Goal: Task Accomplishment & Management: Manage account settings

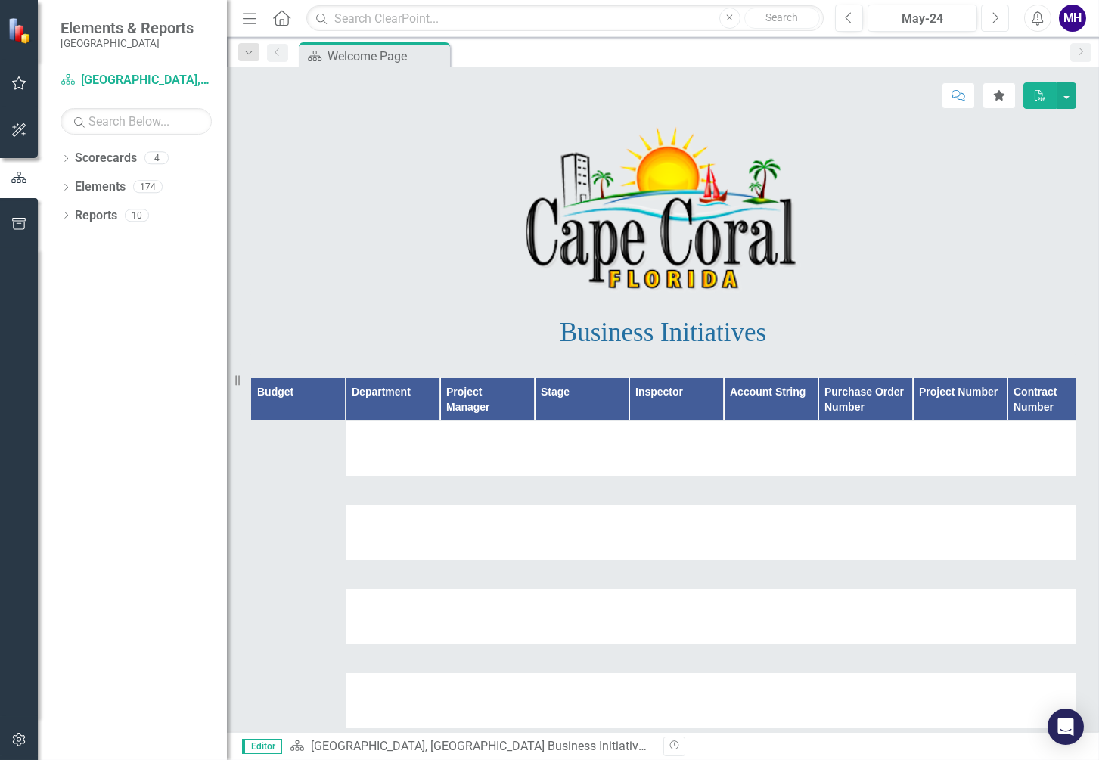
click at [996, 11] on icon "Next" at bounding box center [995, 18] width 8 height 14
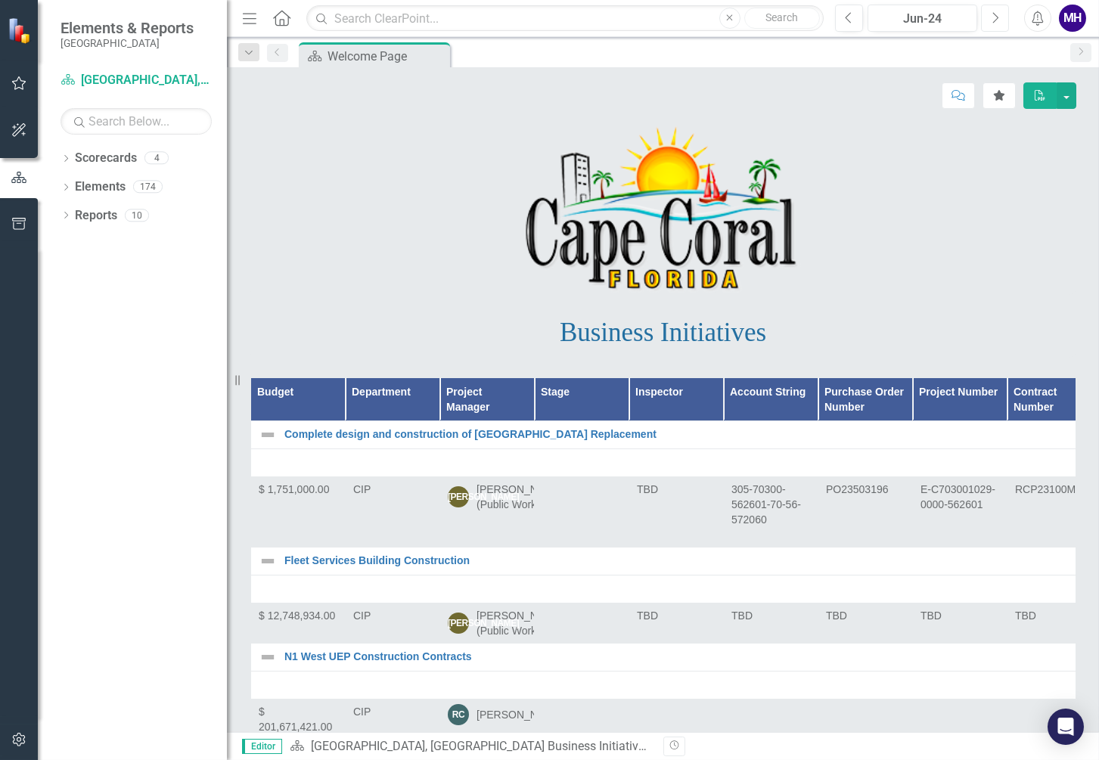
click at [997, 12] on icon "Next" at bounding box center [995, 18] width 8 height 14
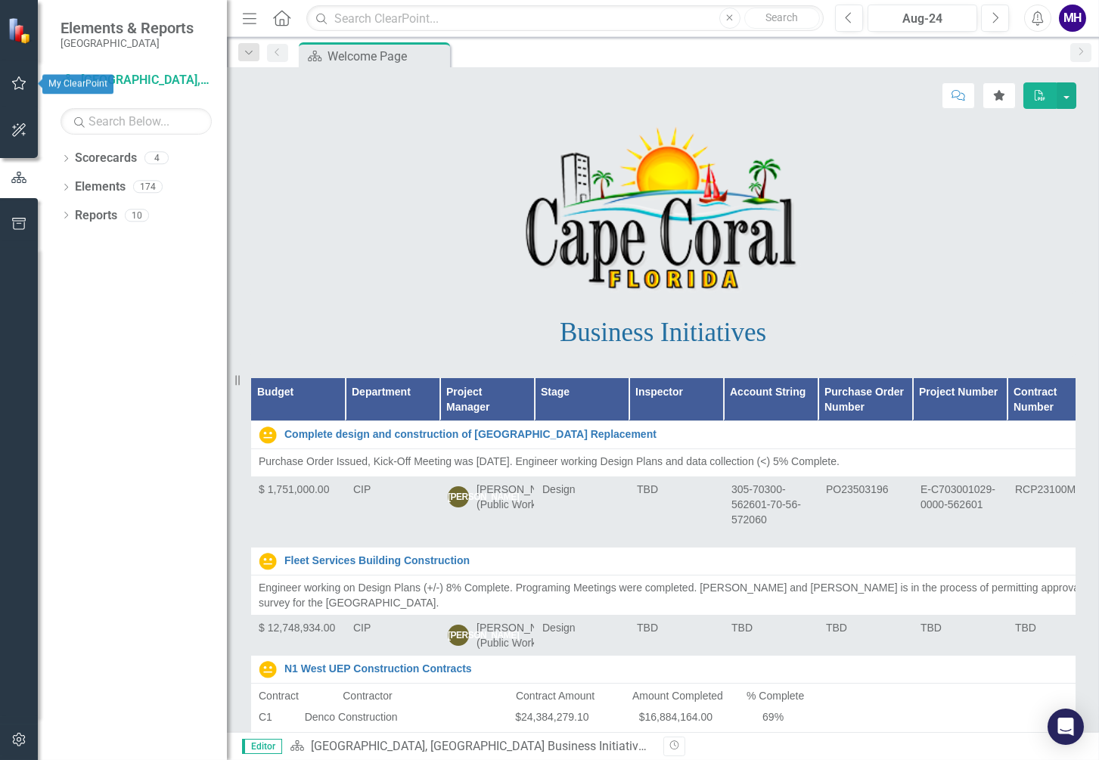
click at [17, 82] on icon "button" at bounding box center [19, 83] width 16 height 12
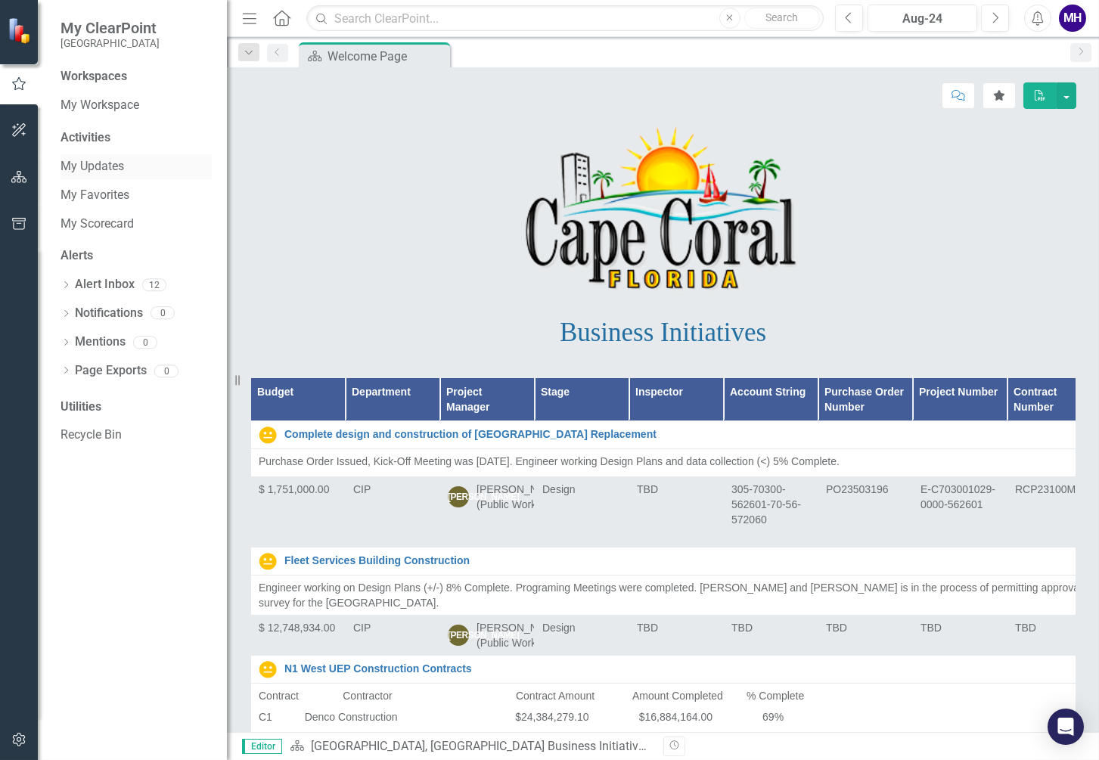
click at [108, 167] on link "My Updates" at bounding box center [135, 166] width 151 height 17
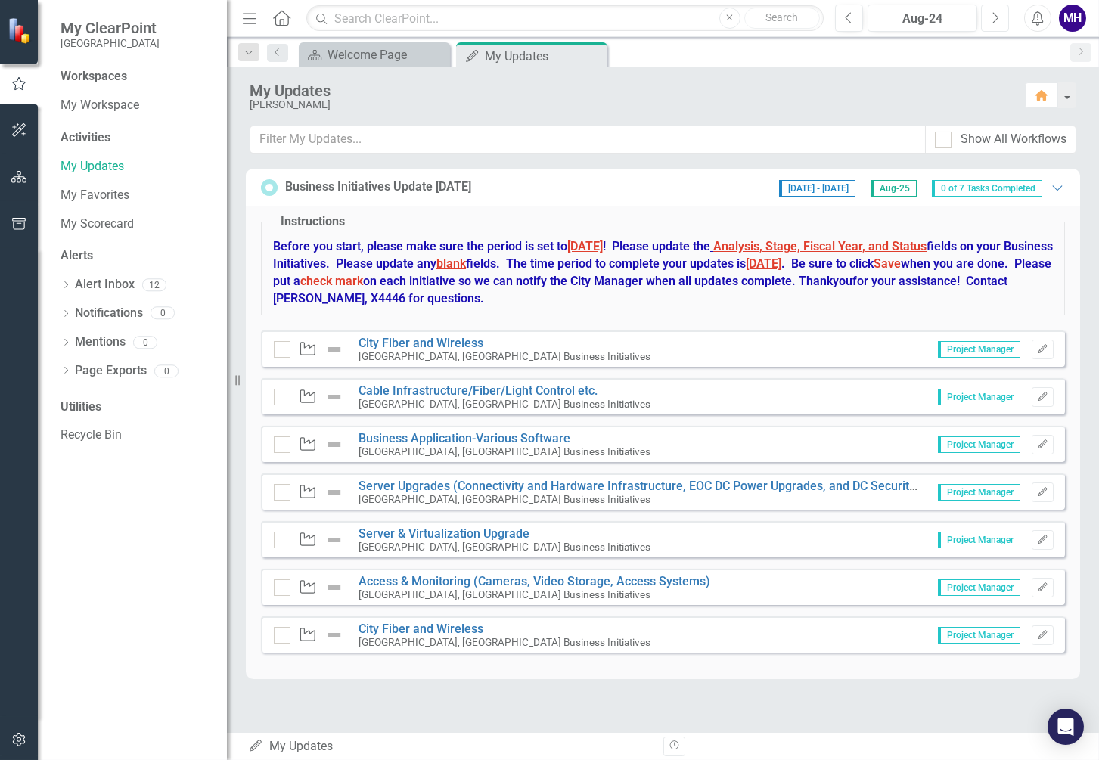
click at [988, 14] on button "Next" at bounding box center [995, 18] width 28 height 27
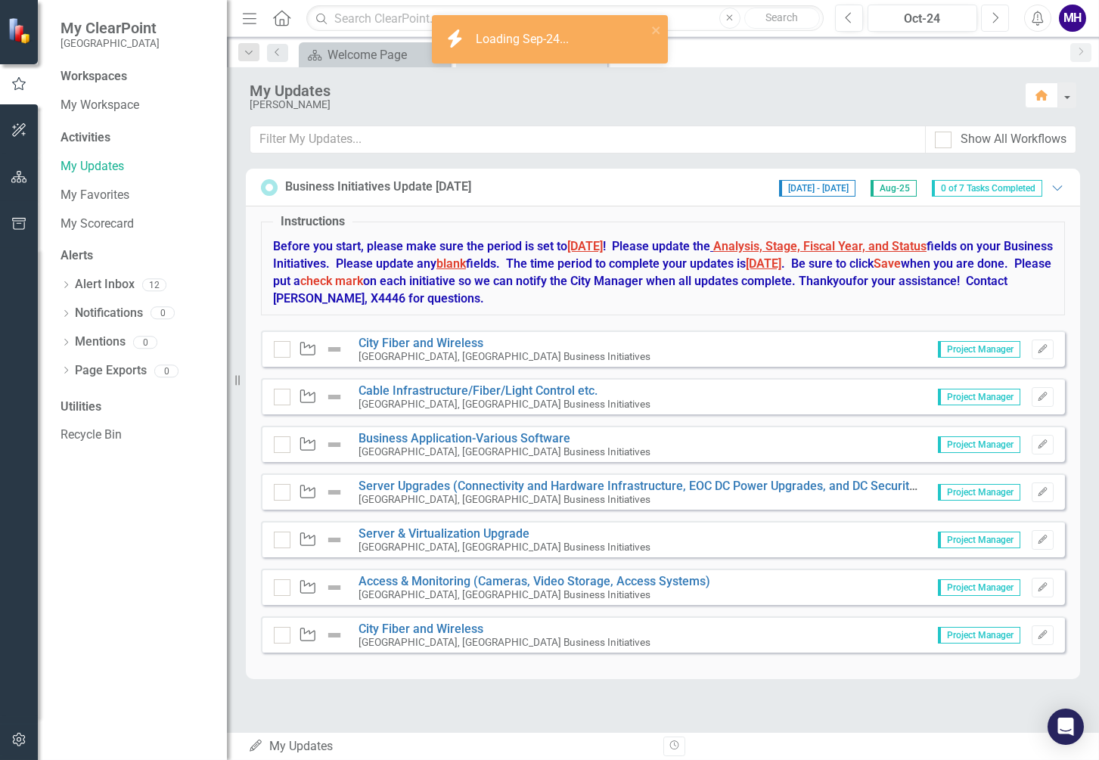
click at [988, 14] on button "Next" at bounding box center [995, 18] width 28 height 27
click at [997, 12] on icon "Next" at bounding box center [995, 18] width 8 height 14
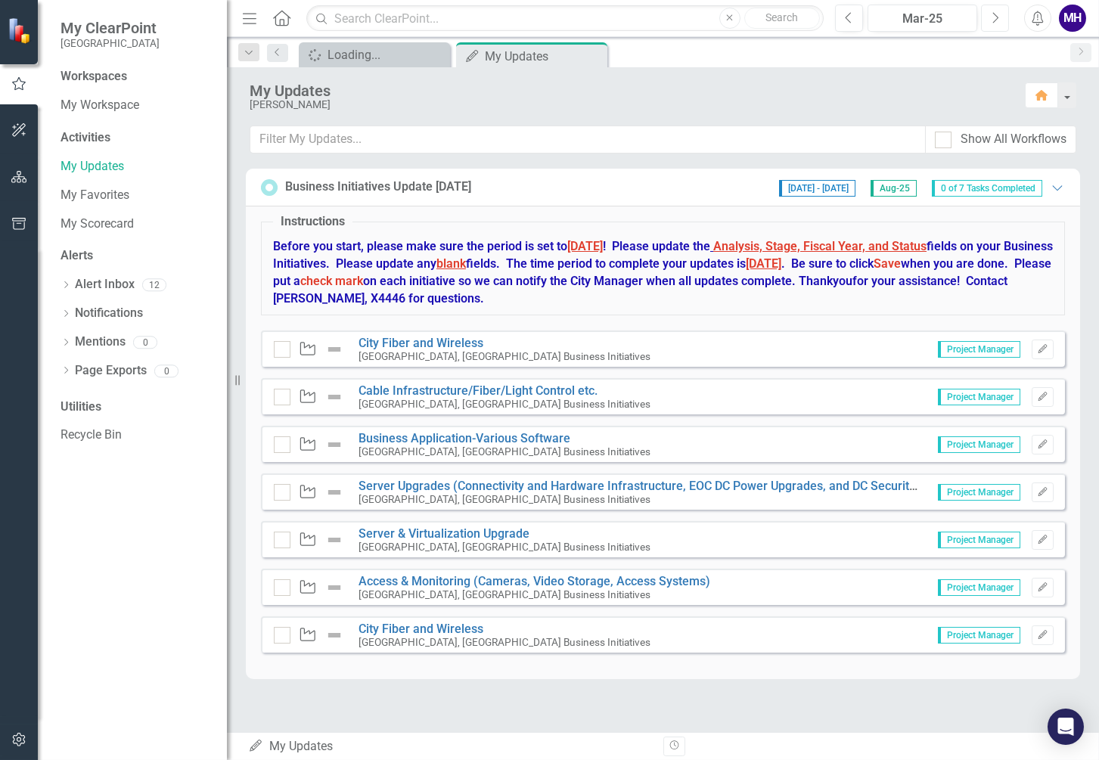
click at [997, 12] on icon "Next" at bounding box center [995, 18] width 8 height 14
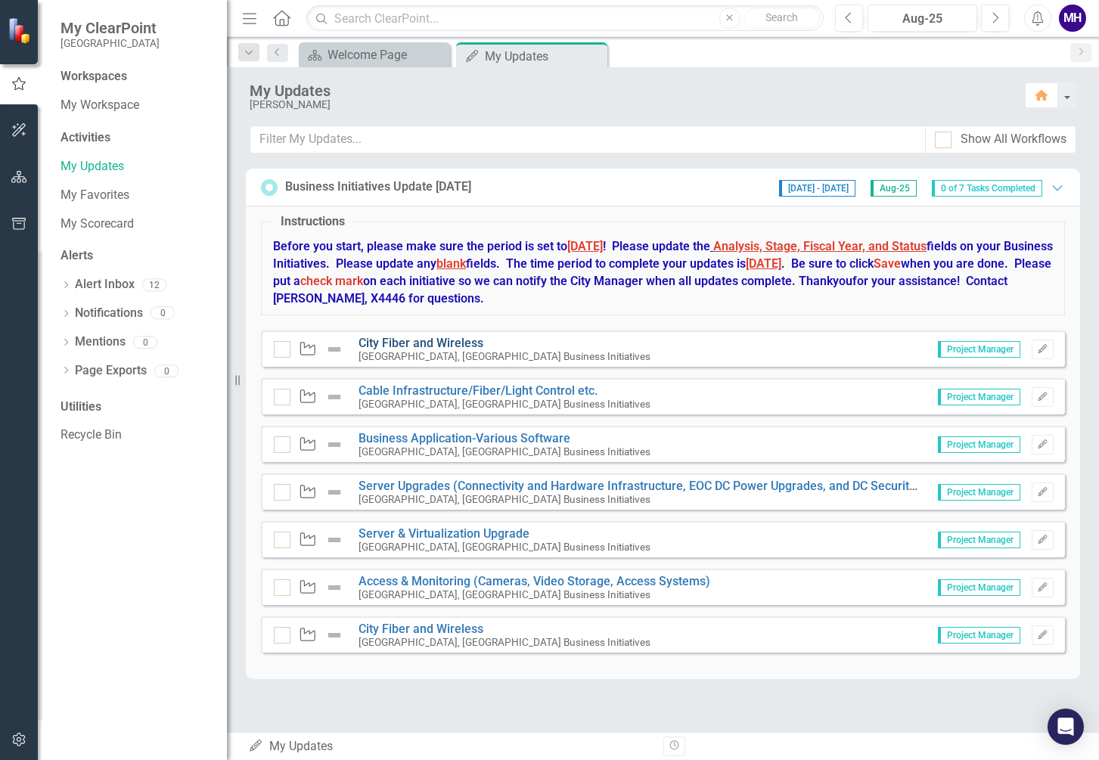
click at [411, 340] on link "City Fiber and Wireless" at bounding box center [420, 343] width 125 height 14
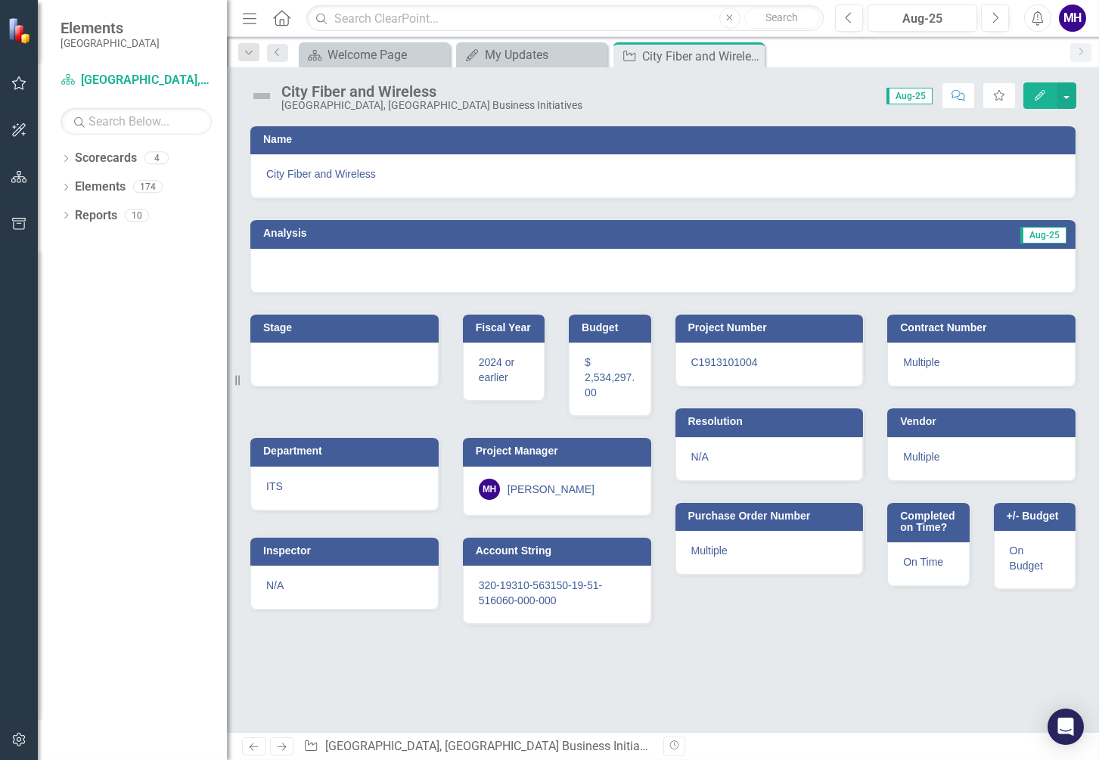
click at [991, 230] on td "Aug-25" at bounding box center [857, 235] width 420 height 23
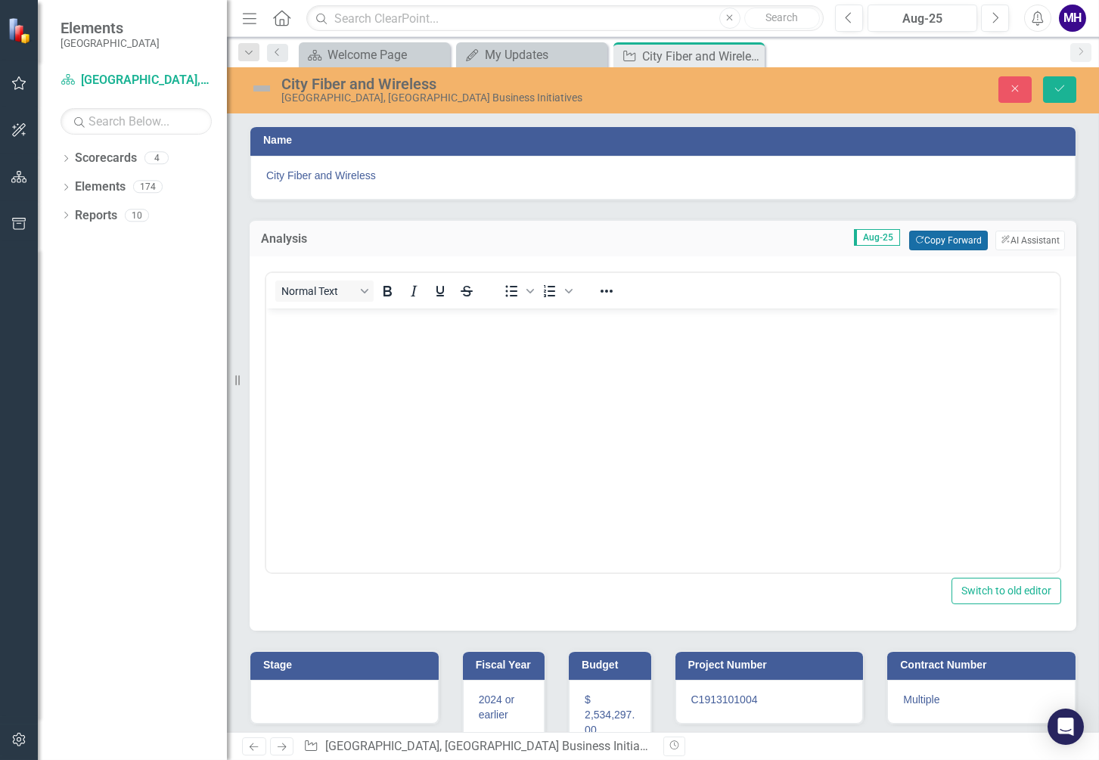
click at [938, 240] on button "Copy Forward Copy Forward" at bounding box center [948, 241] width 78 height 20
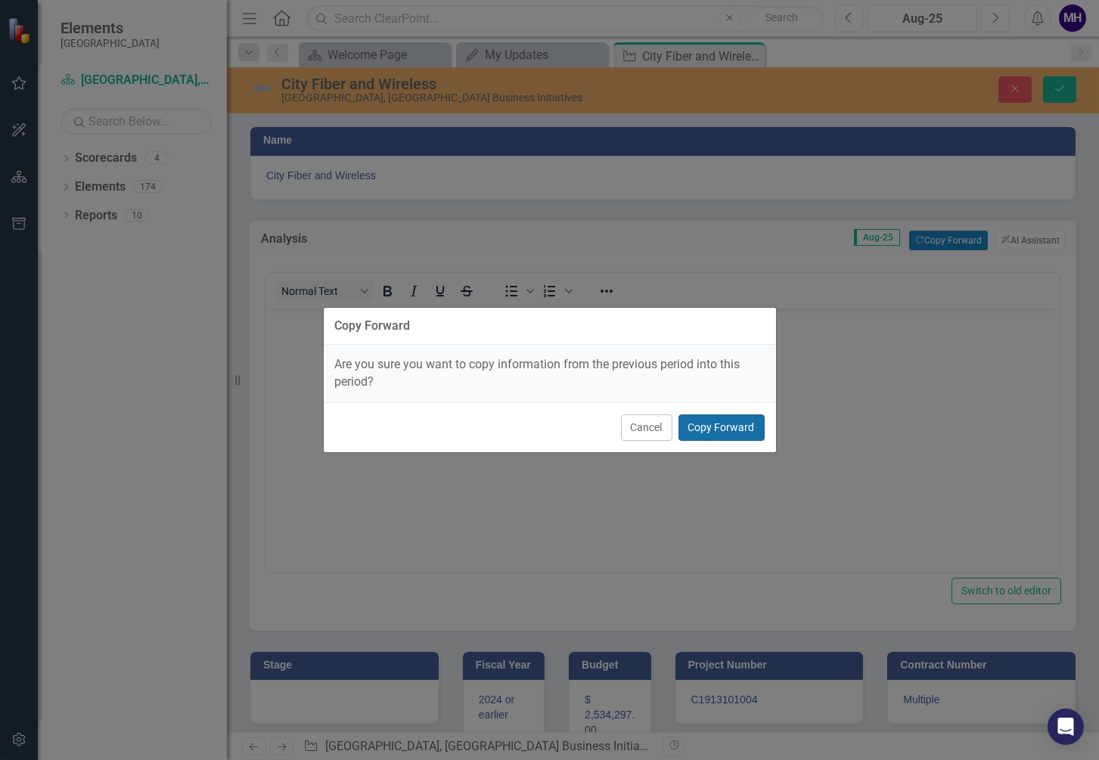
click at [730, 433] on button "Copy Forward" at bounding box center [721, 427] width 86 height 26
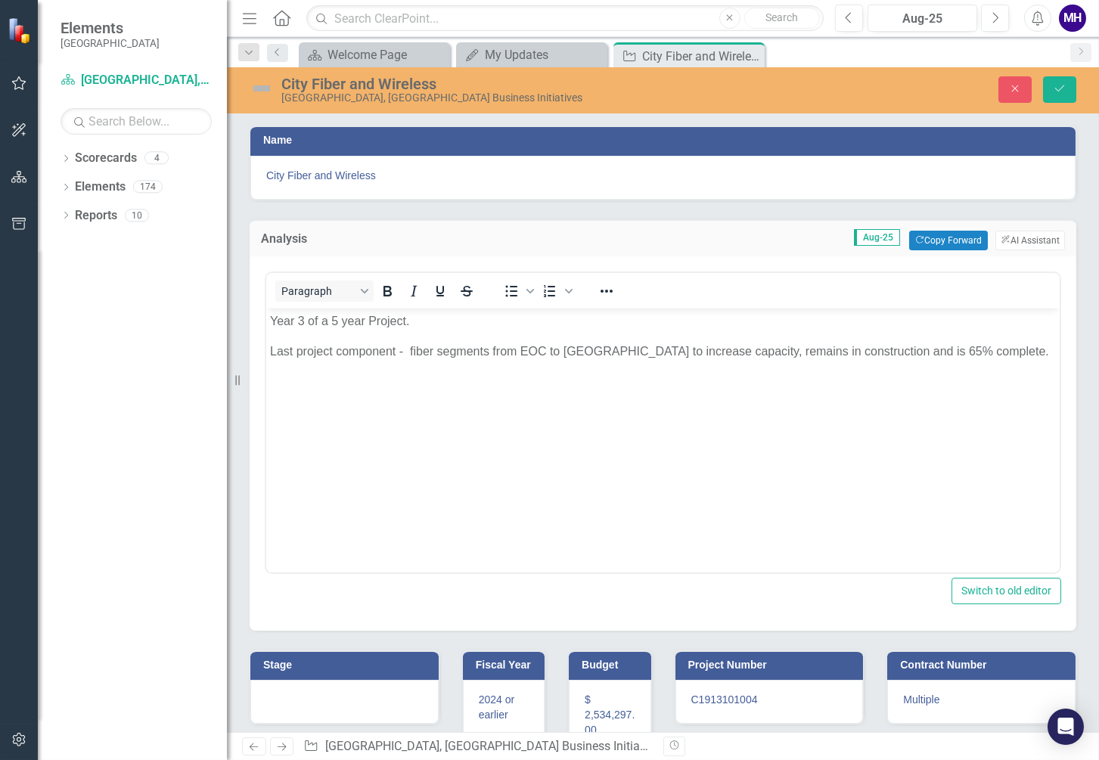
click at [897, 349] on p "Last project component - fiber segments from EOC to [GEOGRAPHIC_DATA] to increa…" at bounding box center [663, 360] width 786 height 36
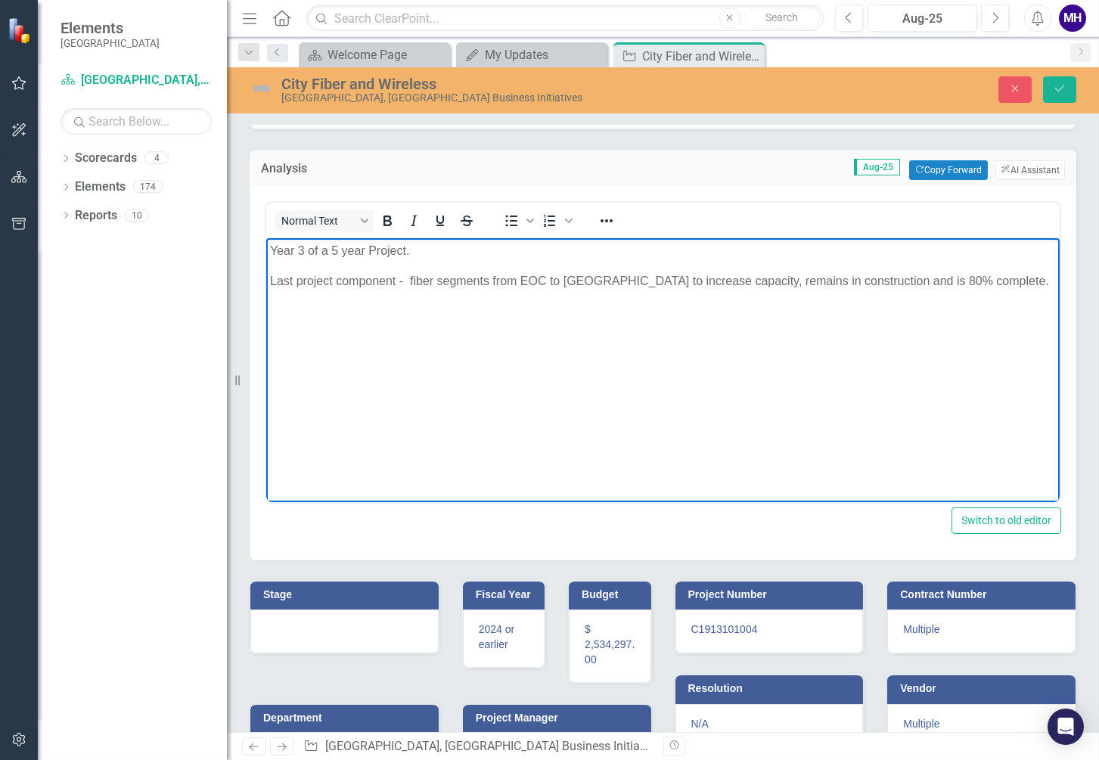
scroll to position [94, 0]
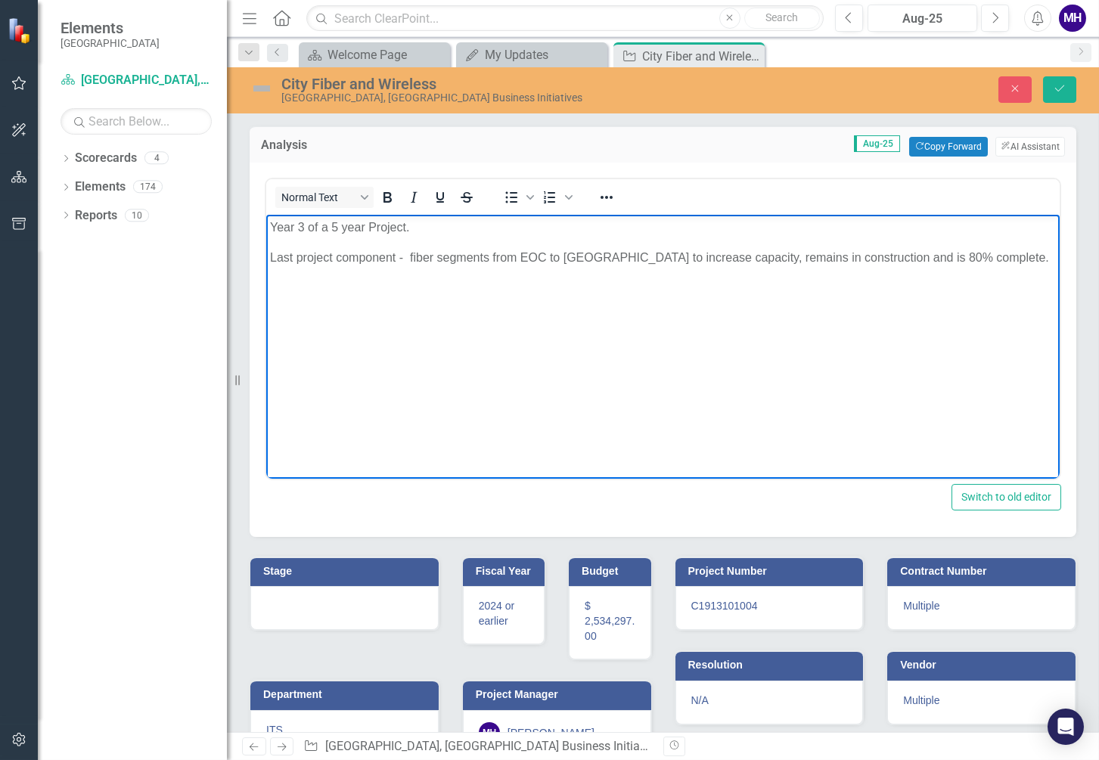
click at [380, 566] on h3 "Stage" at bounding box center [347, 571] width 168 height 11
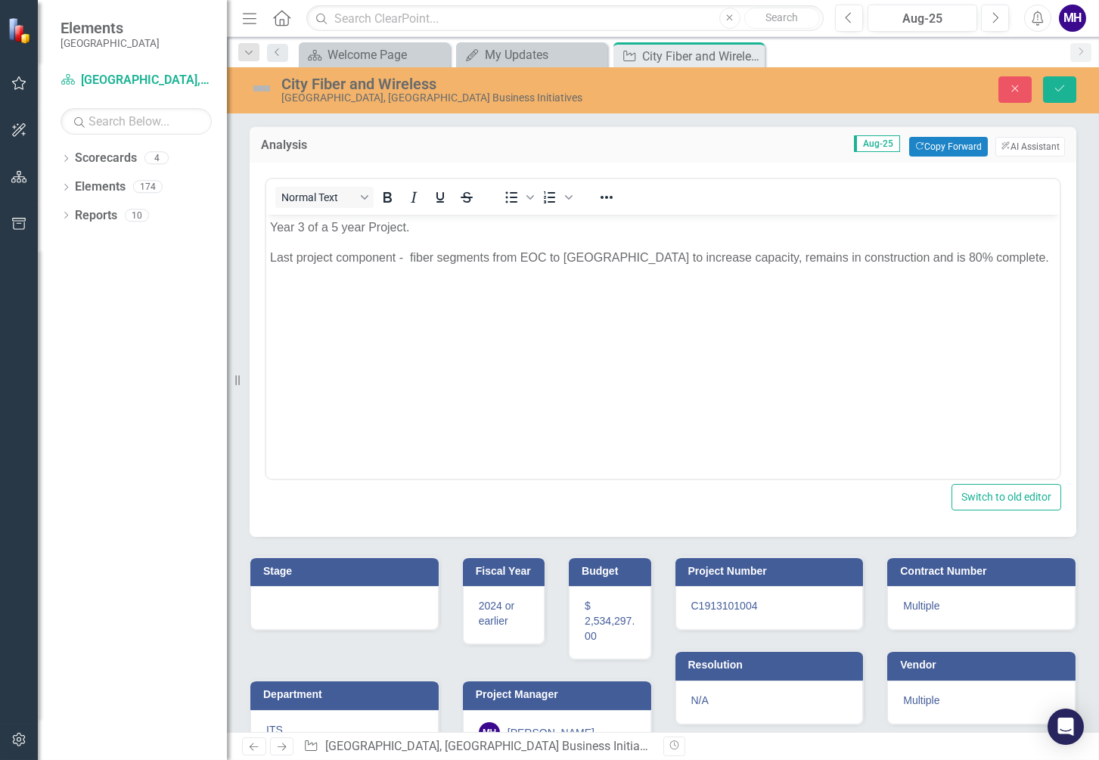
click at [380, 566] on h3 "Stage" at bounding box center [347, 571] width 168 height 11
click at [407, 612] on icon "Expand" at bounding box center [409, 618] width 15 height 12
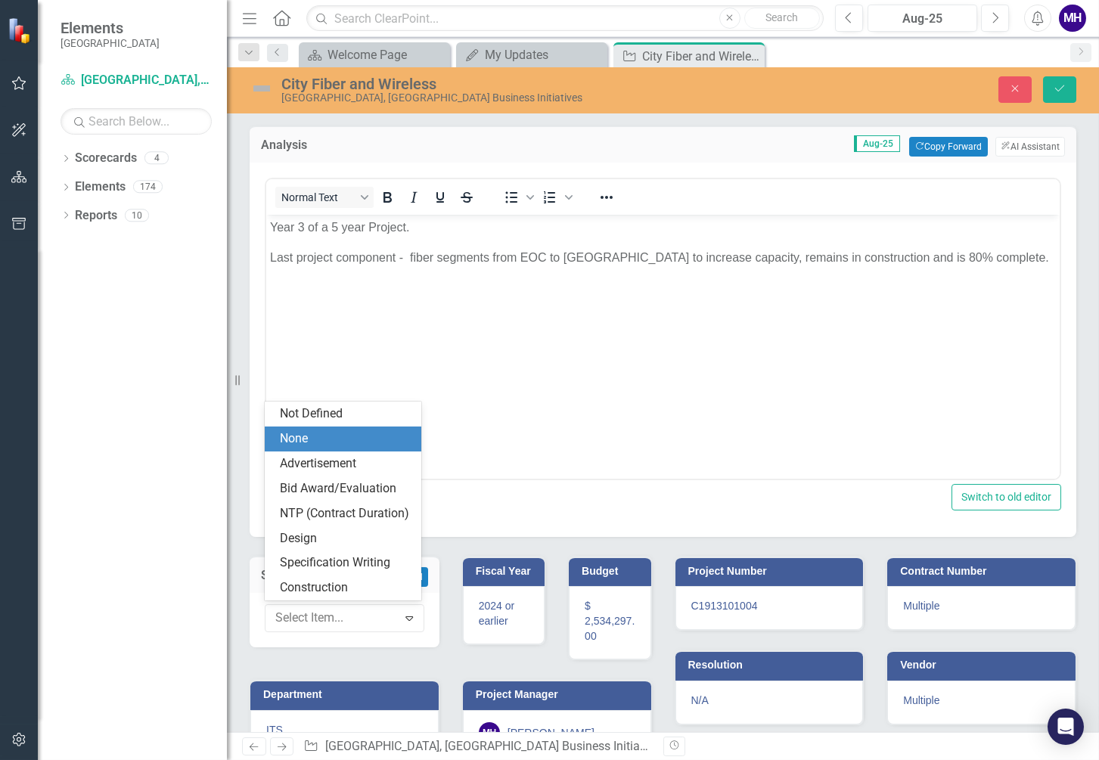
click at [513, 516] on div "Normal Text To open the popup, press Shift+Enter To open the popup, press Shift…" at bounding box center [663, 350] width 827 height 374
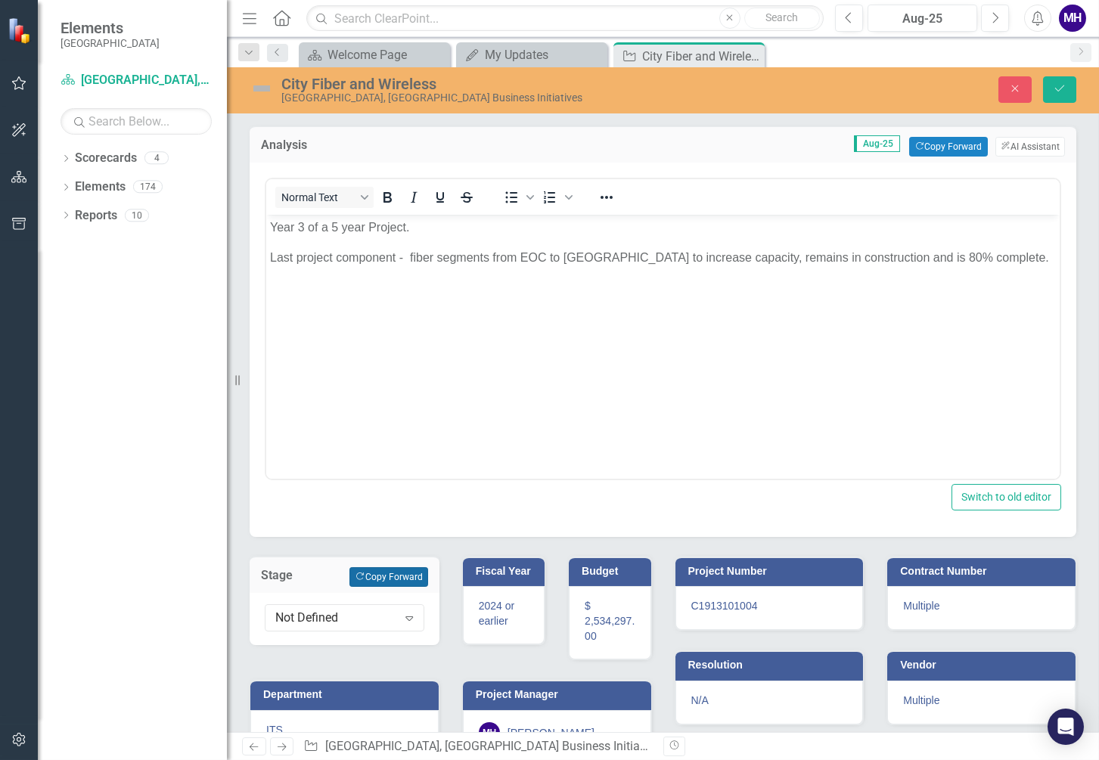
click at [383, 567] on button "Copy Forward Copy Forward" at bounding box center [388, 577] width 78 height 20
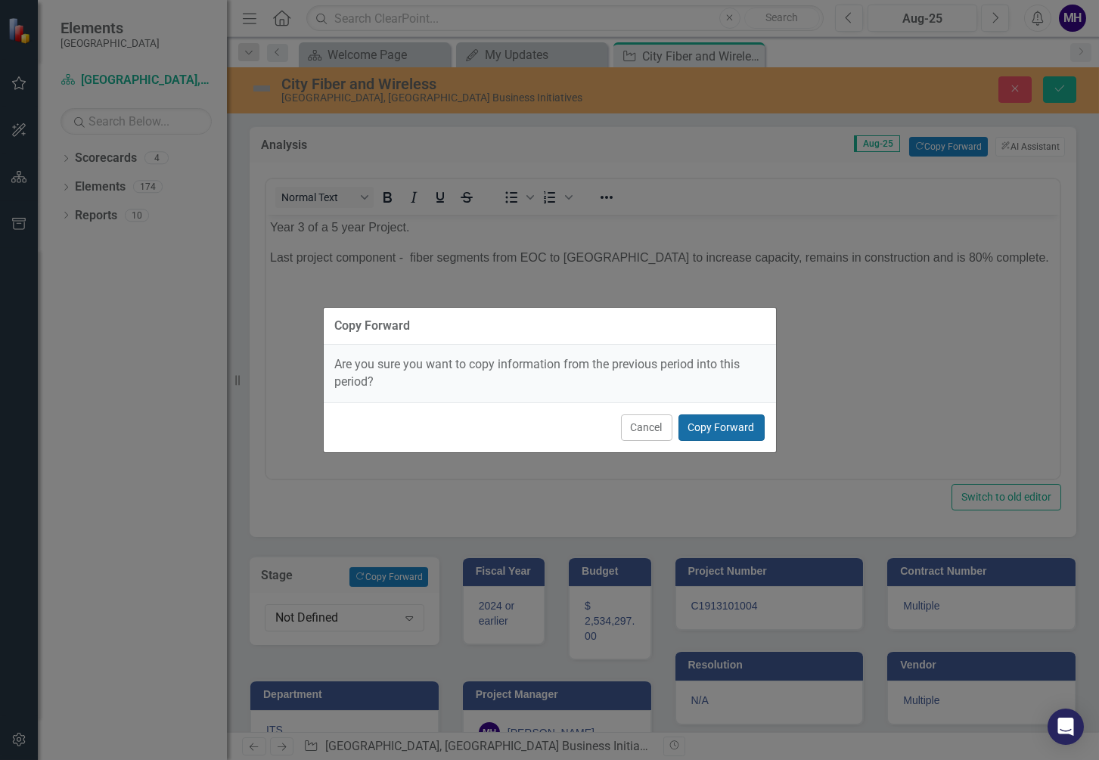
click at [724, 431] on button "Copy Forward" at bounding box center [721, 427] width 86 height 26
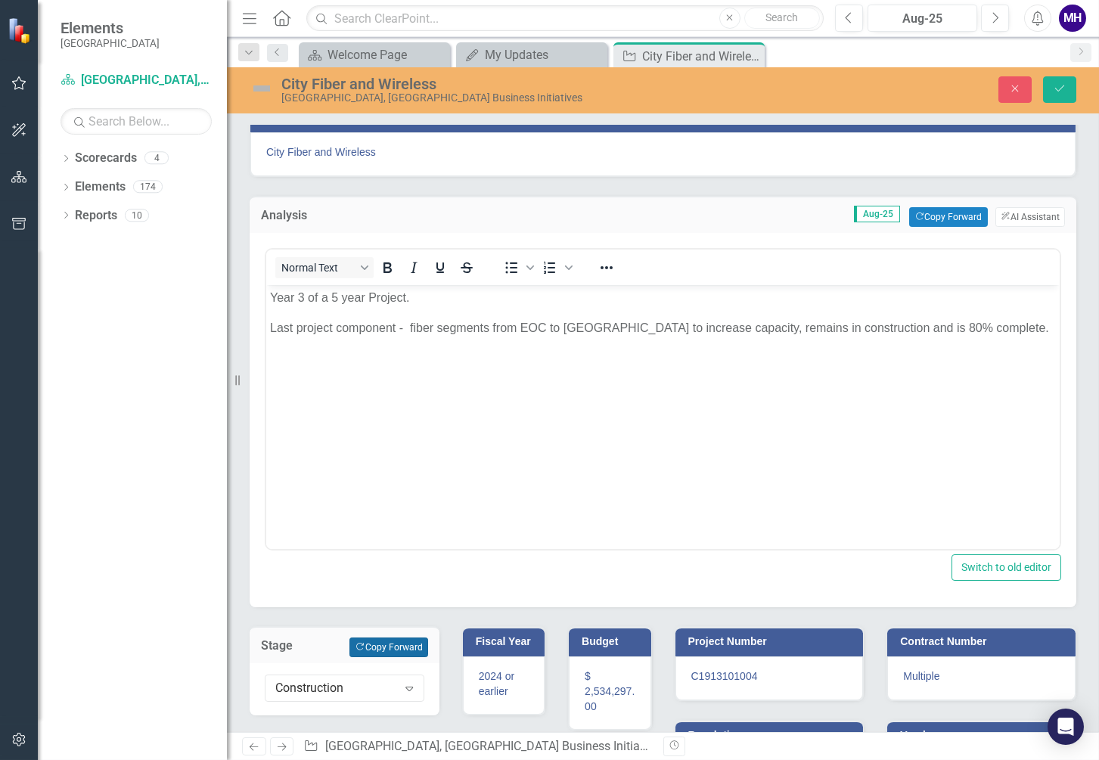
scroll to position [0, 0]
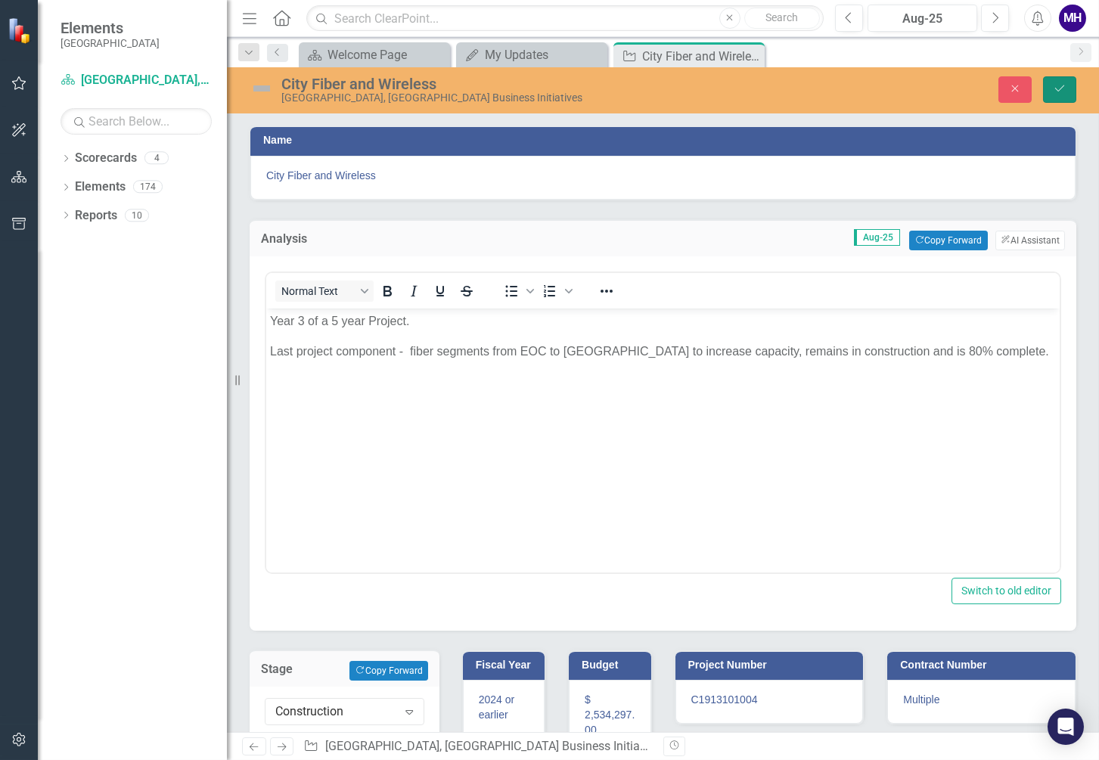
click at [1056, 81] on button "Save" at bounding box center [1059, 89] width 33 height 26
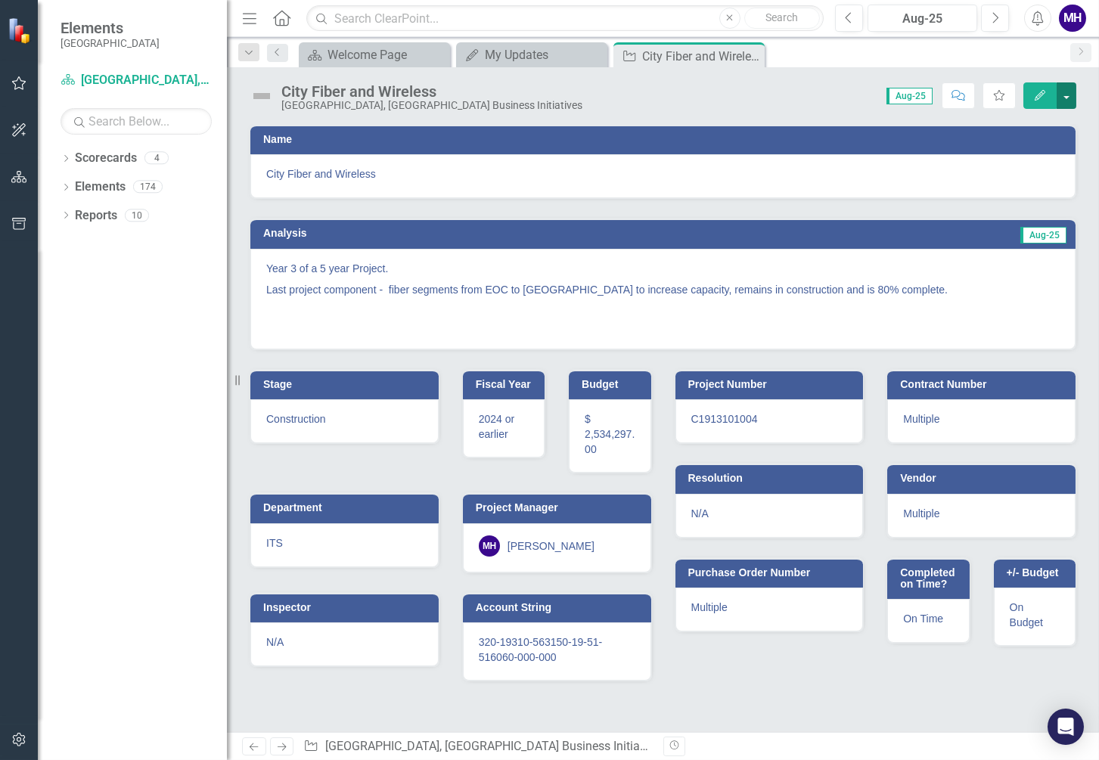
click at [1065, 99] on button "button" at bounding box center [1066, 95] width 20 height 26
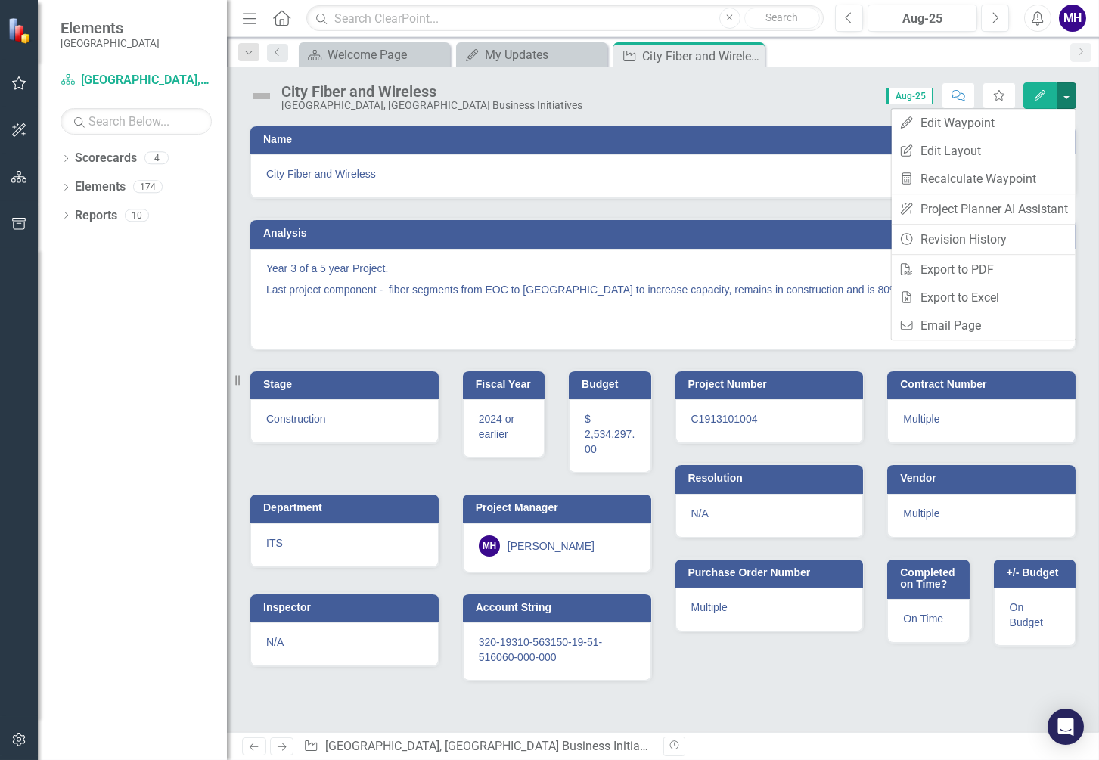
click at [257, 94] on img at bounding box center [262, 96] width 24 height 24
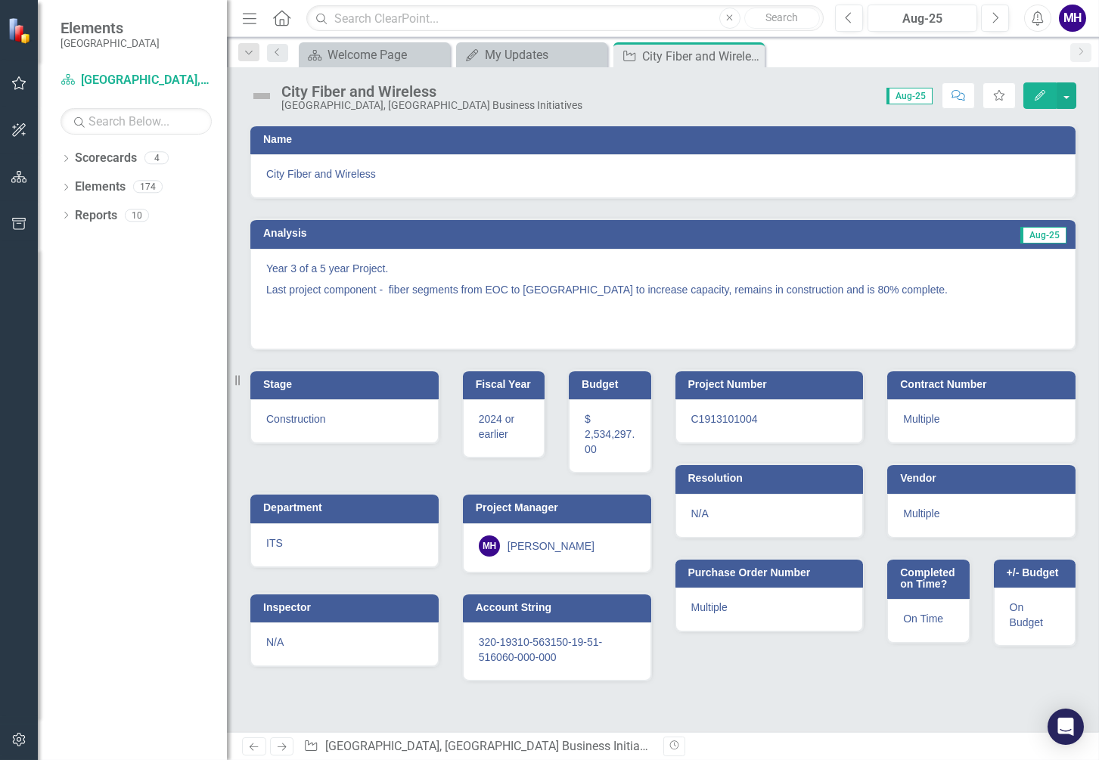
click at [259, 95] on img at bounding box center [262, 96] width 24 height 24
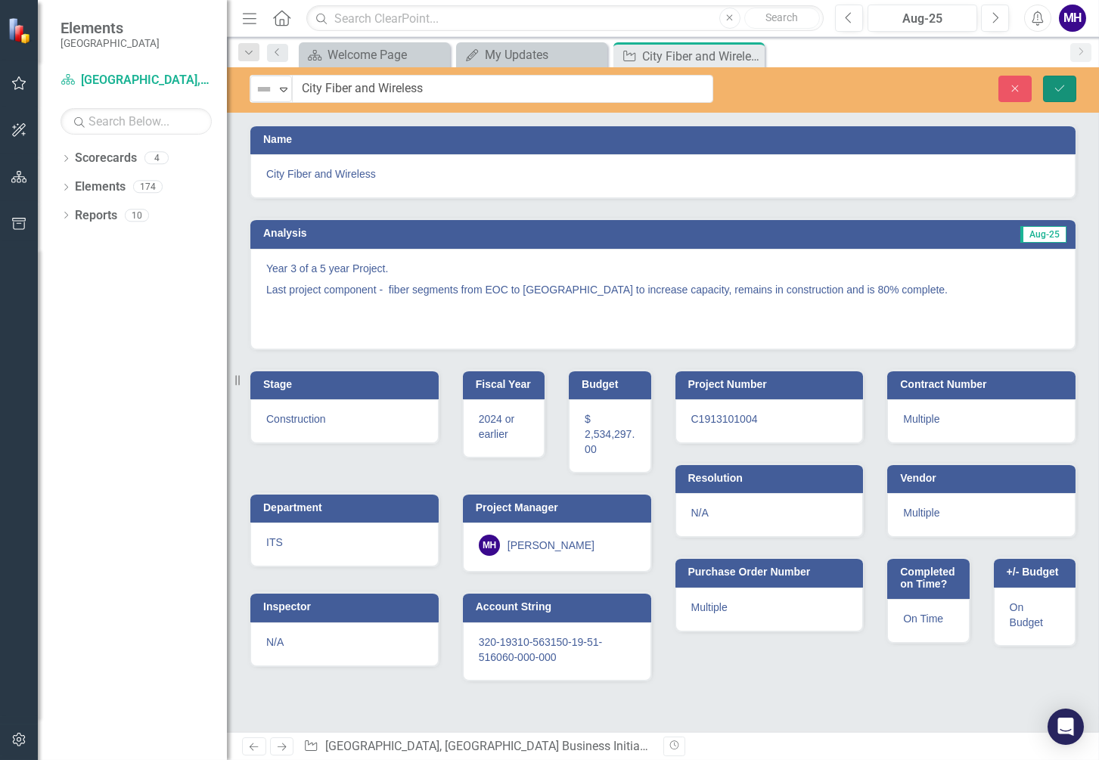
click at [1065, 83] on icon "Save" at bounding box center [1060, 88] width 14 height 11
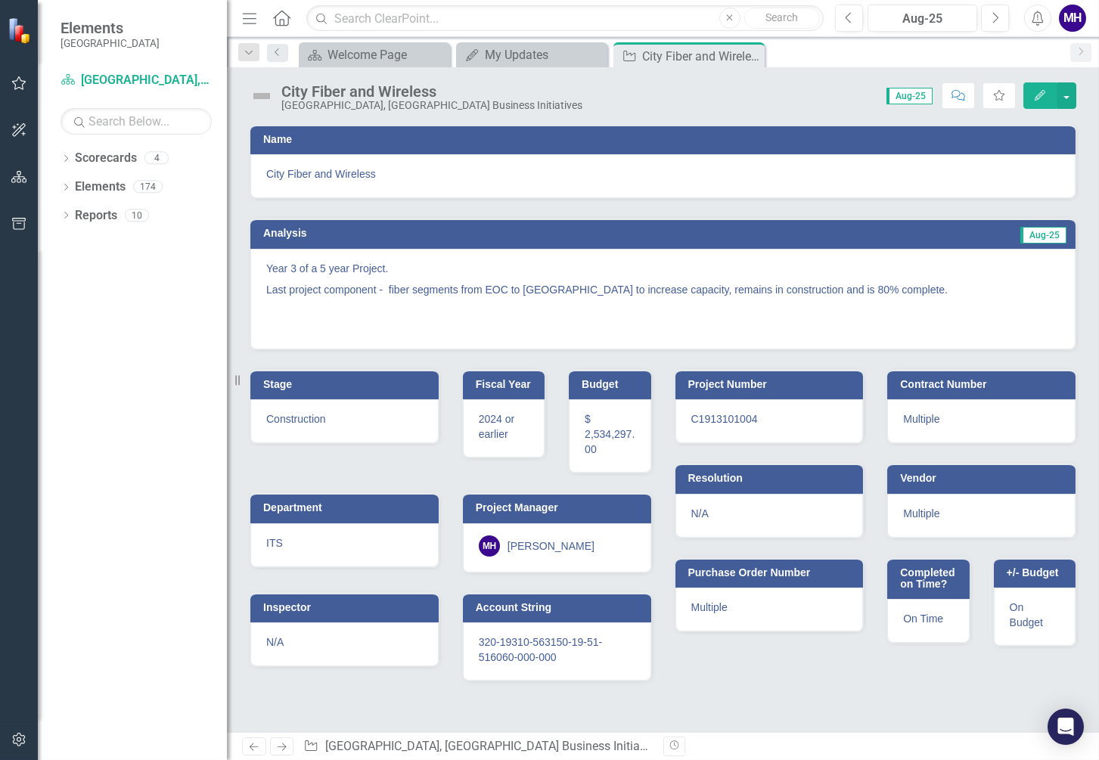
click at [258, 90] on img at bounding box center [262, 96] width 24 height 24
click at [261, 95] on img at bounding box center [262, 96] width 24 height 24
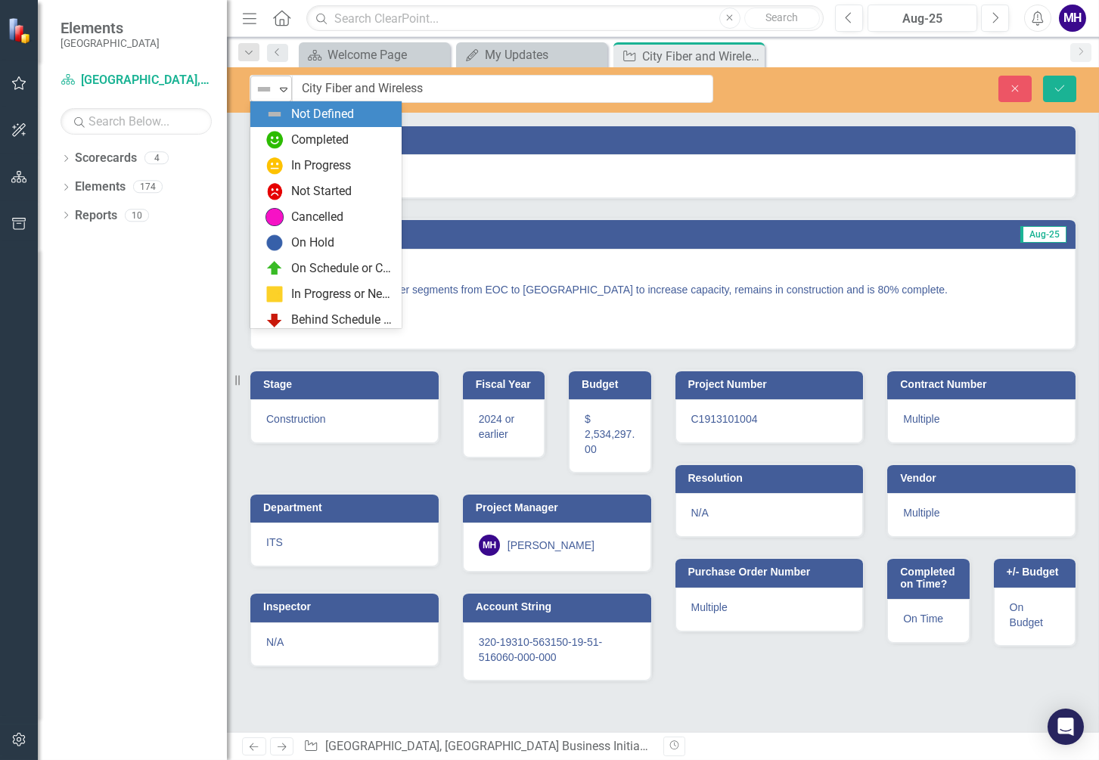
click at [280, 88] on icon at bounding box center [284, 90] width 8 height 5
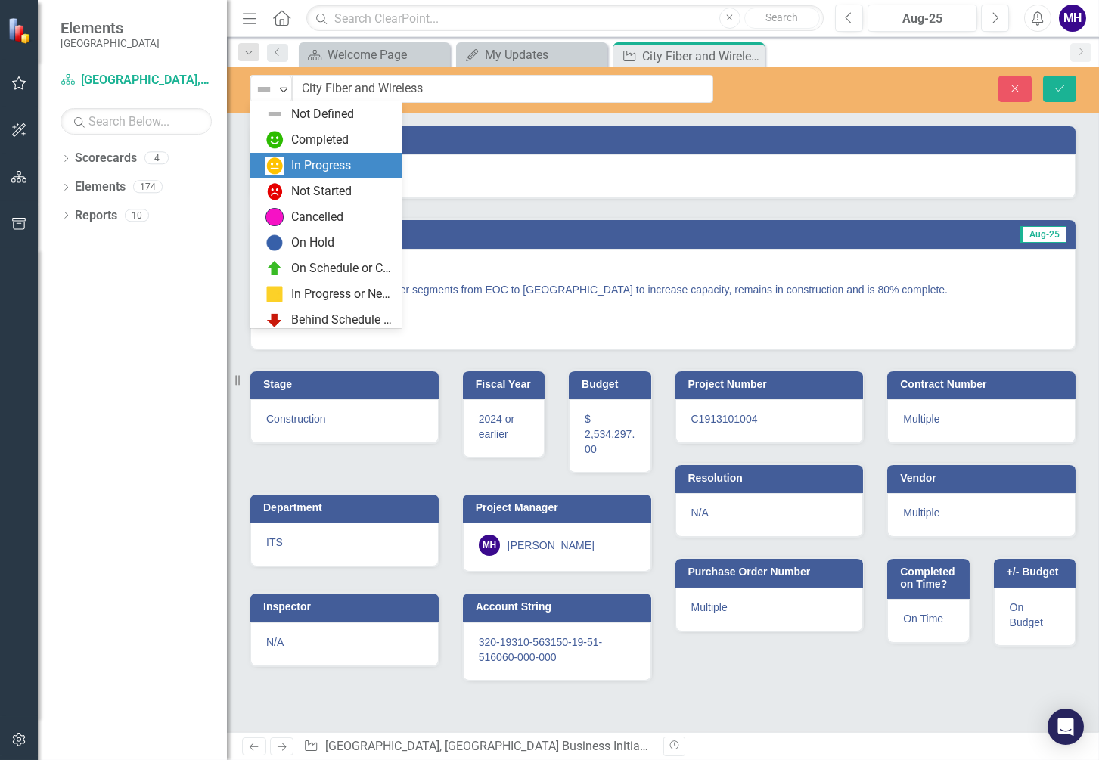
click at [328, 163] on div "In Progress" at bounding box center [321, 165] width 60 height 17
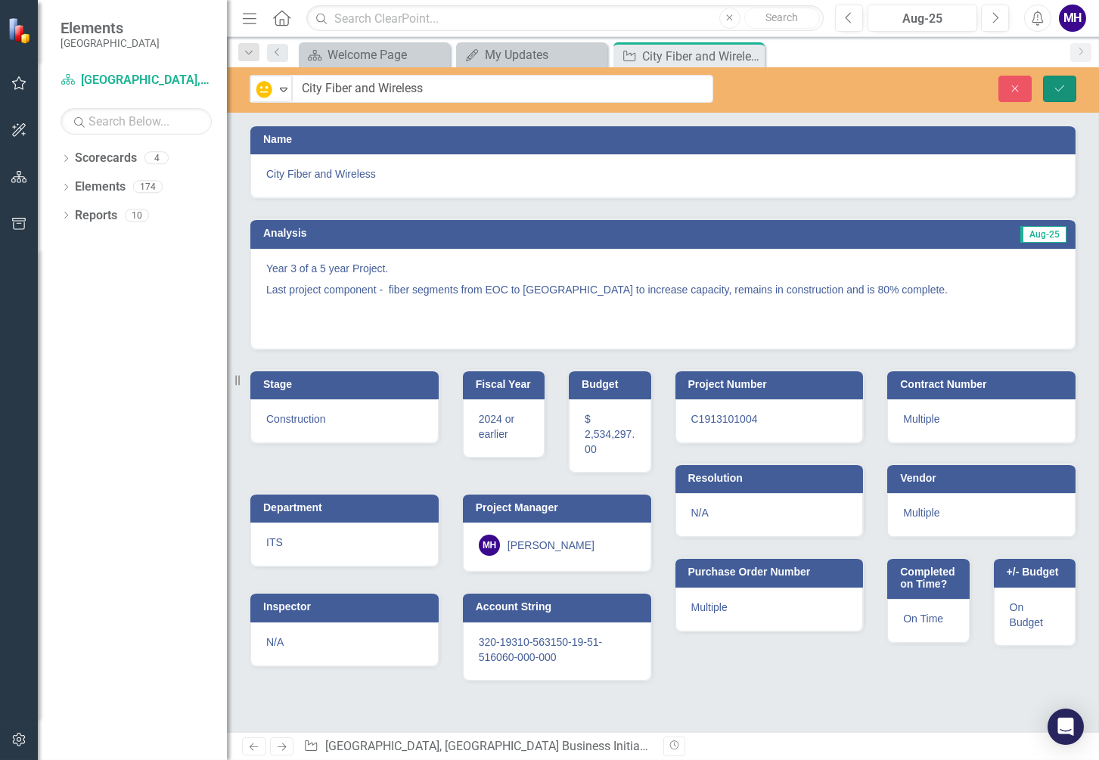
click at [1053, 85] on icon "Save" at bounding box center [1060, 88] width 14 height 11
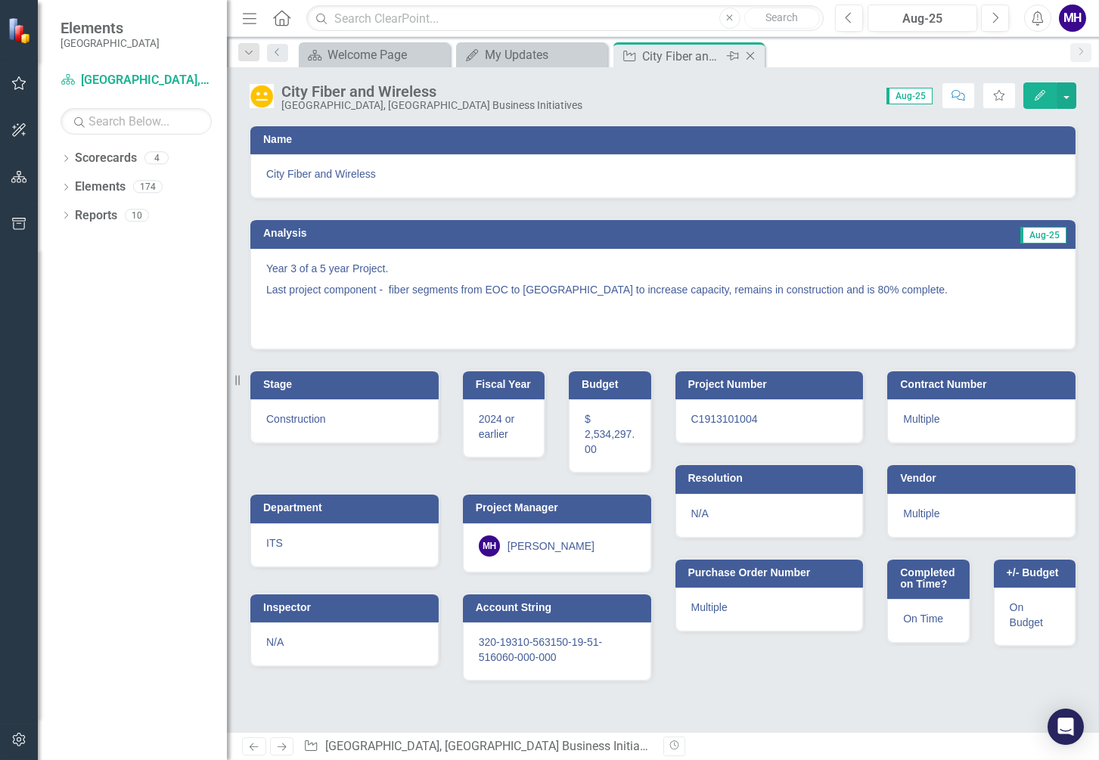
click at [752, 53] on icon "Close" at bounding box center [750, 56] width 15 height 12
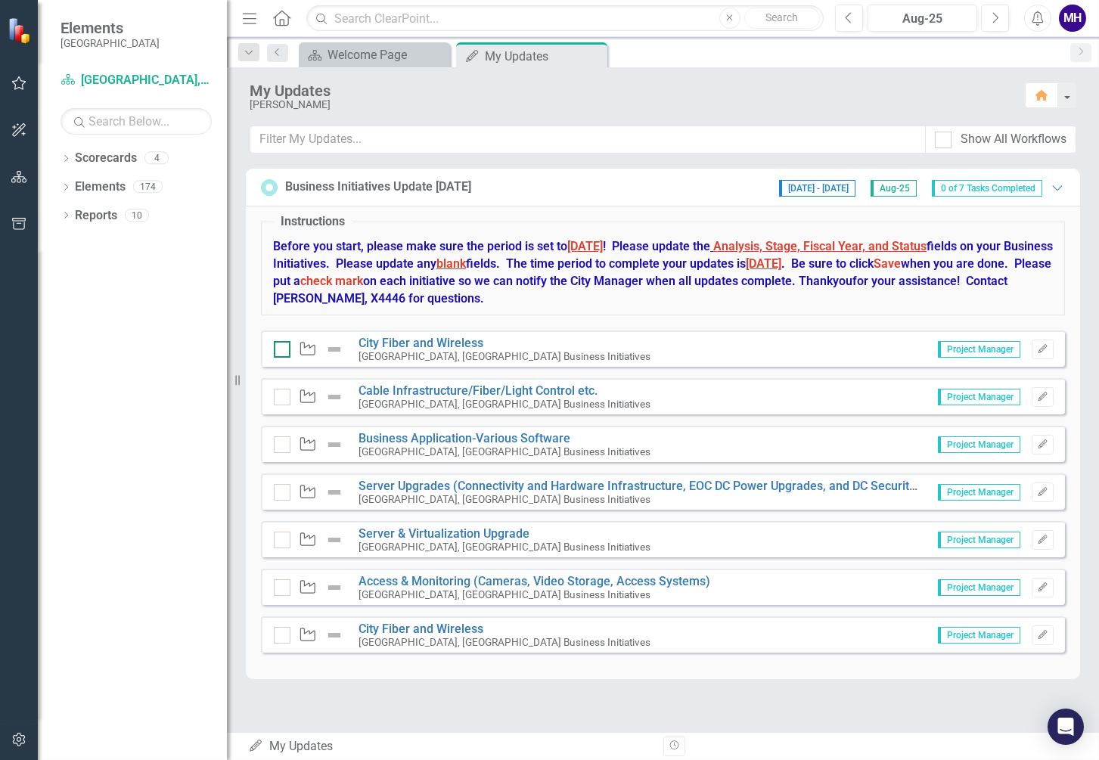
click at [284, 346] on div at bounding box center [282, 349] width 17 height 17
click at [284, 346] on input "checkbox" at bounding box center [279, 346] width 10 height 10
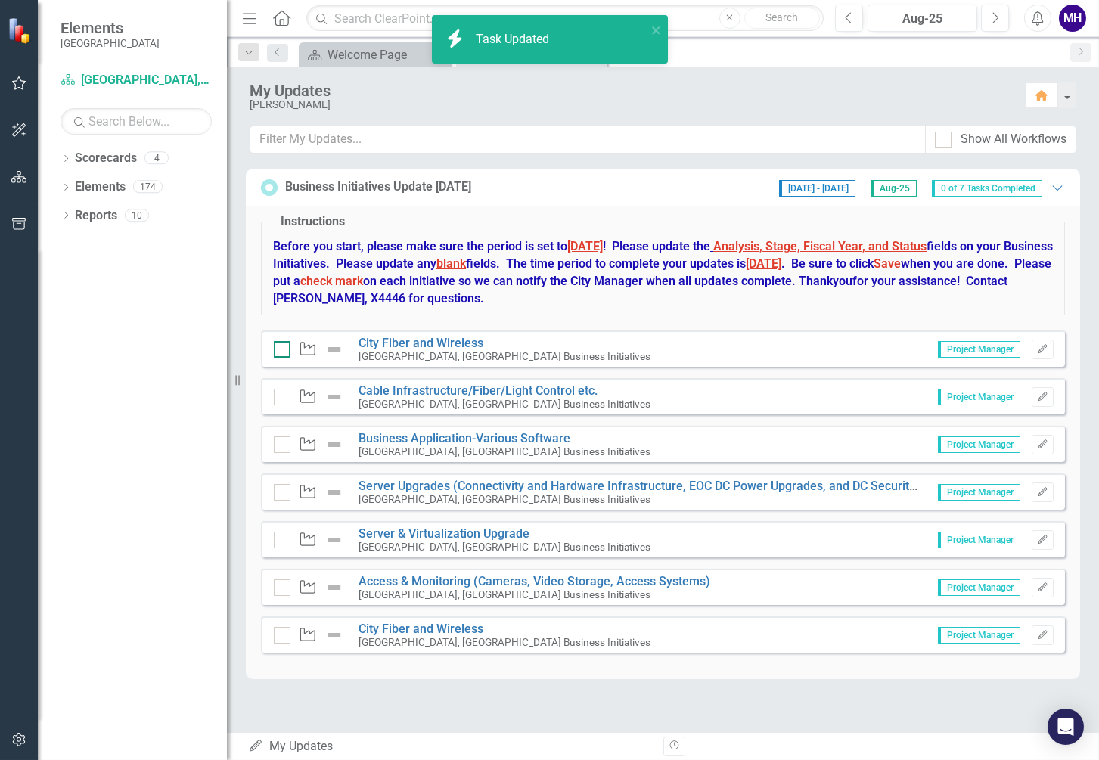
checkbox input "true"
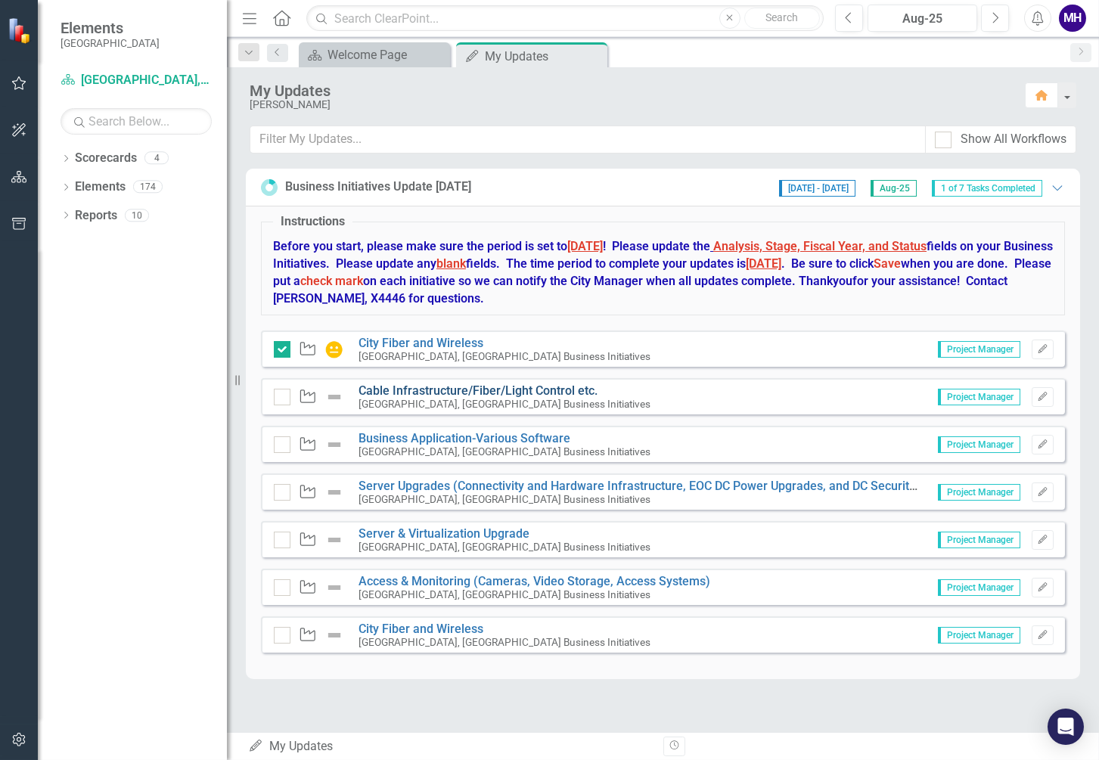
click at [470, 393] on link "Cable Infrastructure/Fiber/Light Control etc." at bounding box center [477, 390] width 239 height 14
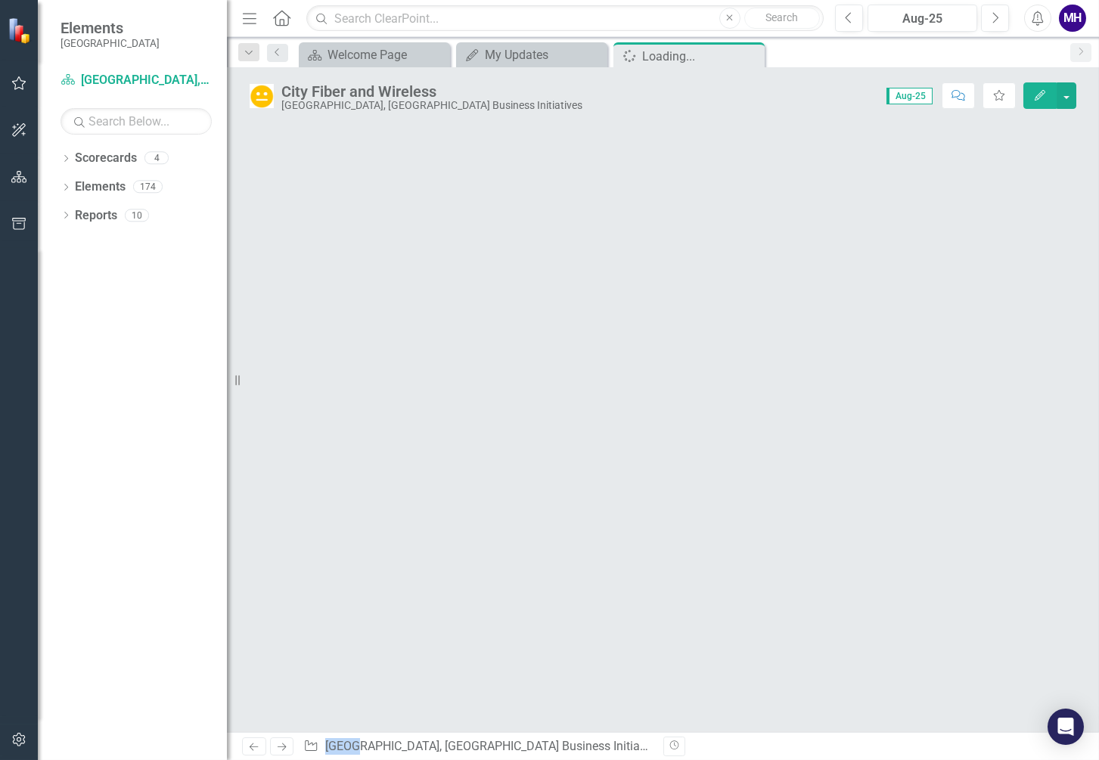
click at [470, 393] on div at bounding box center [663, 428] width 872 height 608
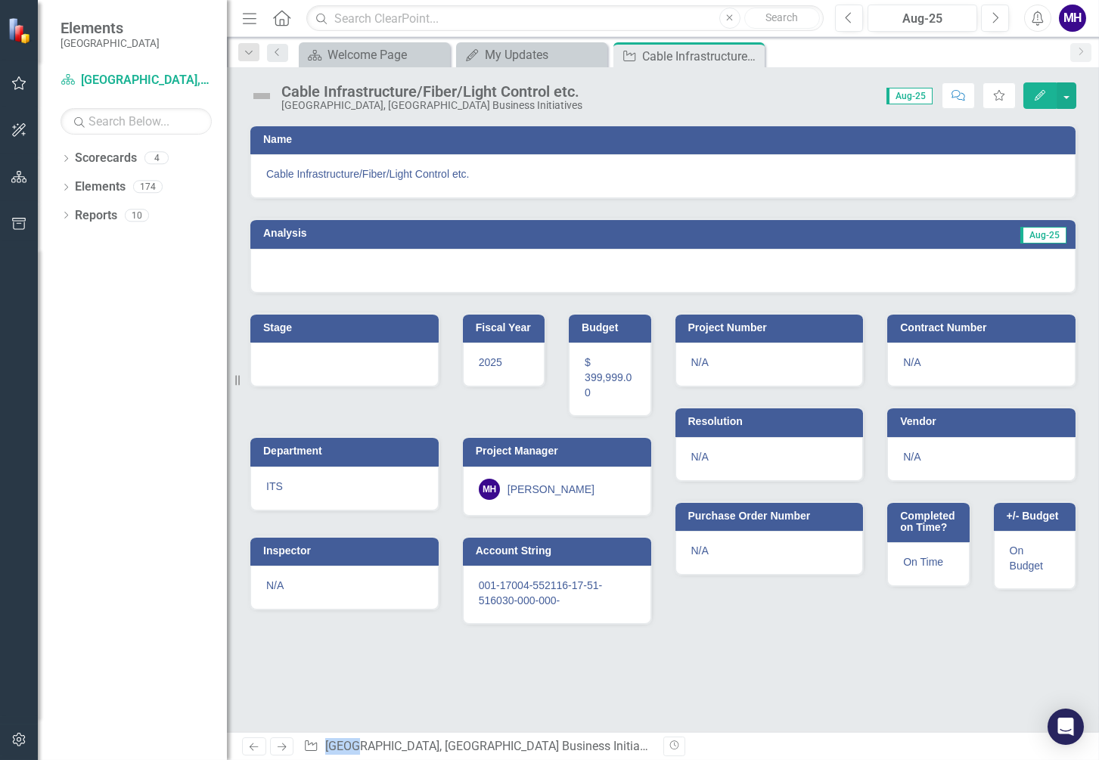
click at [895, 232] on td "Aug-25" at bounding box center [857, 235] width 420 height 23
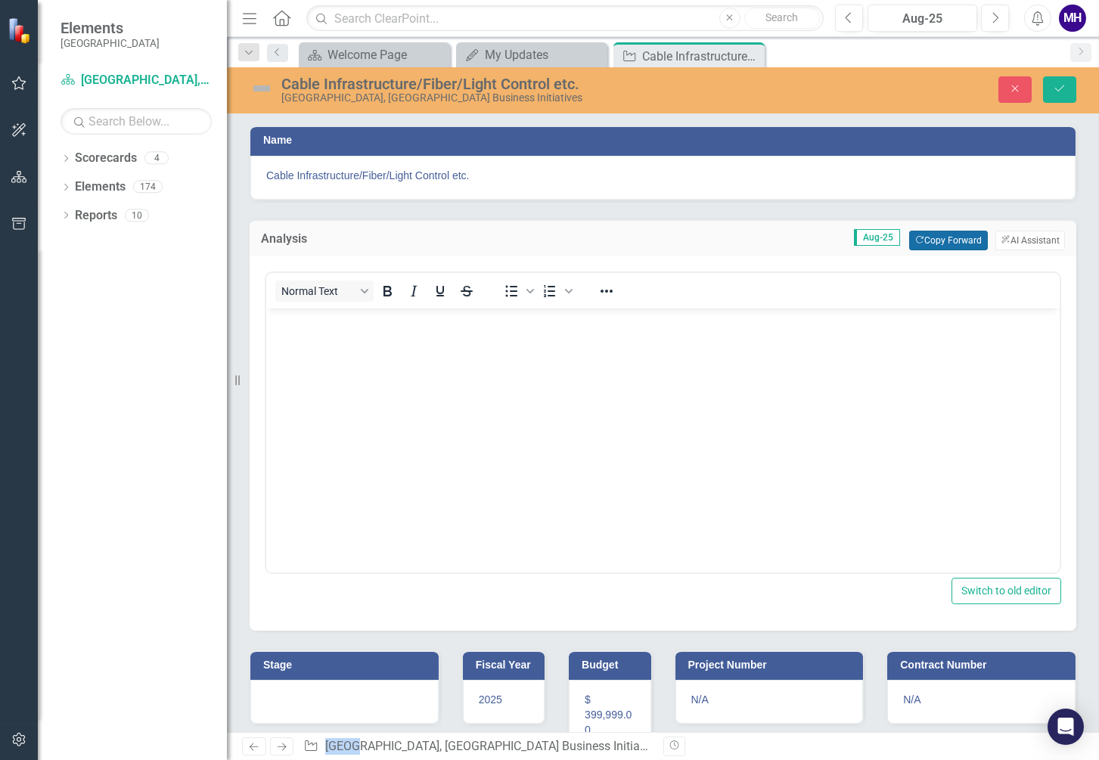
click at [917, 233] on button "Copy Forward Copy Forward" at bounding box center [948, 241] width 78 height 20
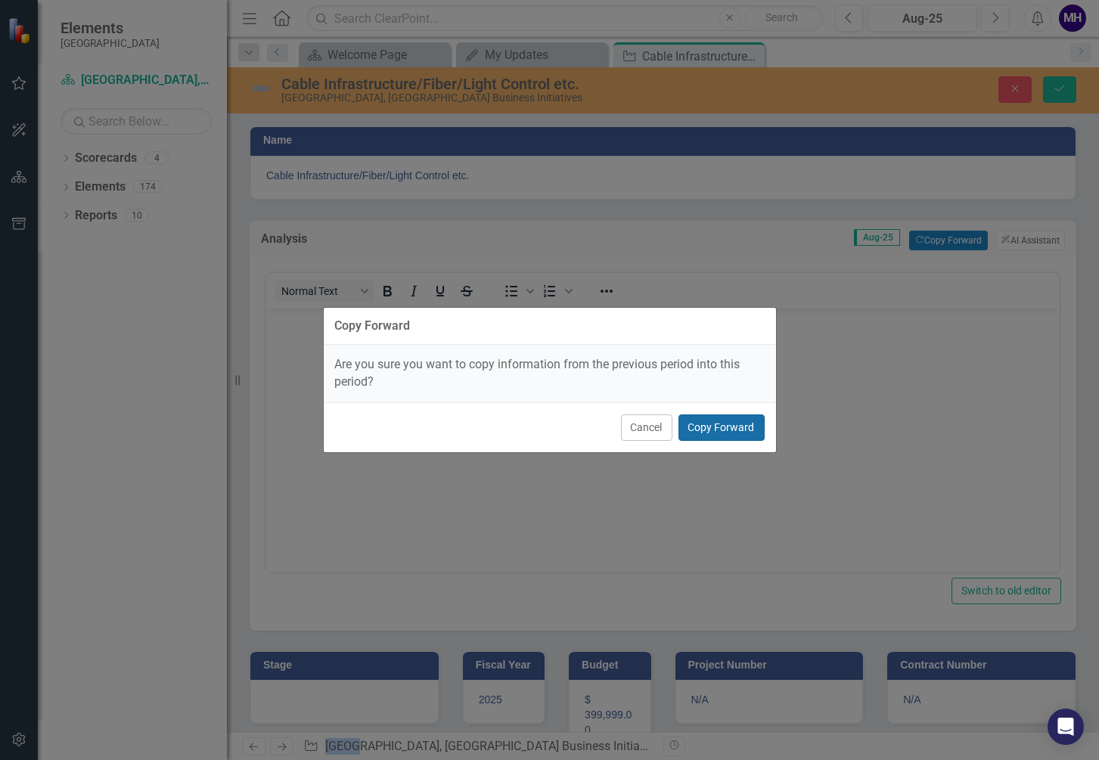
click at [740, 423] on button "Copy Forward" at bounding box center [721, 427] width 86 height 26
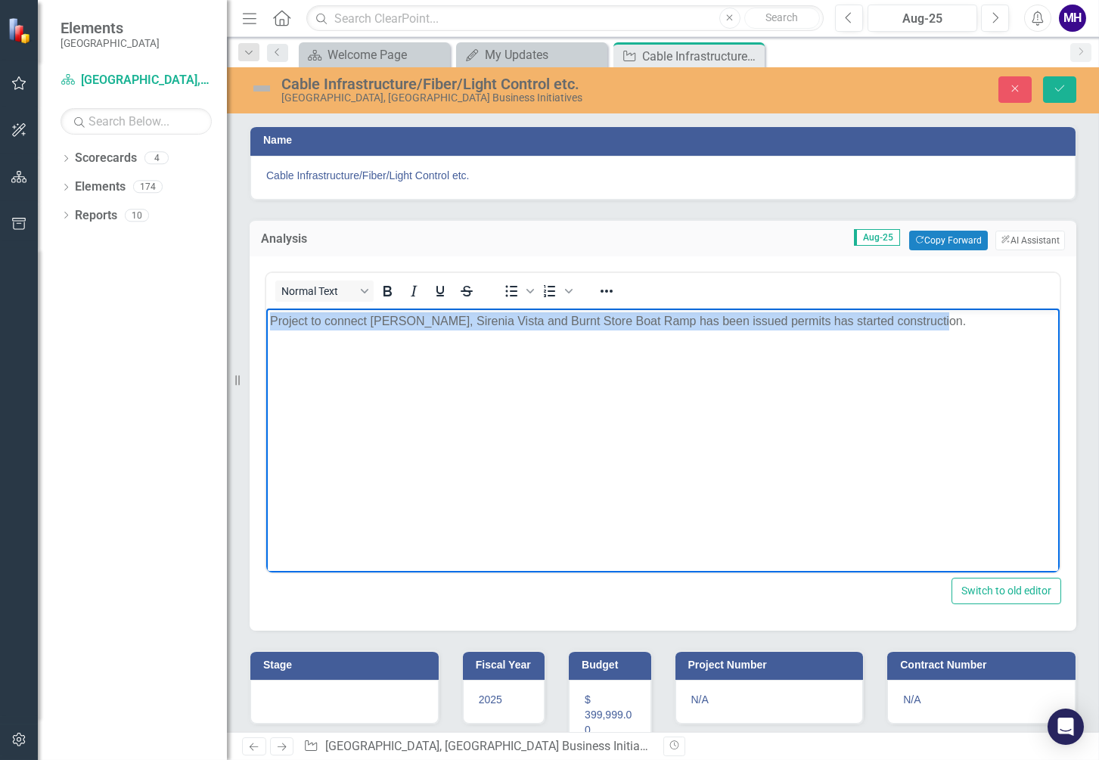
drag, startPoint x: 930, startPoint y: 323, endPoint x: 514, endPoint y: 609, distance: 504.7
click at [266, 308] on html "Project to connect [PERSON_NAME], Sirenia Vista and Burnt Store Boat Ramp has b…" at bounding box center [662, 421] width 793 height 227
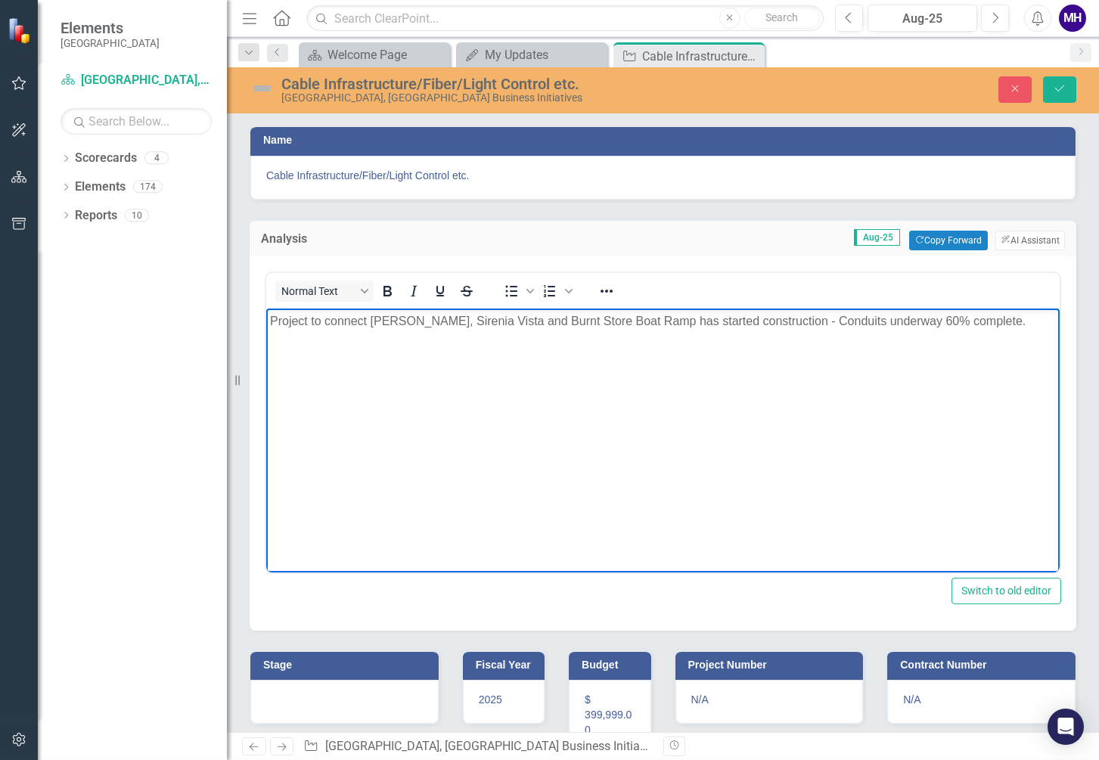
click at [803, 321] on p "Project to connect [PERSON_NAME], Sirenia Vista and Burnt Store Boat Ramp has s…" at bounding box center [663, 321] width 786 height 18
click at [386, 659] on h3 "Stage" at bounding box center [347, 664] width 168 height 11
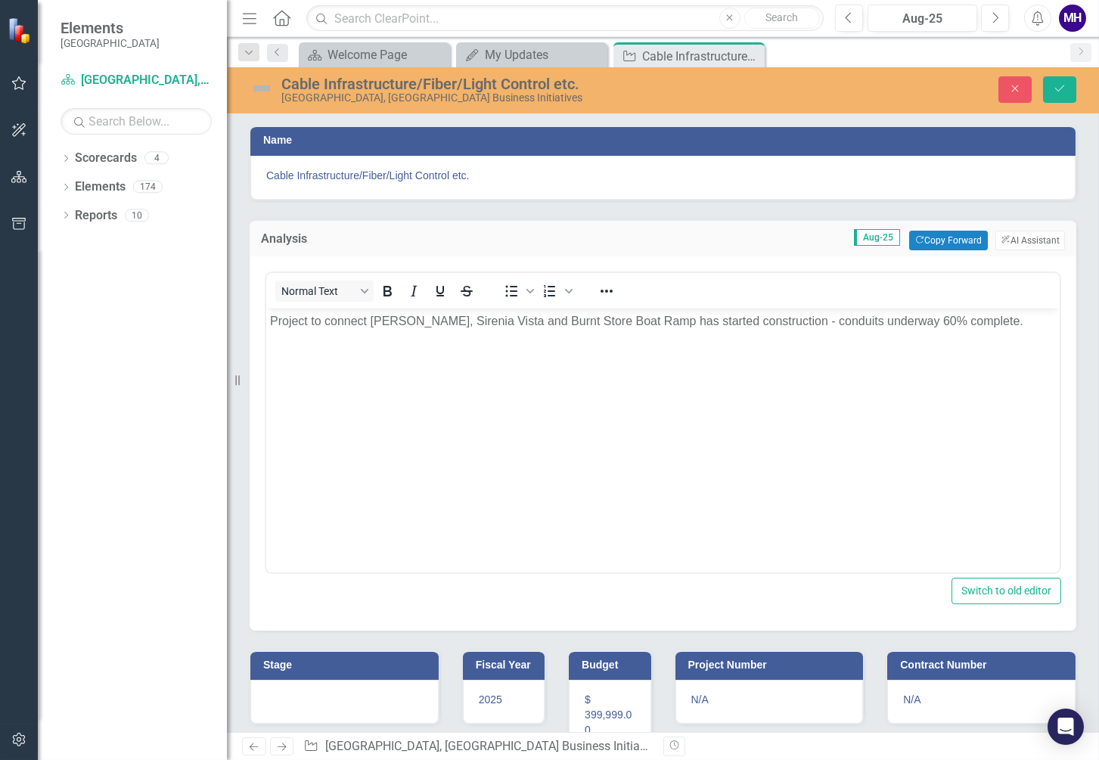
click at [386, 659] on h3 "Stage" at bounding box center [347, 664] width 168 height 11
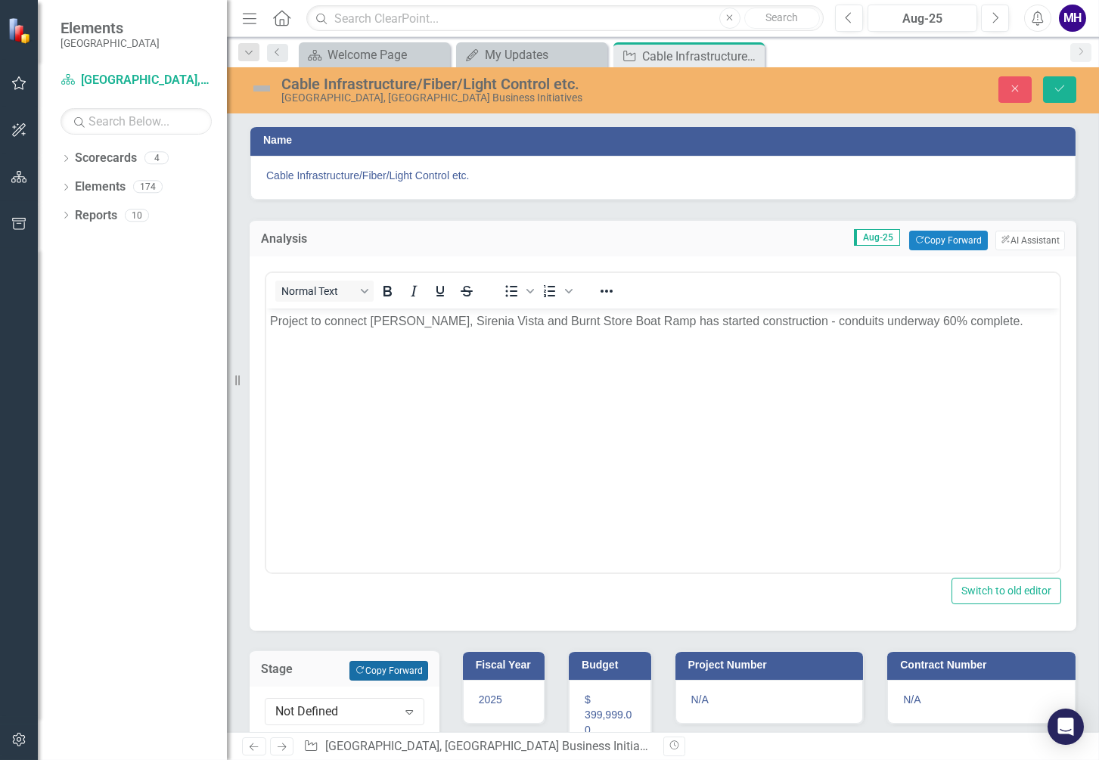
click at [389, 667] on button "Copy Forward Copy Forward" at bounding box center [388, 671] width 78 height 20
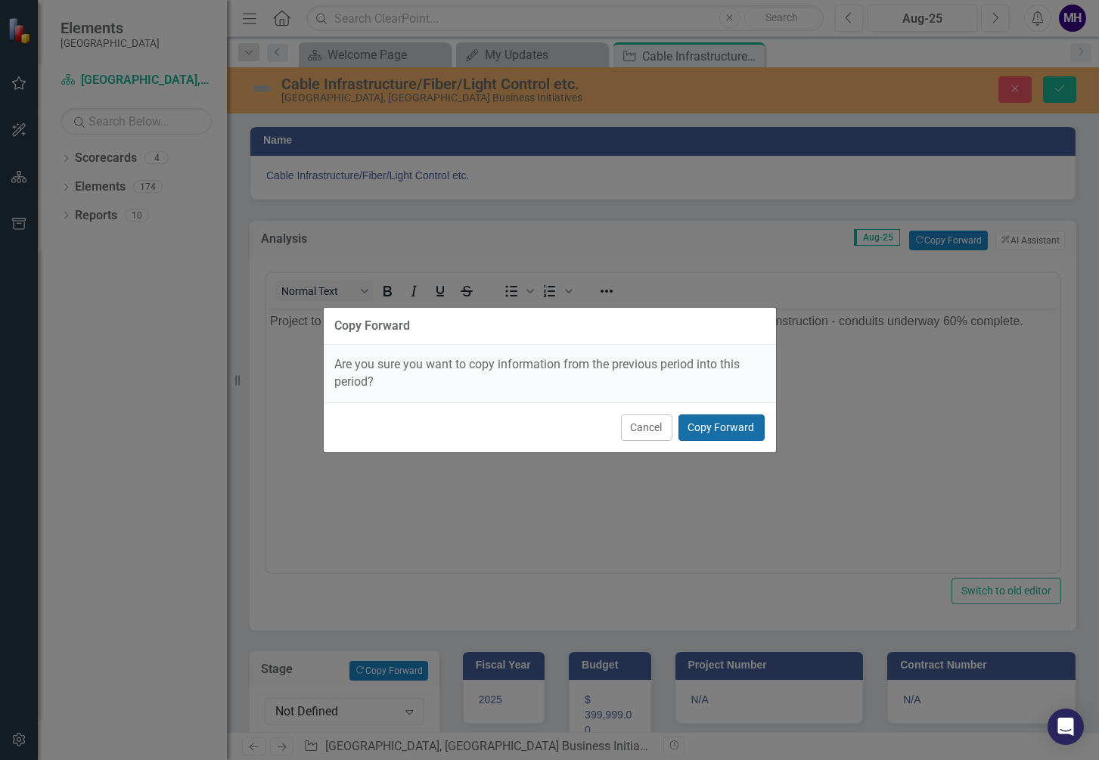
click at [728, 428] on button "Copy Forward" at bounding box center [721, 427] width 86 height 26
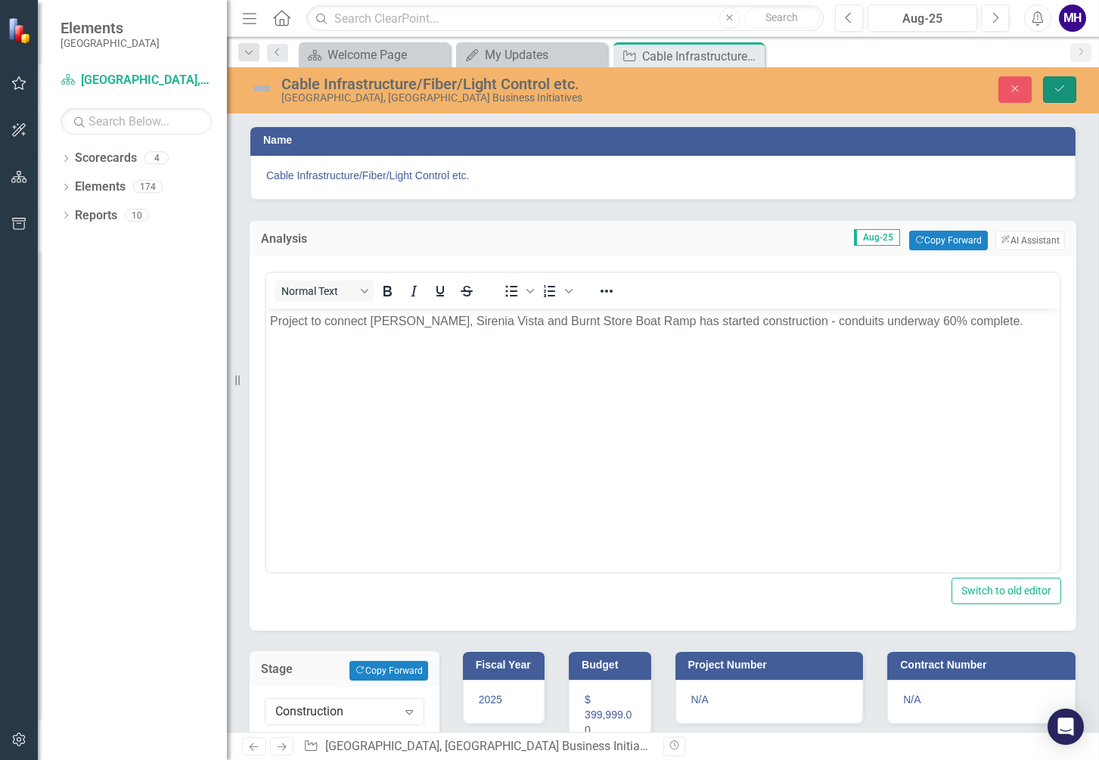
click at [1059, 86] on icon "Save" at bounding box center [1060, 88] width 14 height 11
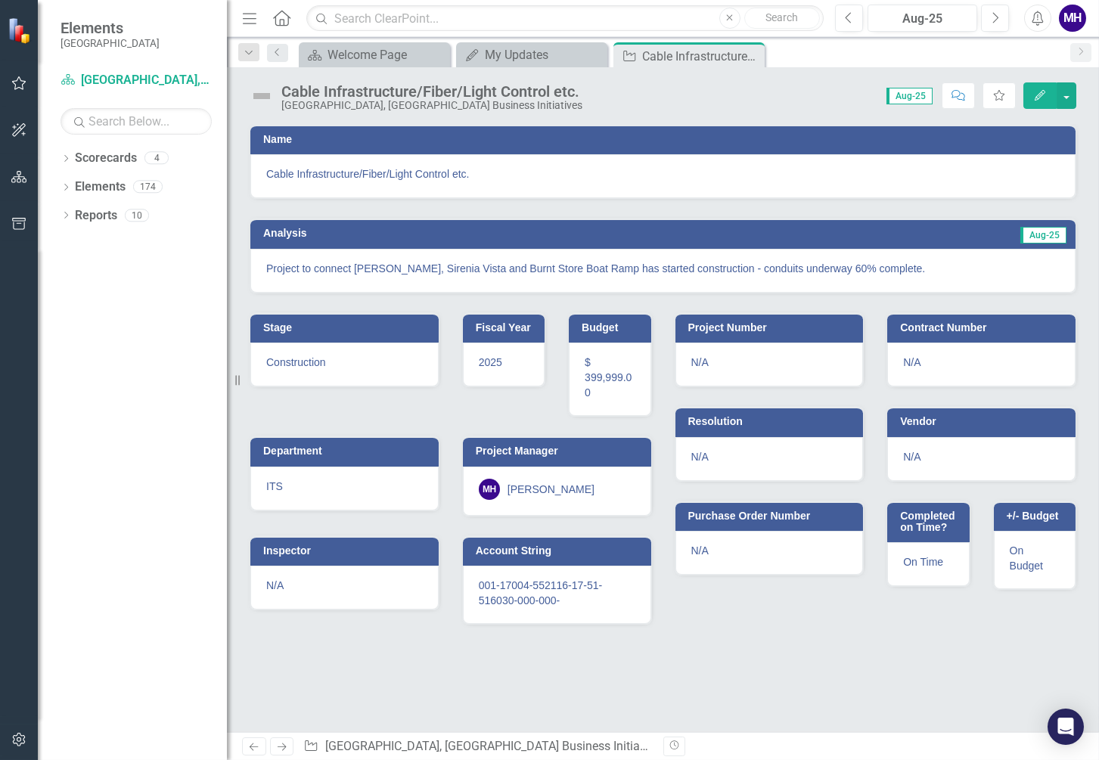
click at [264, 90] on img at bounding box center [262, 96] width 24 height 24
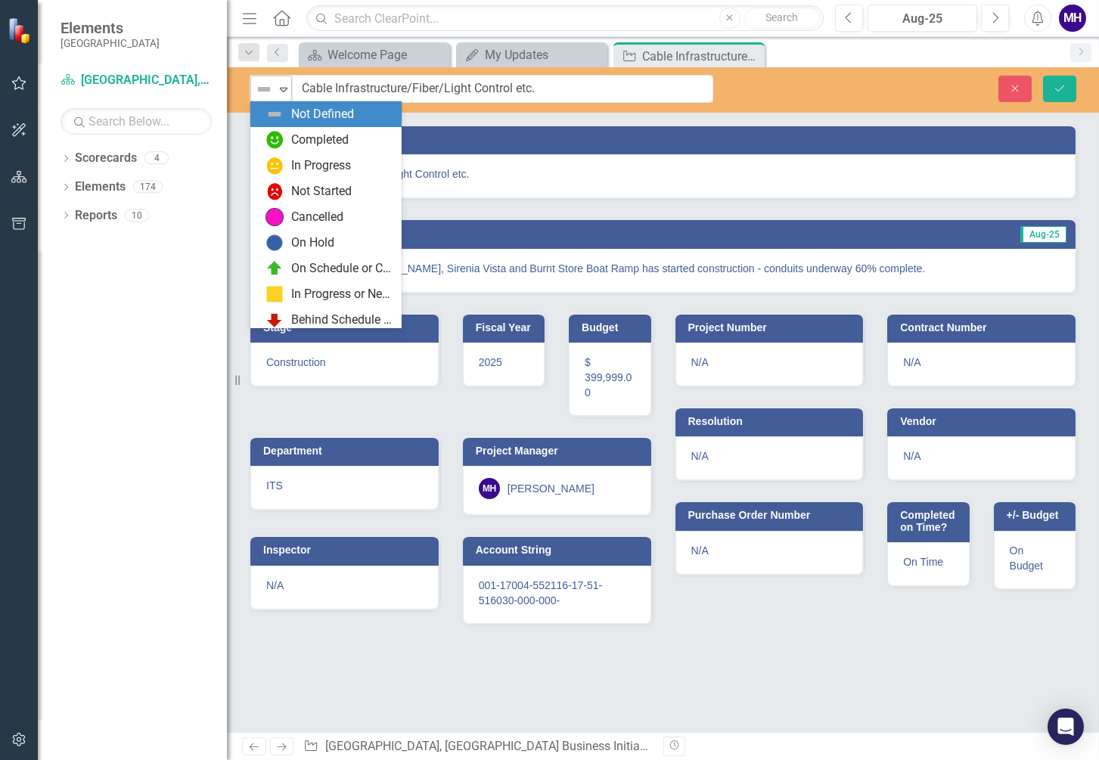
click at [287, 88] on icon "Expand" at bounding box center [283, 89] width 15 height 12
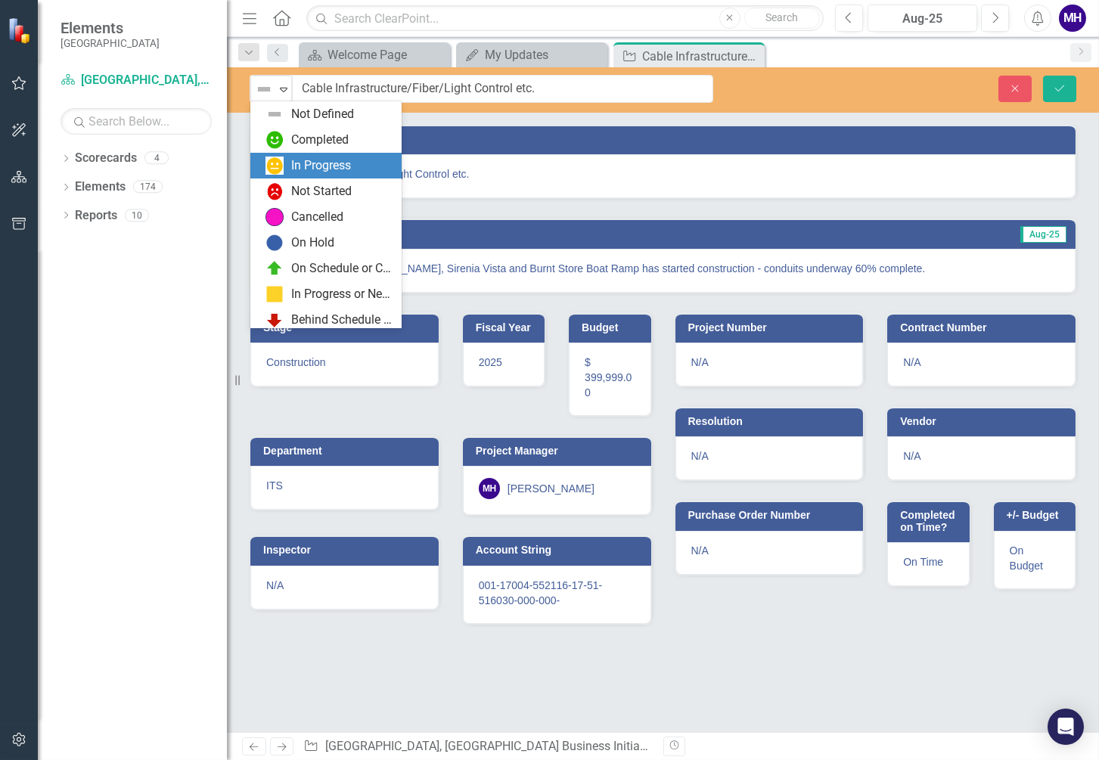
click at [309, 163] on div "In Progress" at bounding box center [321, 165] width 60 height 17
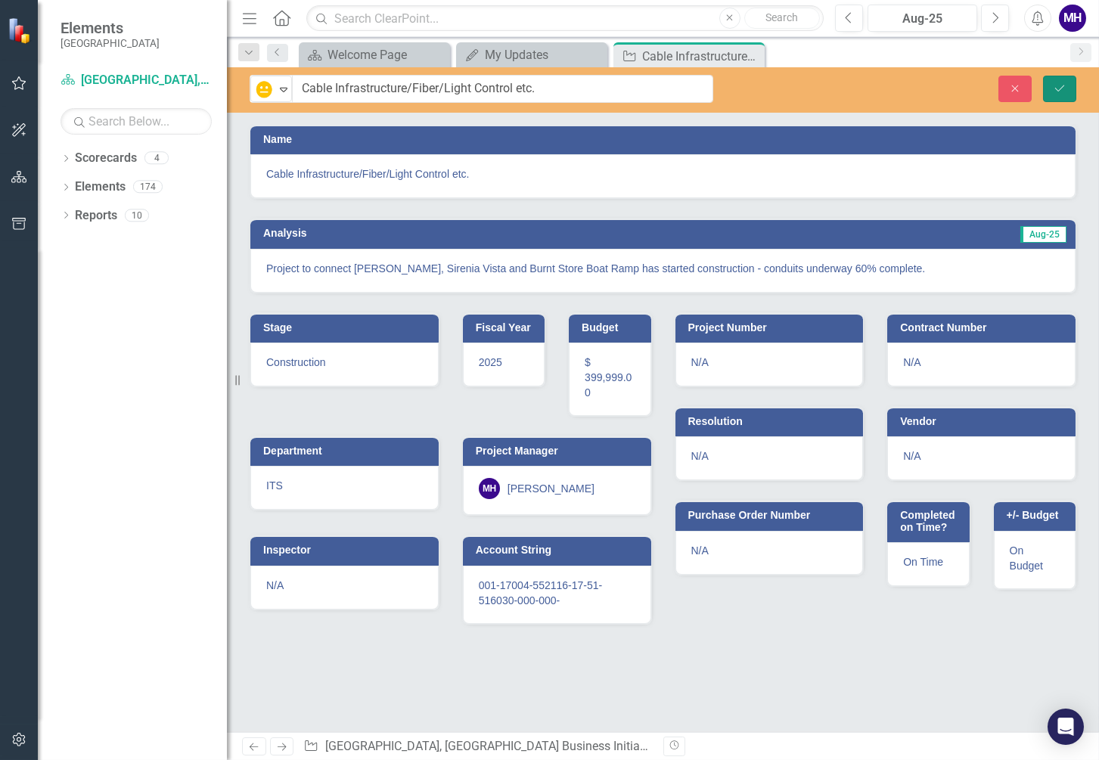
click at [1056, 84] on icon "Save" at bounding box center [1060, 88] width 14 height 11
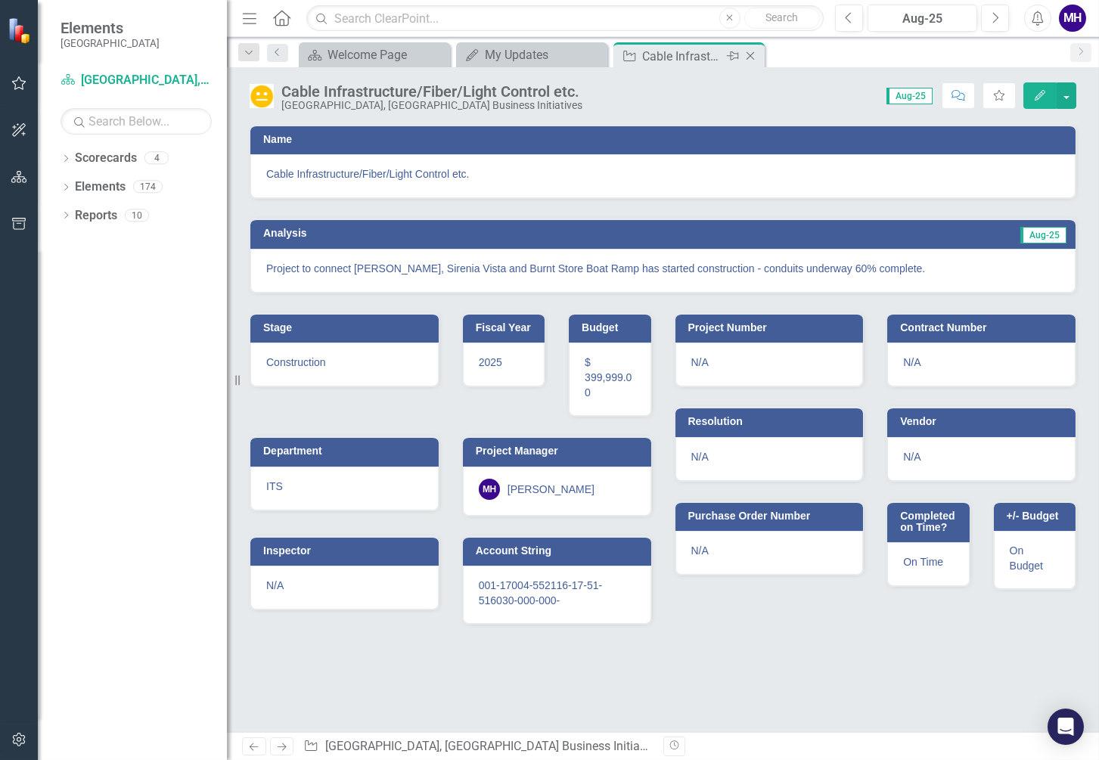
click at [750, 51] on icon "Close" at bounding box center [750, 56] width 15 height 12
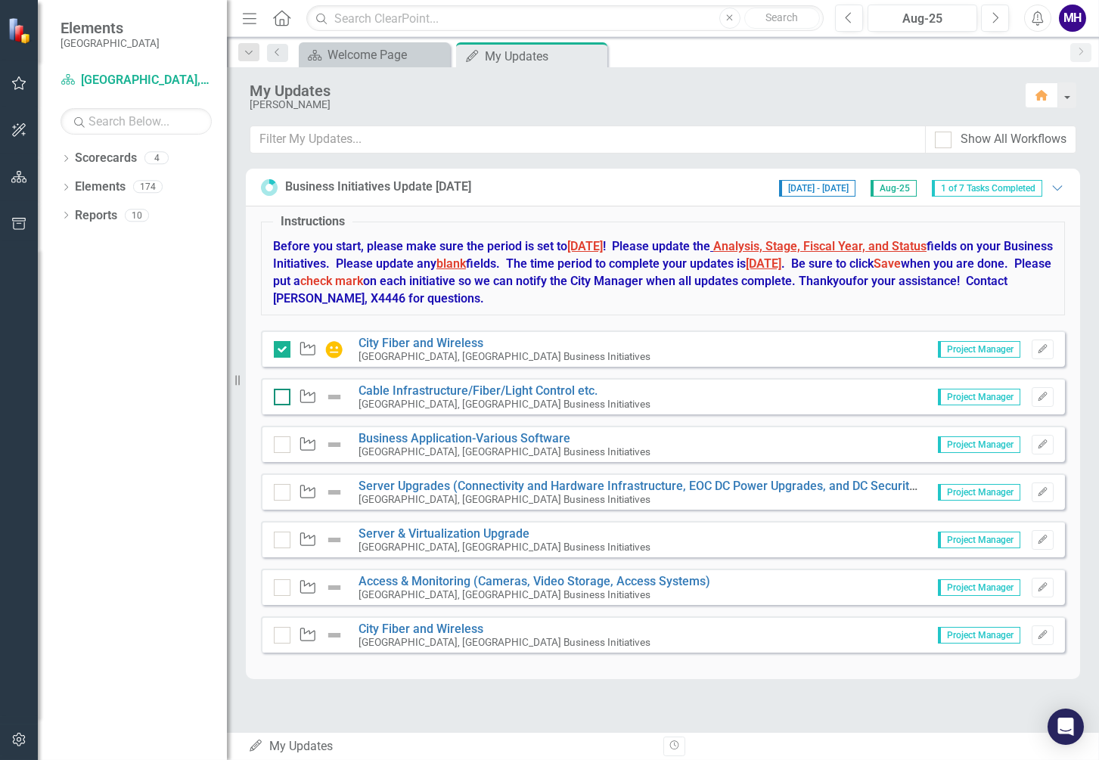
click at [278, 395] on input "checkbox" at bounding box center [279, 394] width 10 height 10
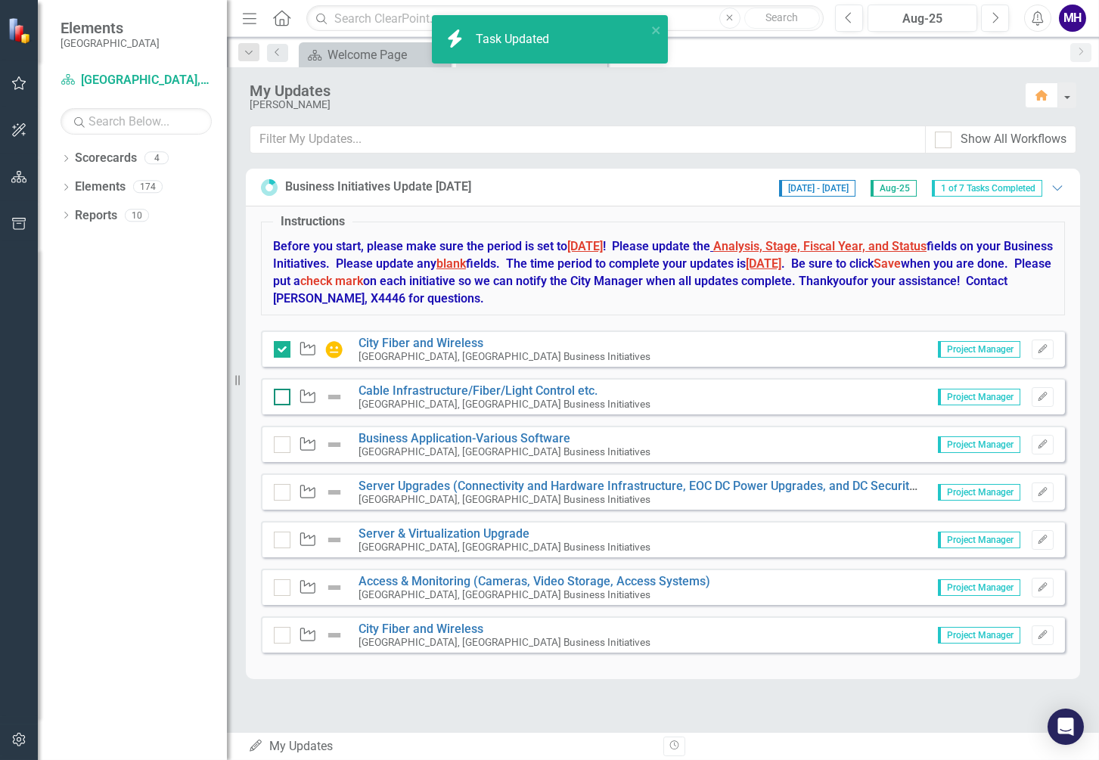
checkbox input "true"
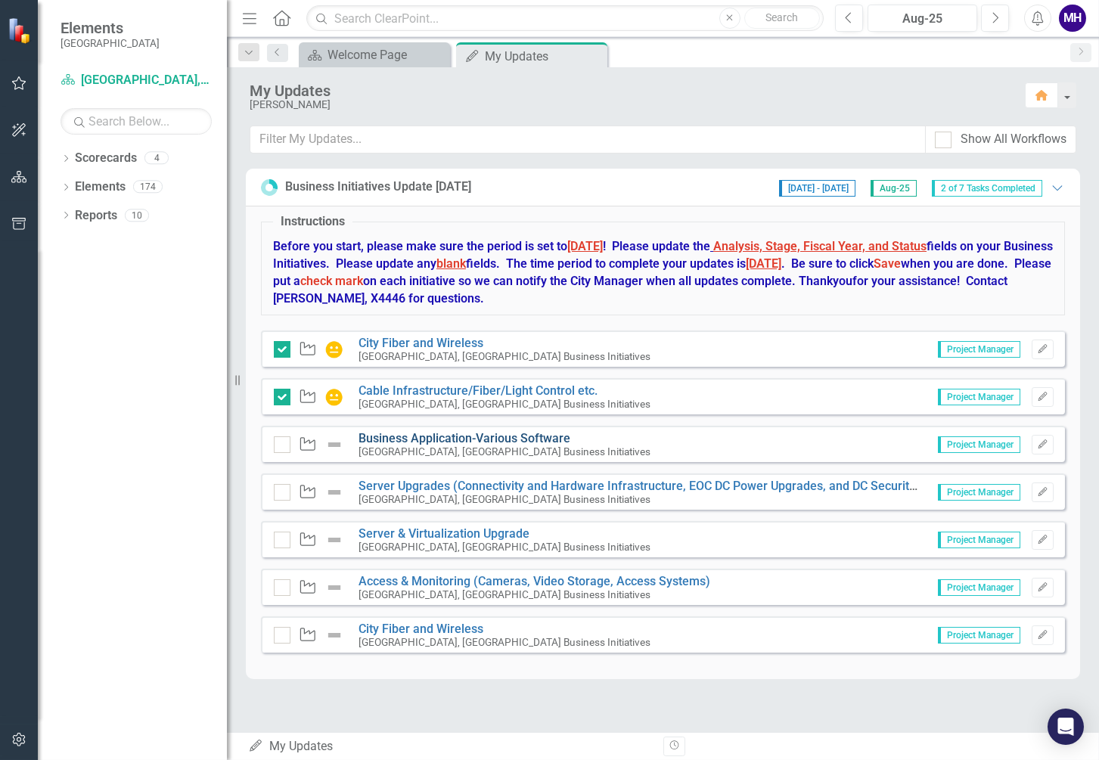
click at [444, 433] on link "Business Application-Various Software" at bounding box center [464, 438] width 212 height 14
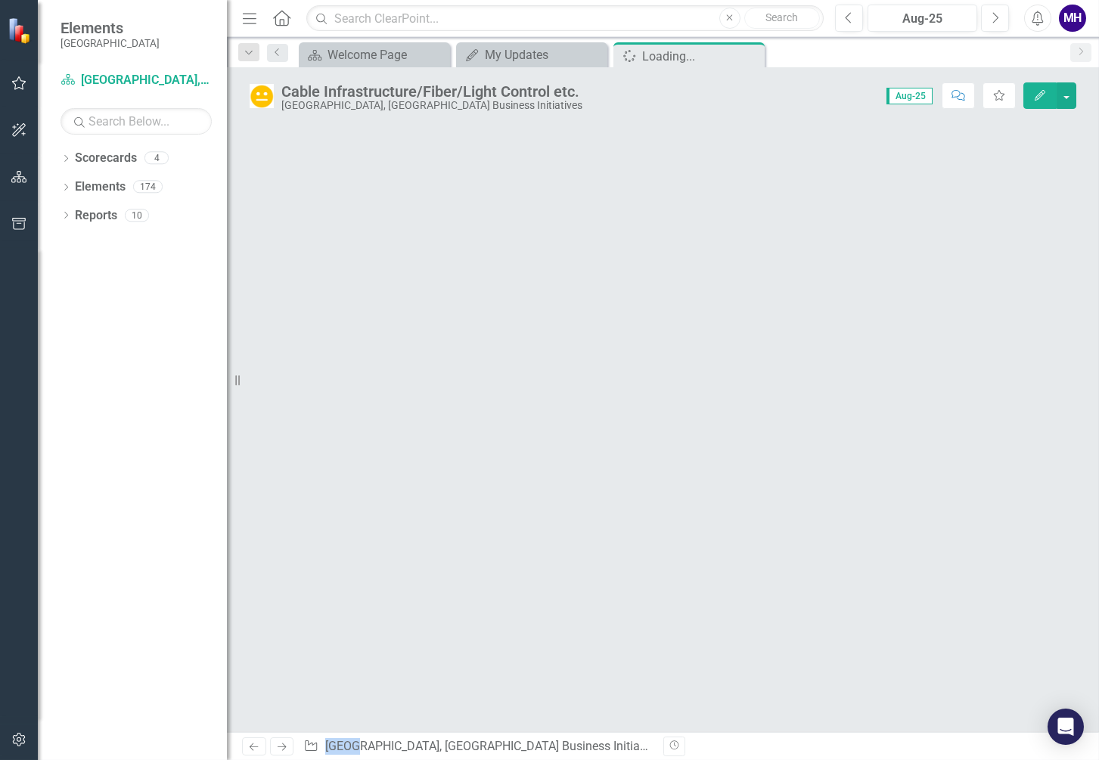
click at [444, 433] on div at bounding box center [663, 428] width 872 height 608
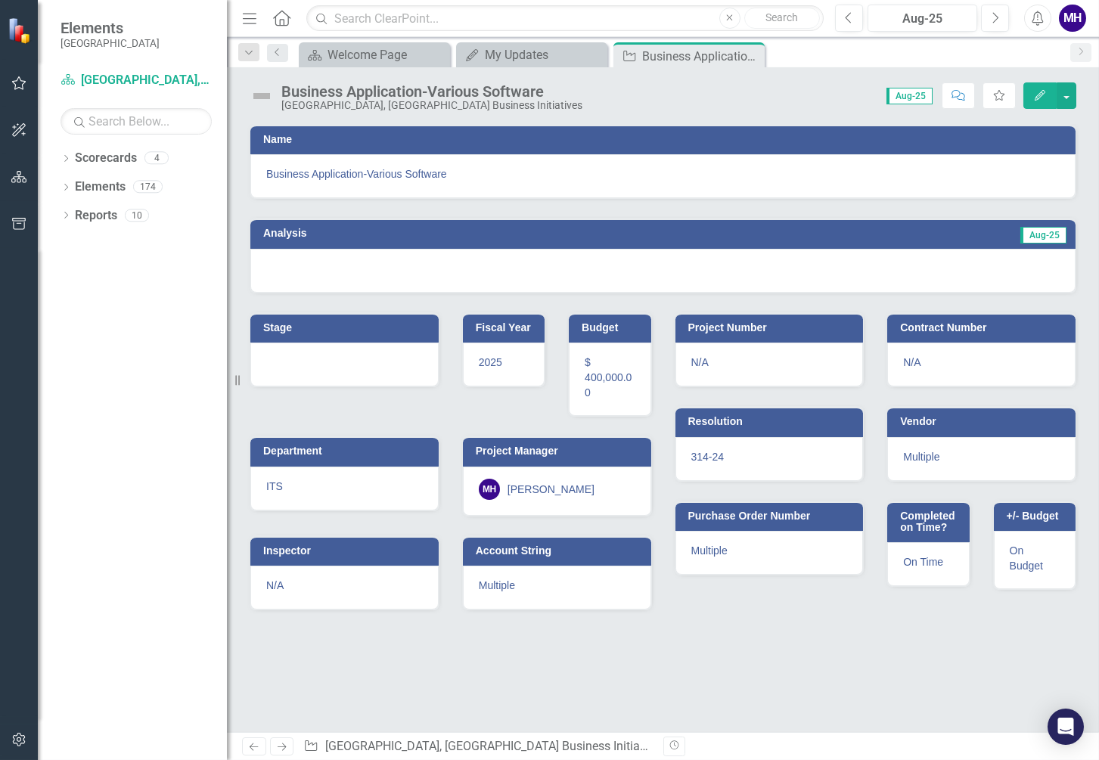
click at [964, 231] on td "Aug-25" at bounding box center [857, 235] width 420 height 23
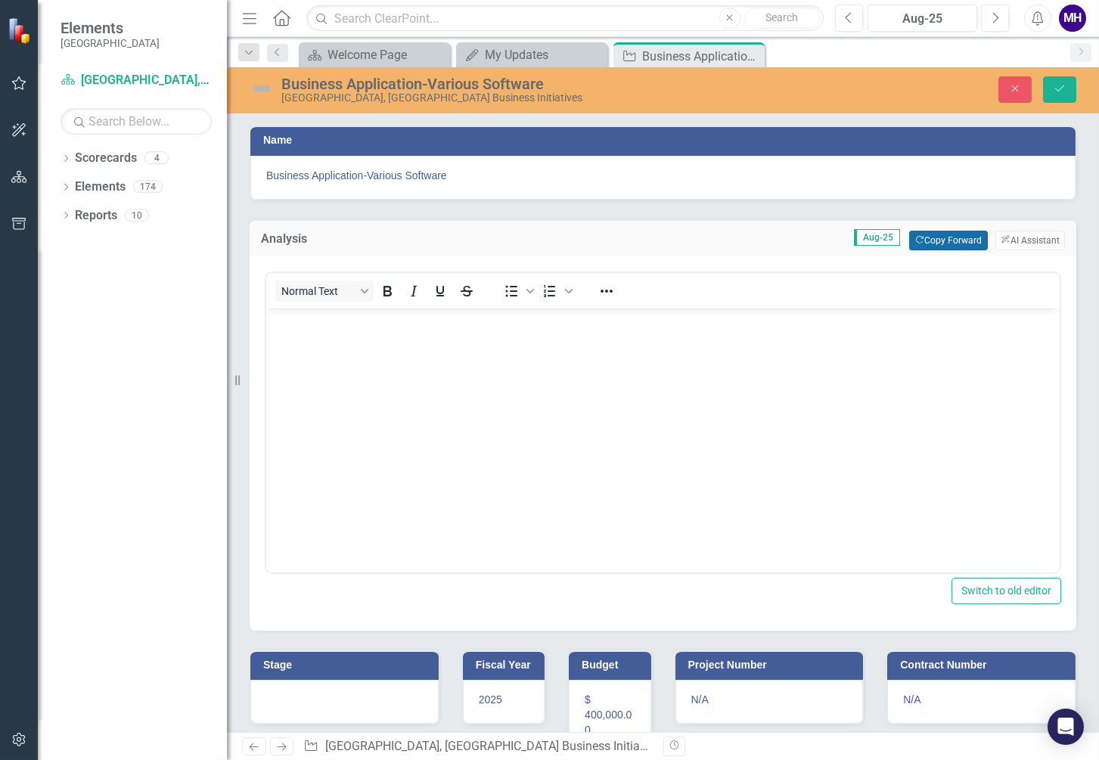
click at [951, 237] on button "Copy Forward Copy Forward" at bounding box center [948, 241] width 78 height 20
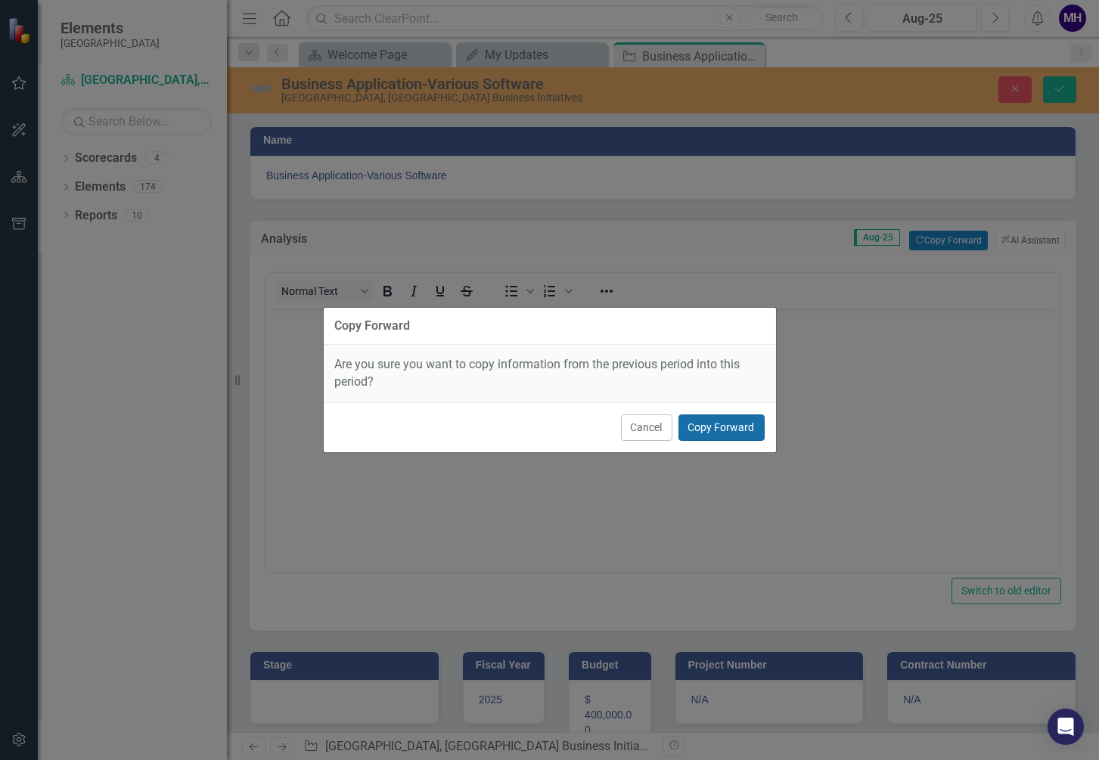
click at [753, 423] on button "Copy Forward" at bounding box center [721, 427] width 86 height 26
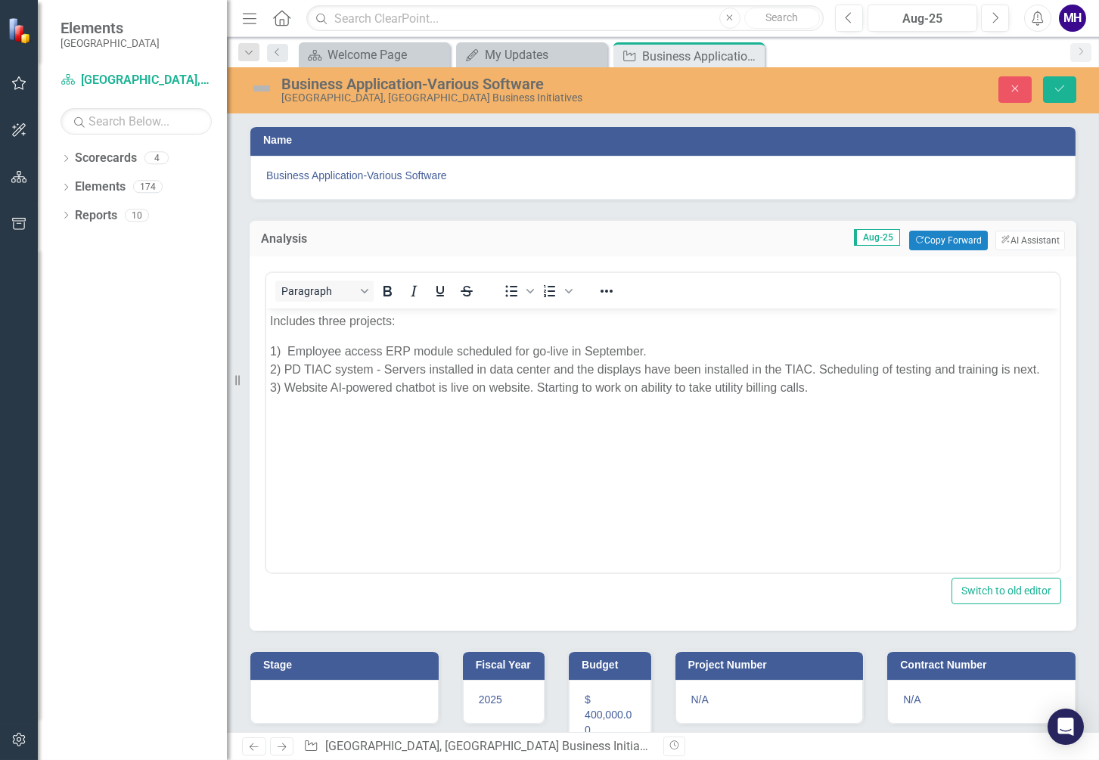
click at [318, 659] on h3 "Stage" at bounding box center [347, 664] width 168 height 11
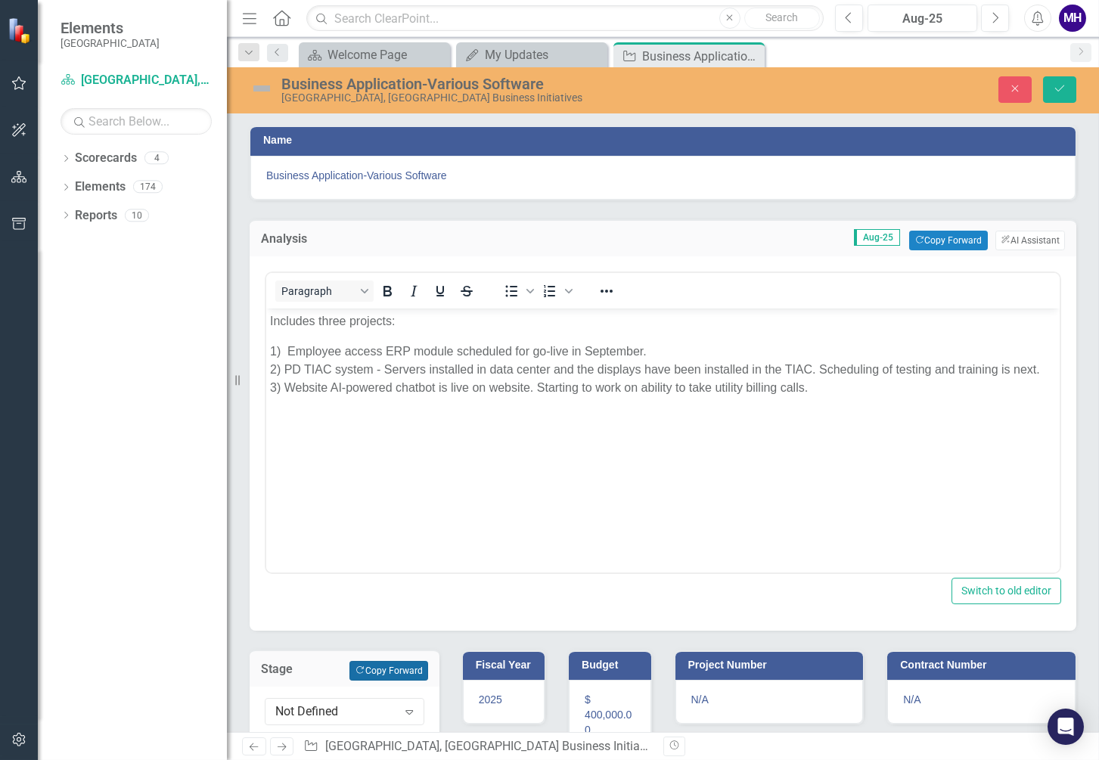
click at [392, 662] on button "Copy Forward Copy Forward" at bounding box center [388, 671] width 78 height 20
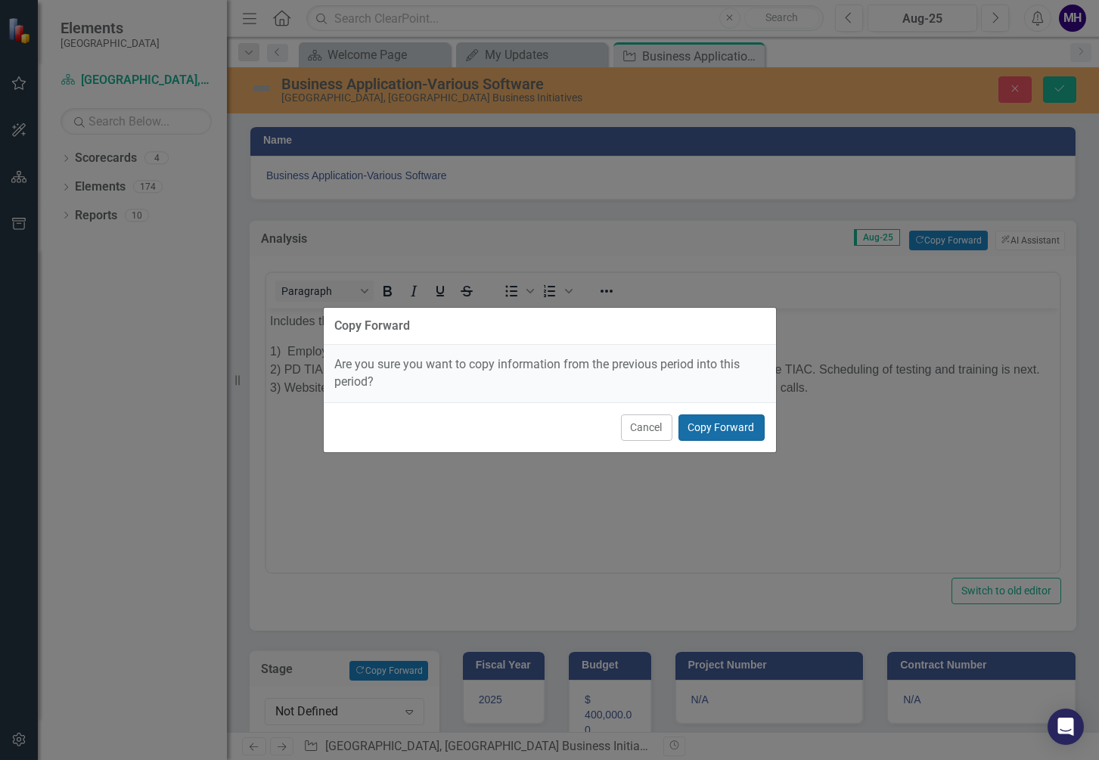
click at [721, 426] on button "Copy Forward" at bounding box center [721, 427] width 86 height 26
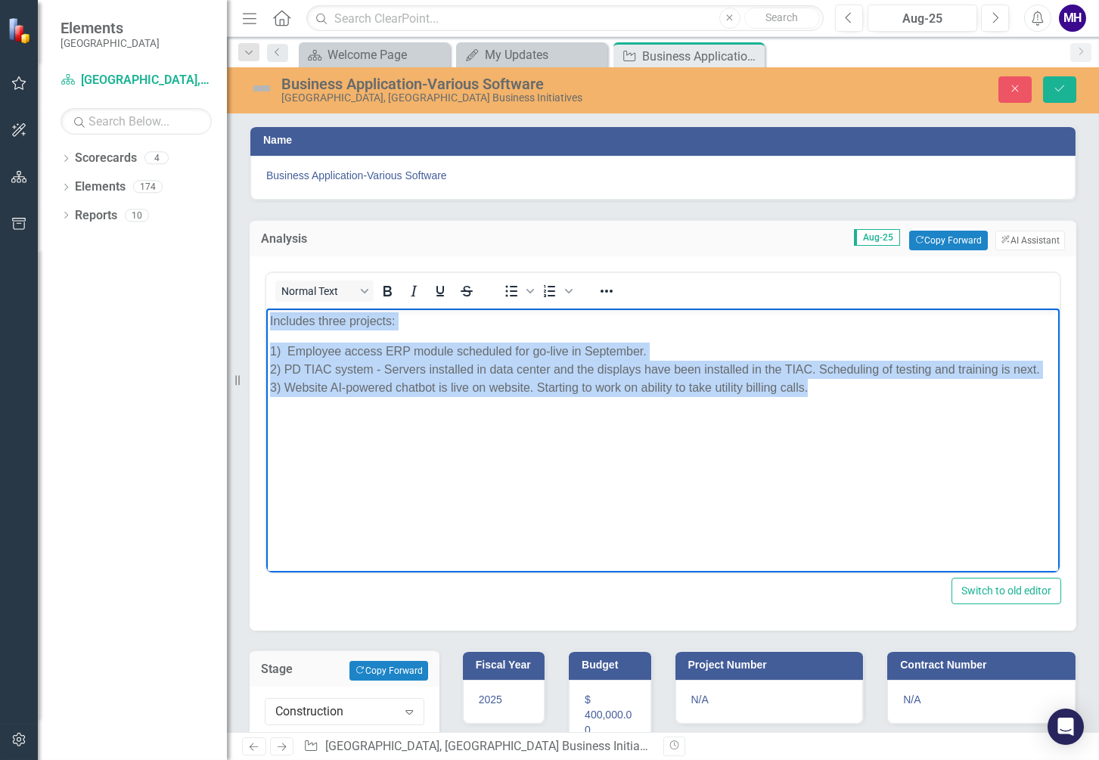
drag, startPoint x: 840, startPoint y: 385, endPoint x: 530, endPoint y: 620, distance: 389.1
click at [266, 316] on html "Includes three projects: 1) Employee access ERP module scheduled for go-live in…" at bounding box center [662, 421] width 793 height 227
paste body "Rich Text Area. Press ALT-0 for help."
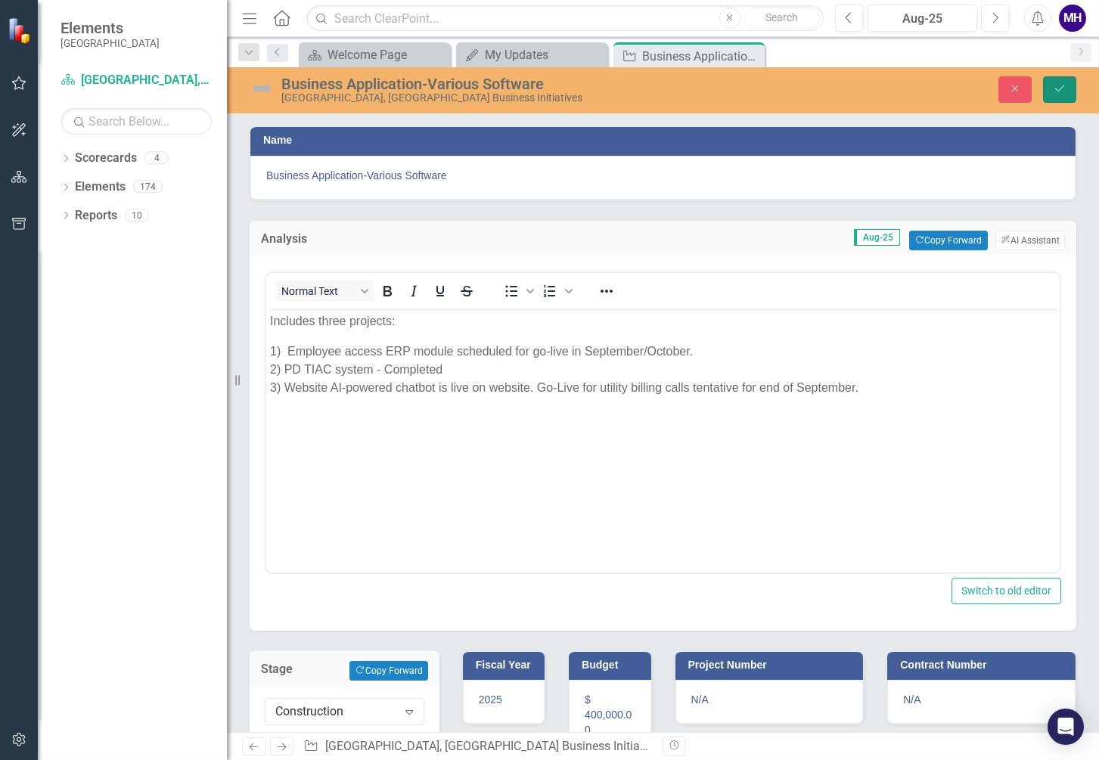
click at [1063, 81] on button "Save" at bounding box center [1059, 89] width 33 height 26
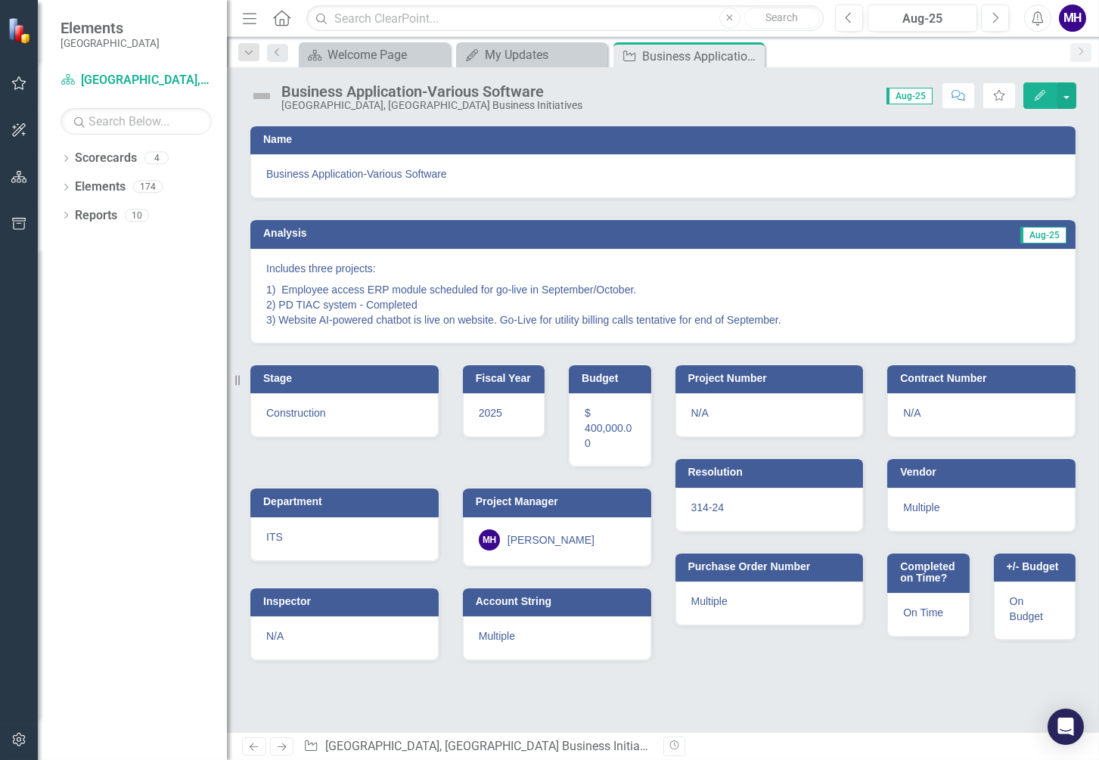
click at [265, 92] on img at bounding box center [262, 96] width 24 height 24
click at [262, 95] on img at bounding box center [262, 96] width 24 height 24
click at [263, 95] on img at bounding box center [262, 96] width 24 height 24
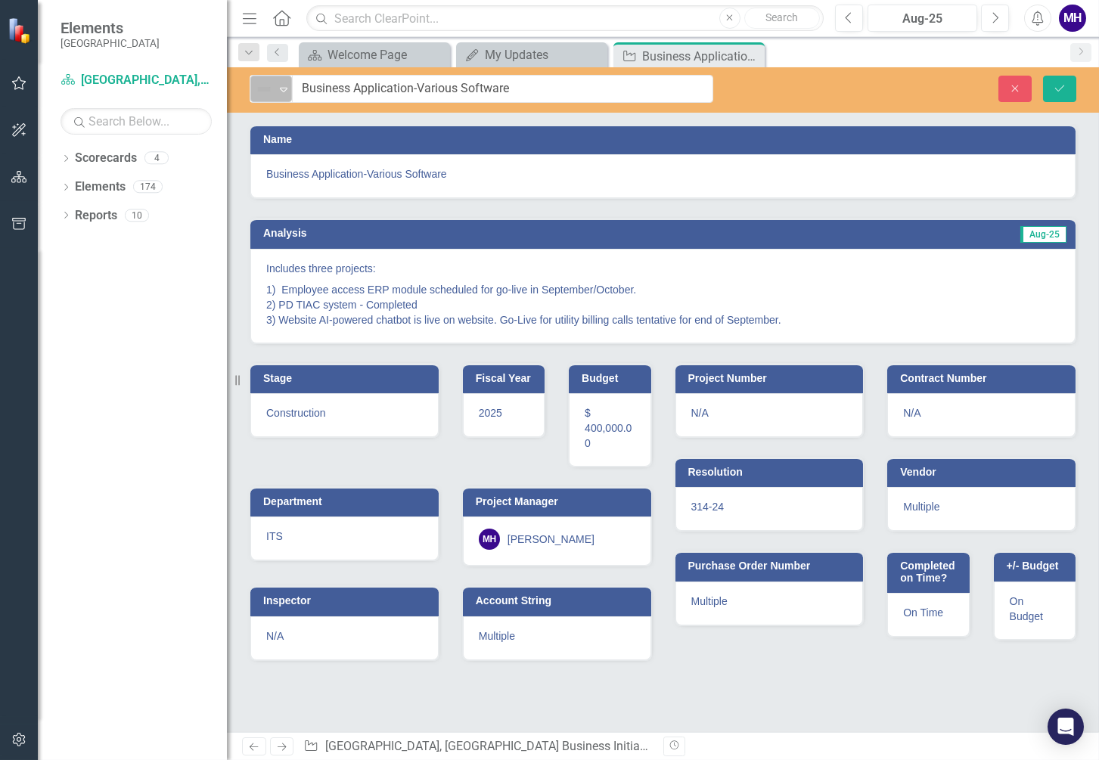
click at [283, 88] on icon "Expand" at bounding box center [283, 89] width 15 height 12
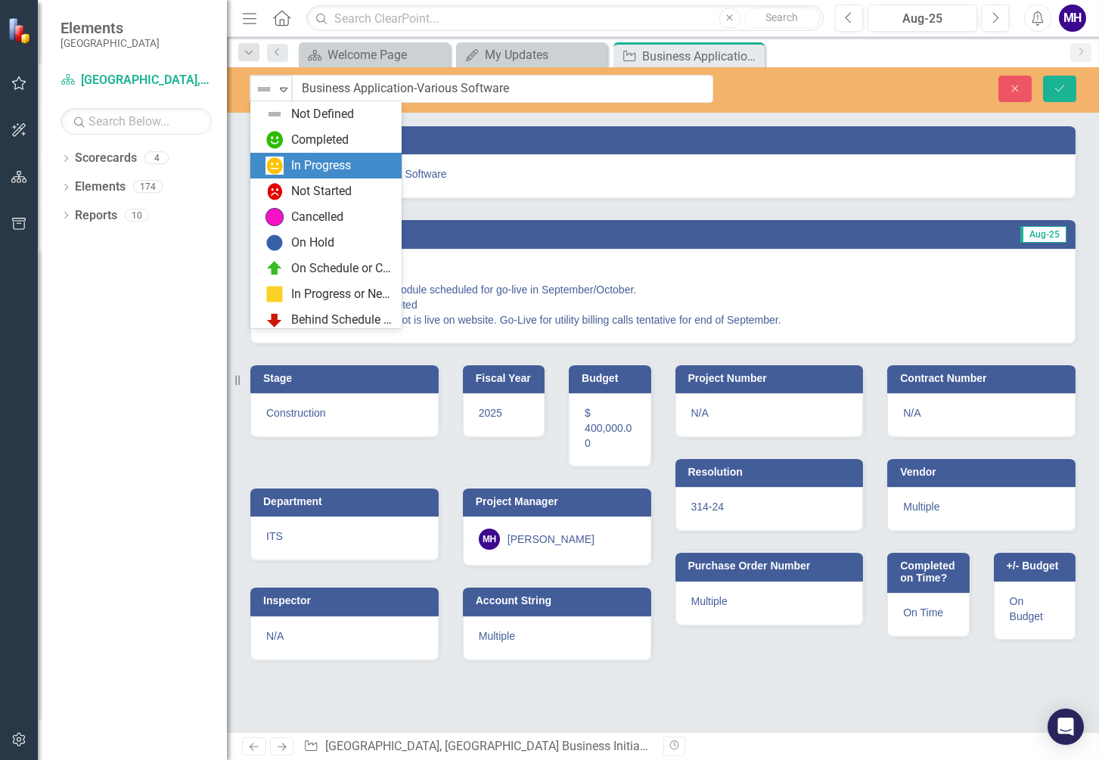
click at [306, 161] on div "In Progress" at bounding box center [321, 165] width 60 height 17
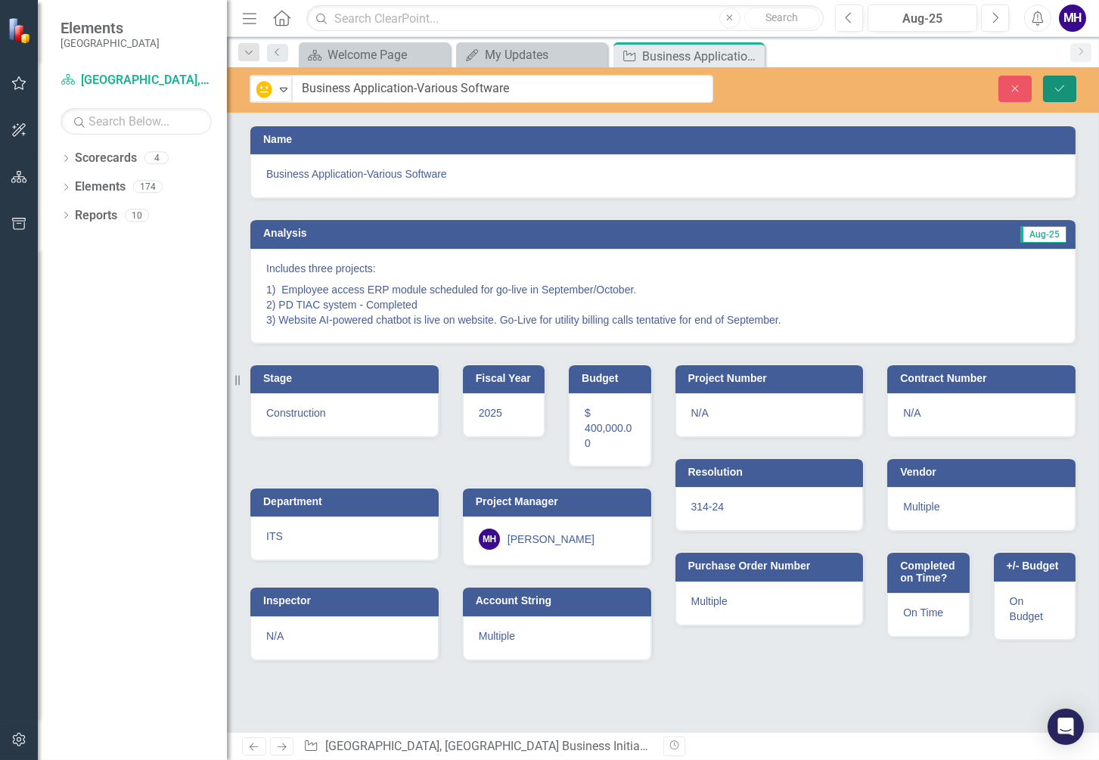
click at [1056, 90] on icon "Save" at bounding box center [1060, 88] width 14 height 11
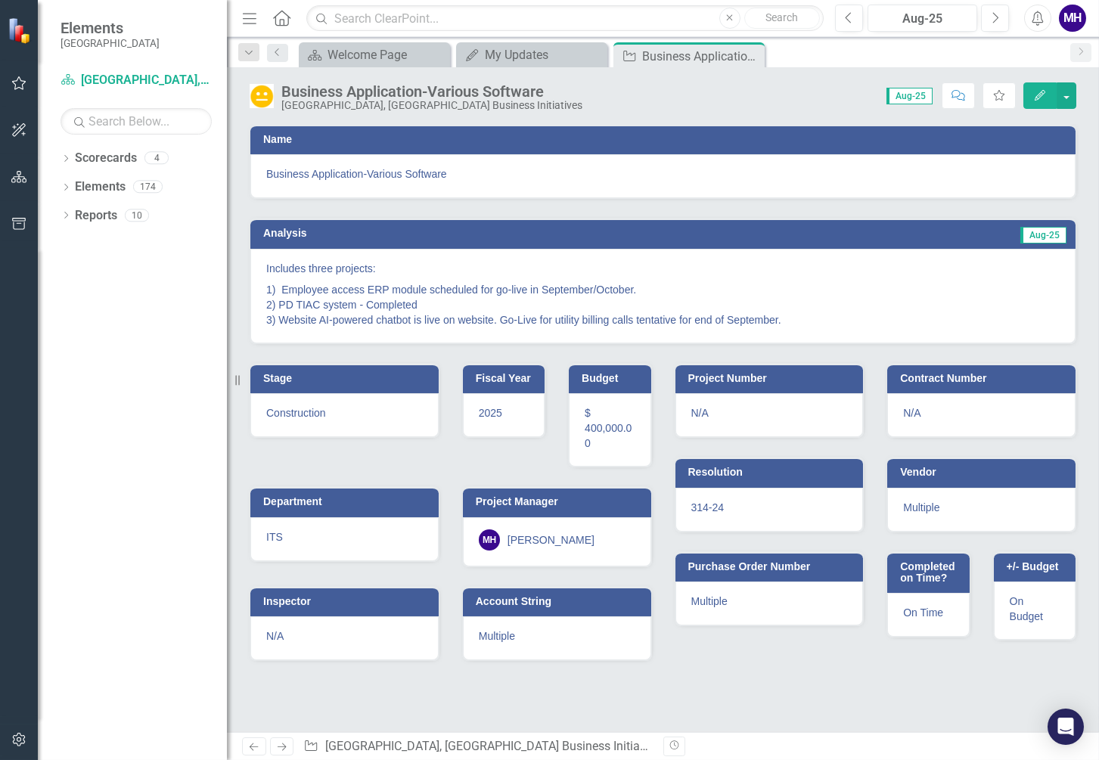
click at [0, 0] on icon "Close" at bounding box center [0, 0] width 0 height 0
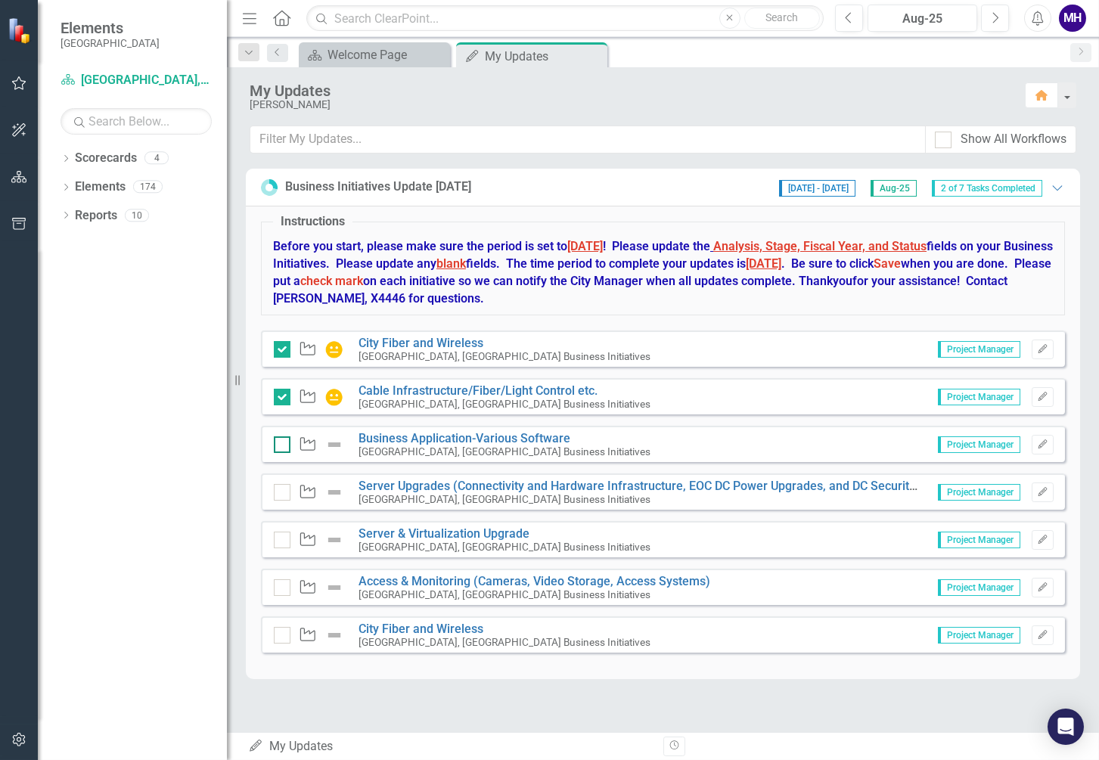
click at [278, 441] on input "checkbox" at bounding box center [279, 441] width 10 height 10
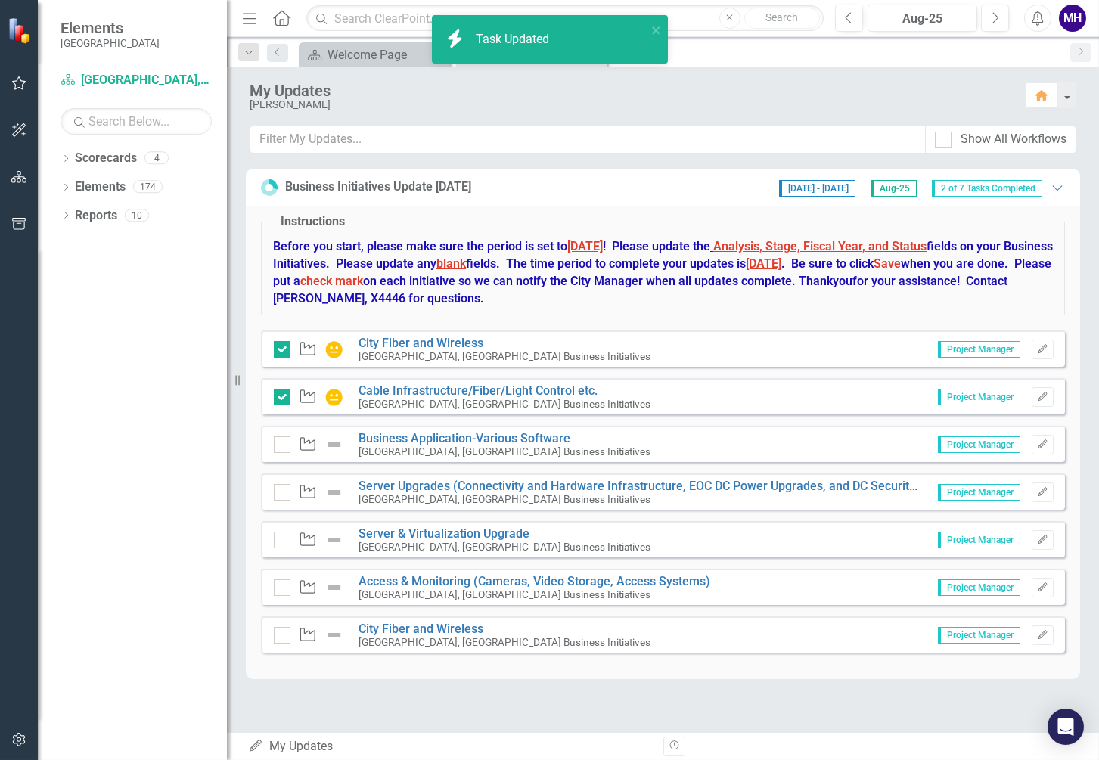
checkbox input "true"
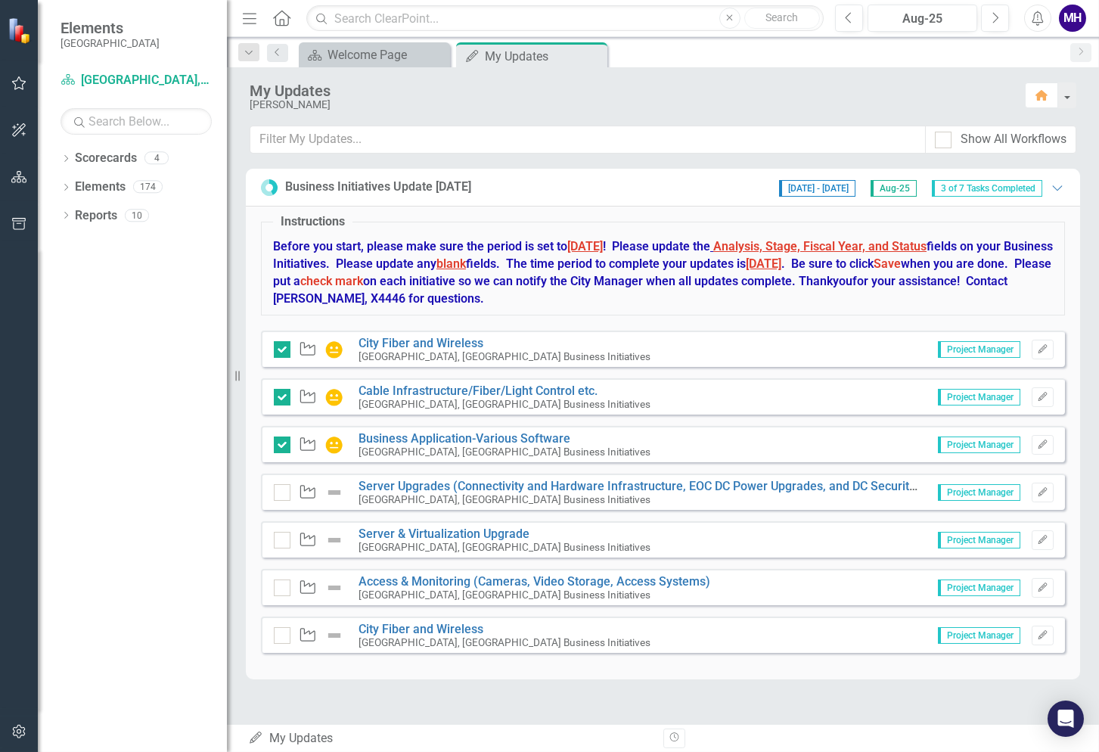
click at [652, 749] on div "My Updates My Updates Revision History" at bounding box center [663, 738] width 872 height 28
click at [421, 486] on link "Server Upgrades (Connectivity and Hardware Infrastructure, EOC DC Power Upgrade…" at bounding box center [638, 486] width 561 height 14
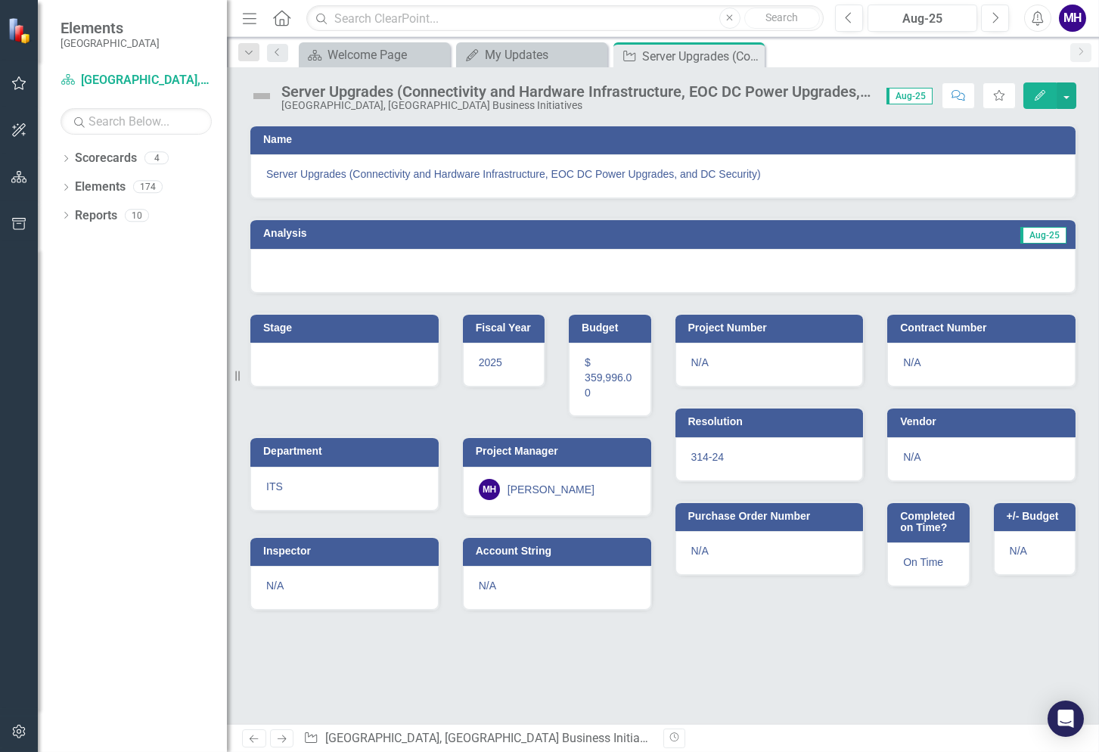
click at [919, 230] on td "Aug-25" at bounding box center [857, 235] width 420 height 23
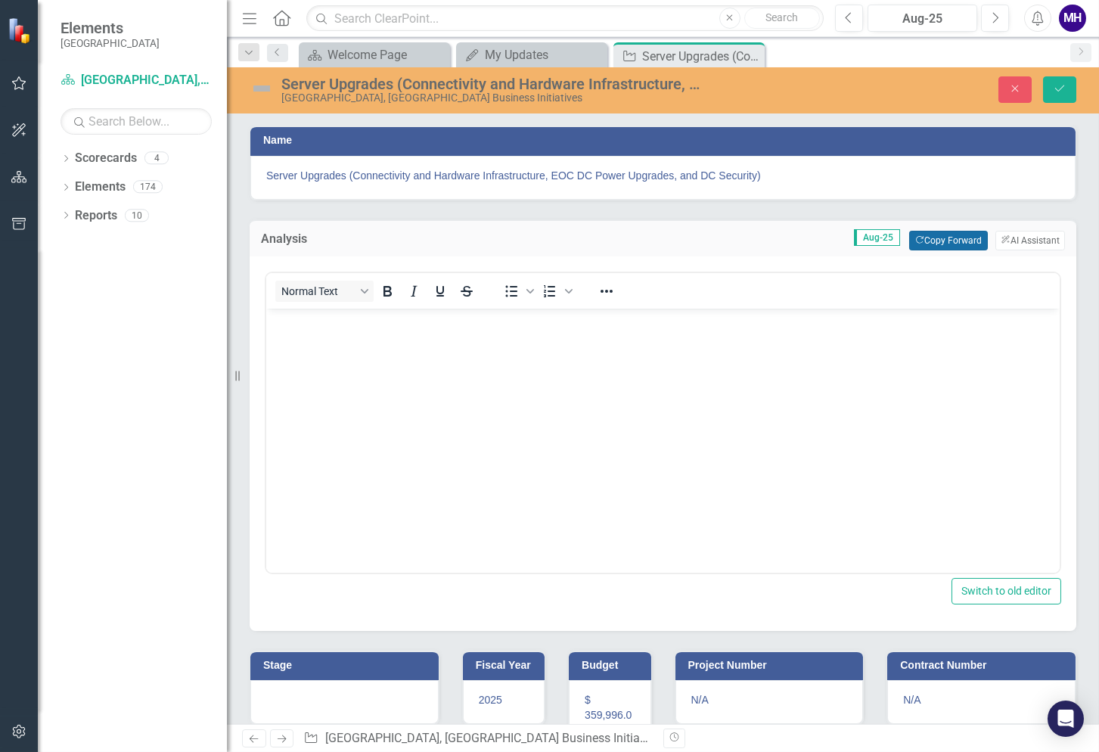
click at [927, 238] on button "Copy Forward Copy Forward" at bounding box center [948, 241] width 78 height 20
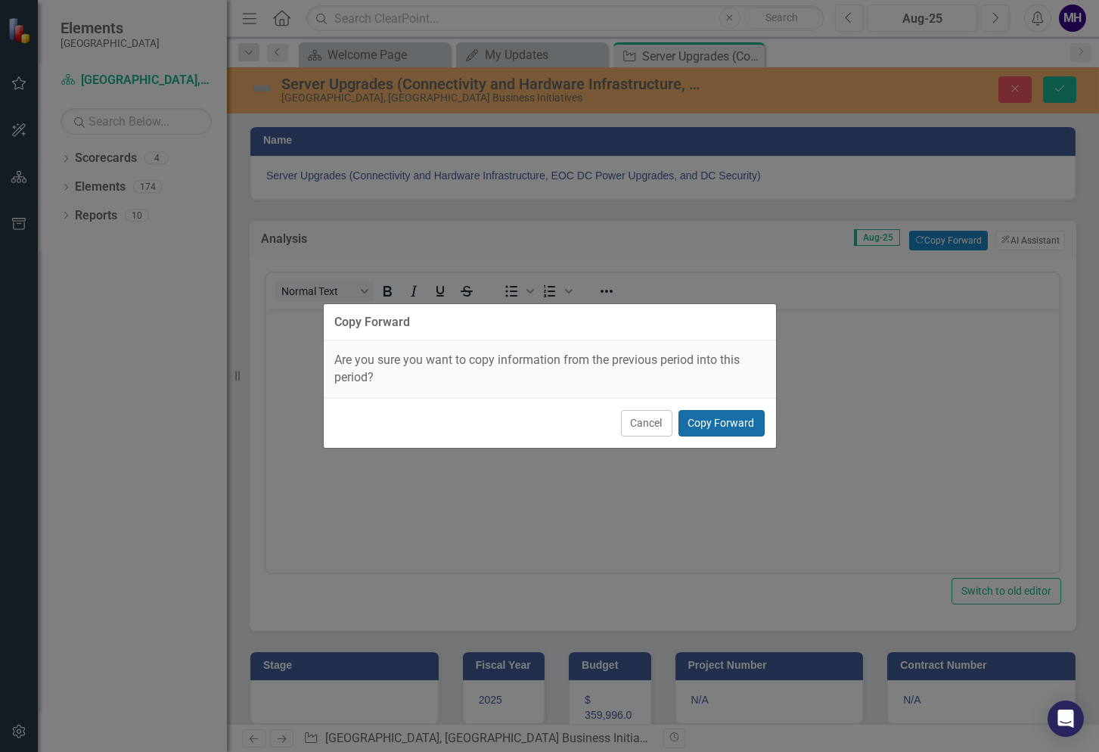
click at [730, 421] on button "Copy Forward" at bounding box center [721, 423] width 86 height 26
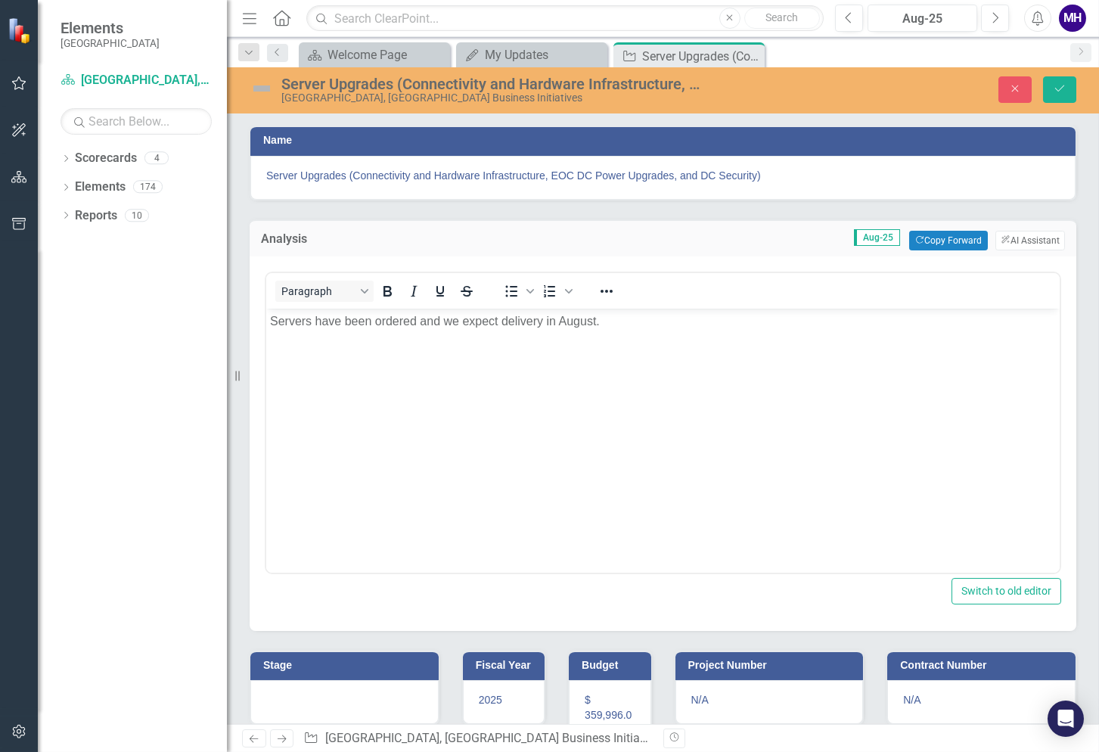
click at [390, 661] on h3 "Stage" at bounding box center [347, 664] width 168 height 11
click at [392, 663] on button "Copy Forward Copy Forward" at bounding box center [388, 671] width 78 height 20
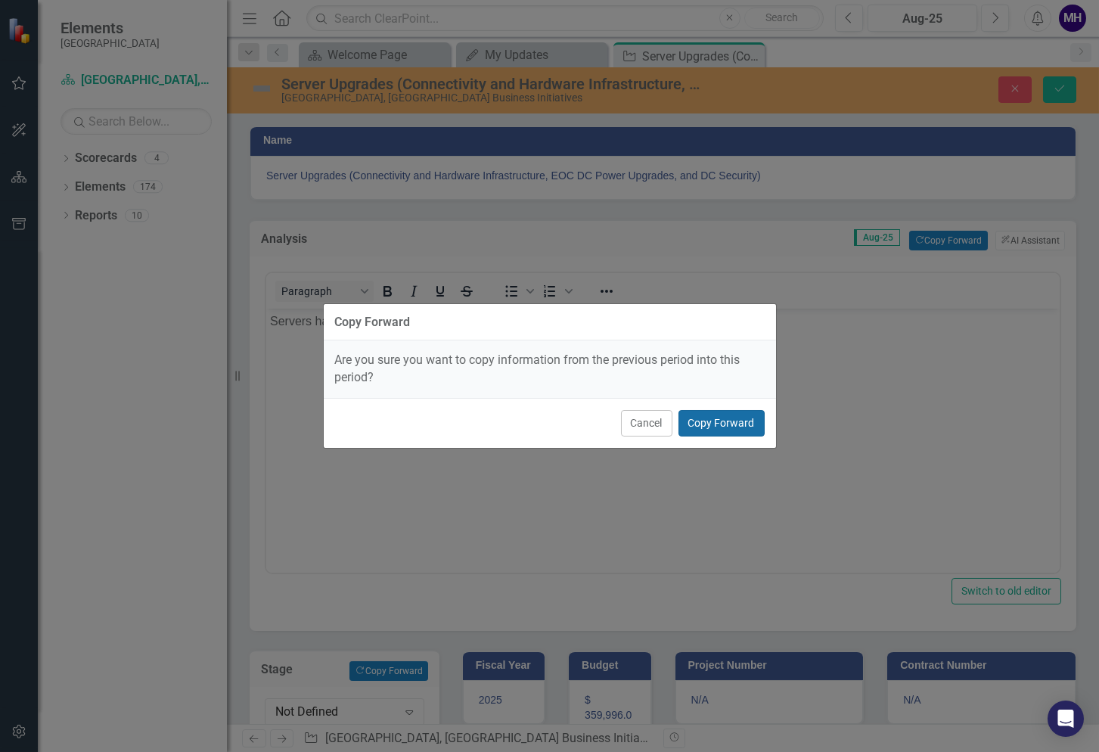
click at [740, 421] on button "Copy Forward" at bounding box center [721, 423] width 86 height 26
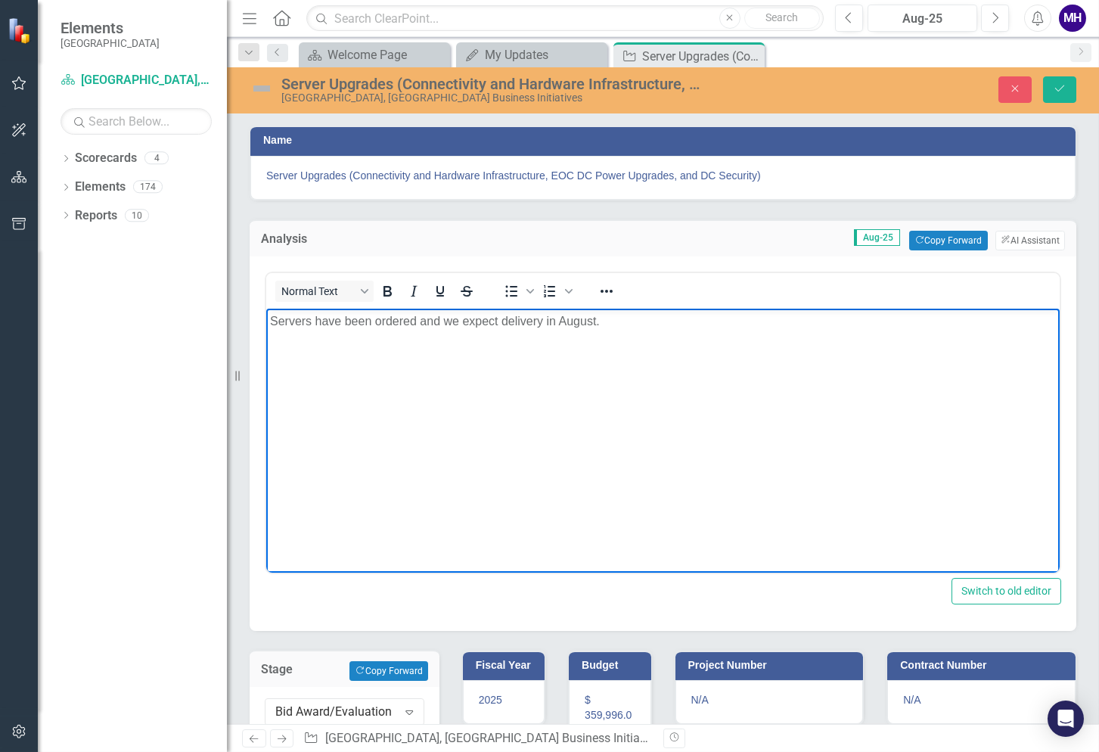
click at [479, 401] on body "Servers have been ordered and we expect delivery in August." at bounding box center [662, 421] width 793 height 227
drag, startPoint x: 622, startPoint y: 318, endPoint x: 269, endPoint y: 309, distance: 353.3
click at [269, 309] on body "Servers have been ordered and we expect delivery in August." at bounding box center [662, 421] width 793 height 227
paste body "Rich Text Area. Press ALT-0 for help."
click at [410, 709] on icon "Expand" at bounding box center [409, 712] width 15 height 12
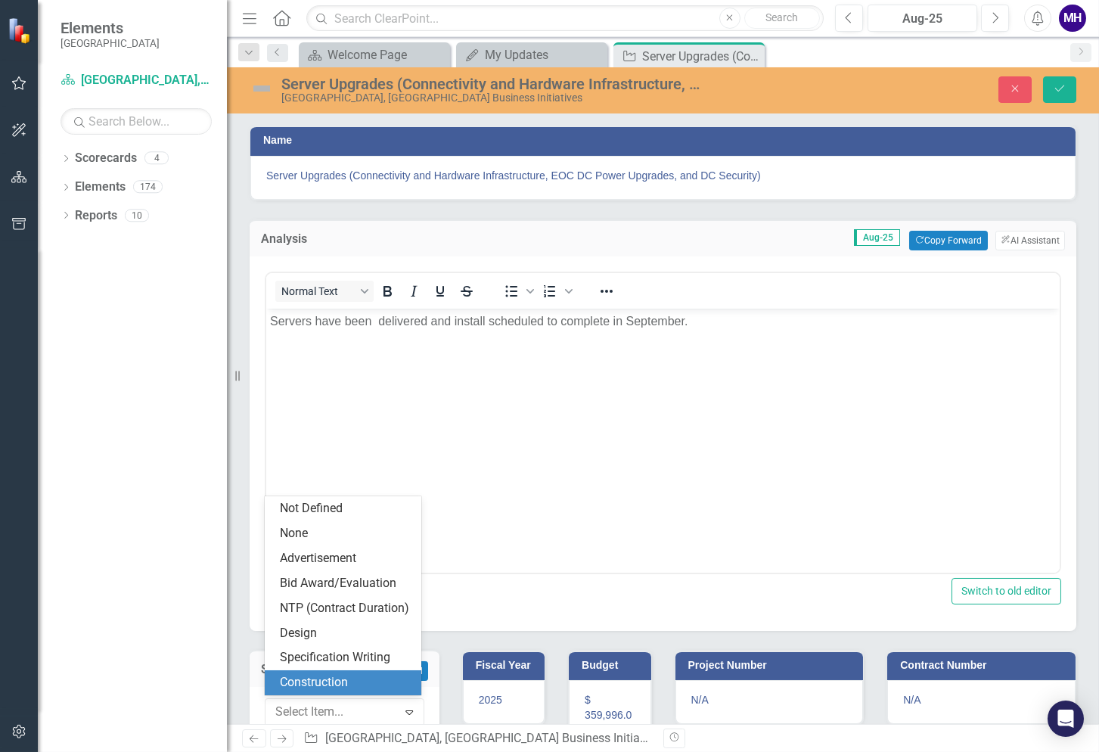
click at [386, 679] on div "Construction" at bounding box center [346, 682] width 132 height 17
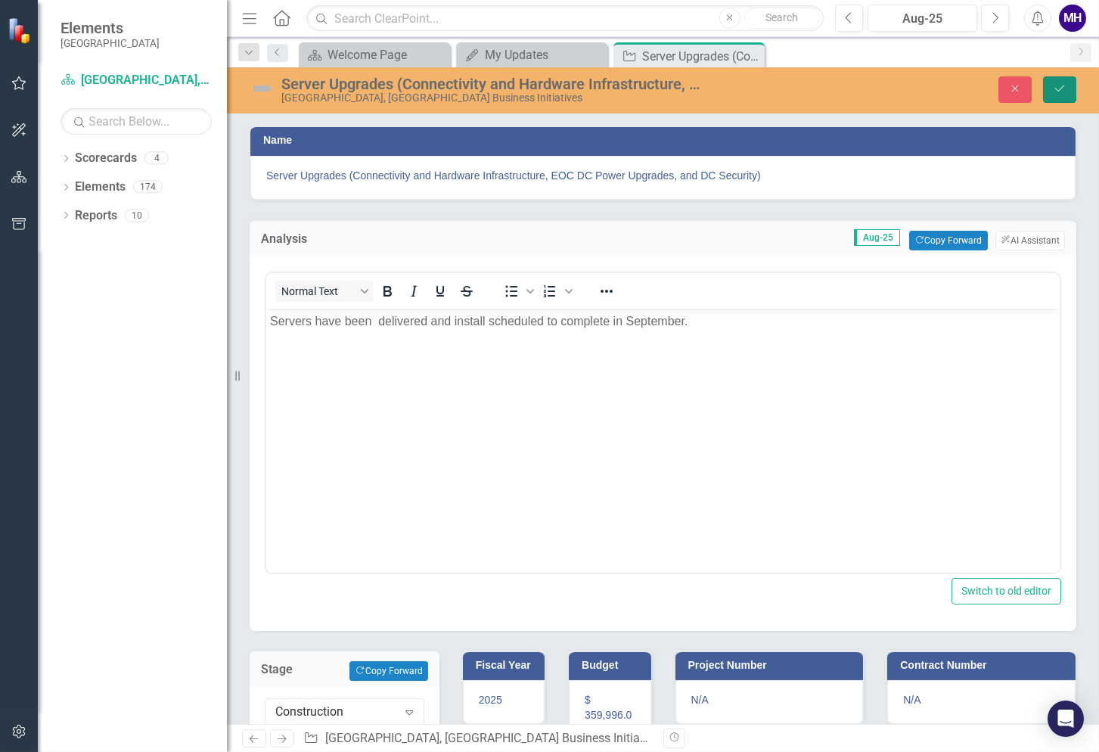
click at [1060, 85] on icon "Save" at bounding box center [1060, 88] width 14 height 11
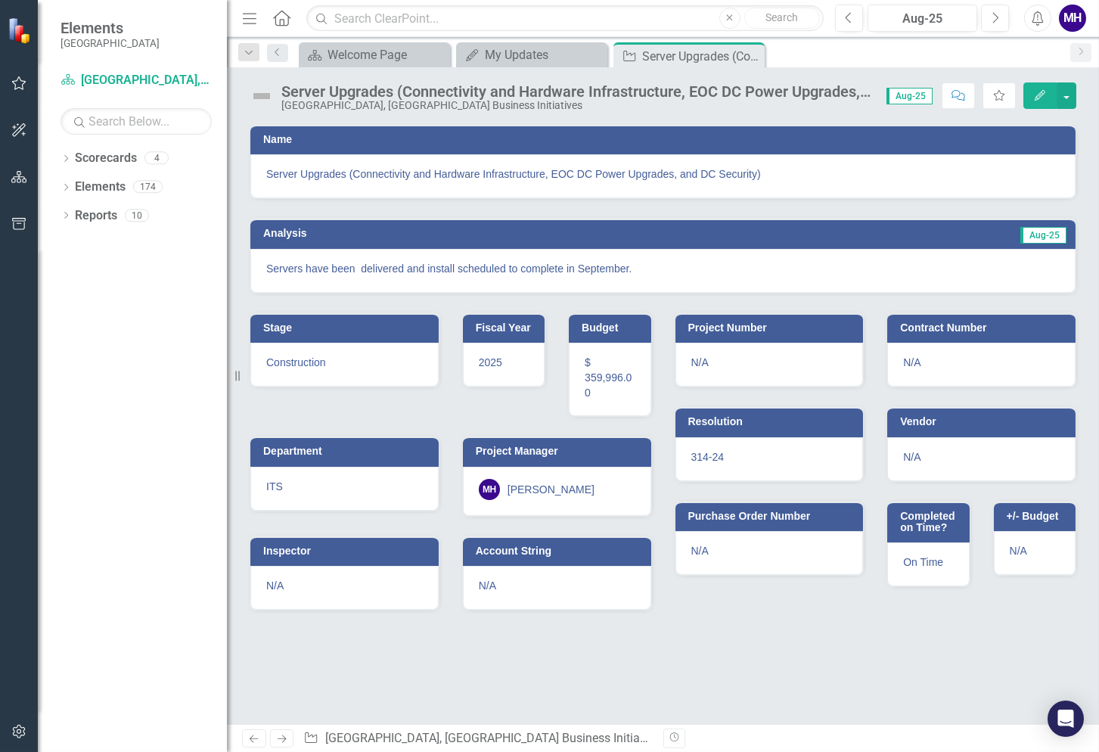
click at [264, 95] on img at bounding box center [262, 96] width 24 height 24
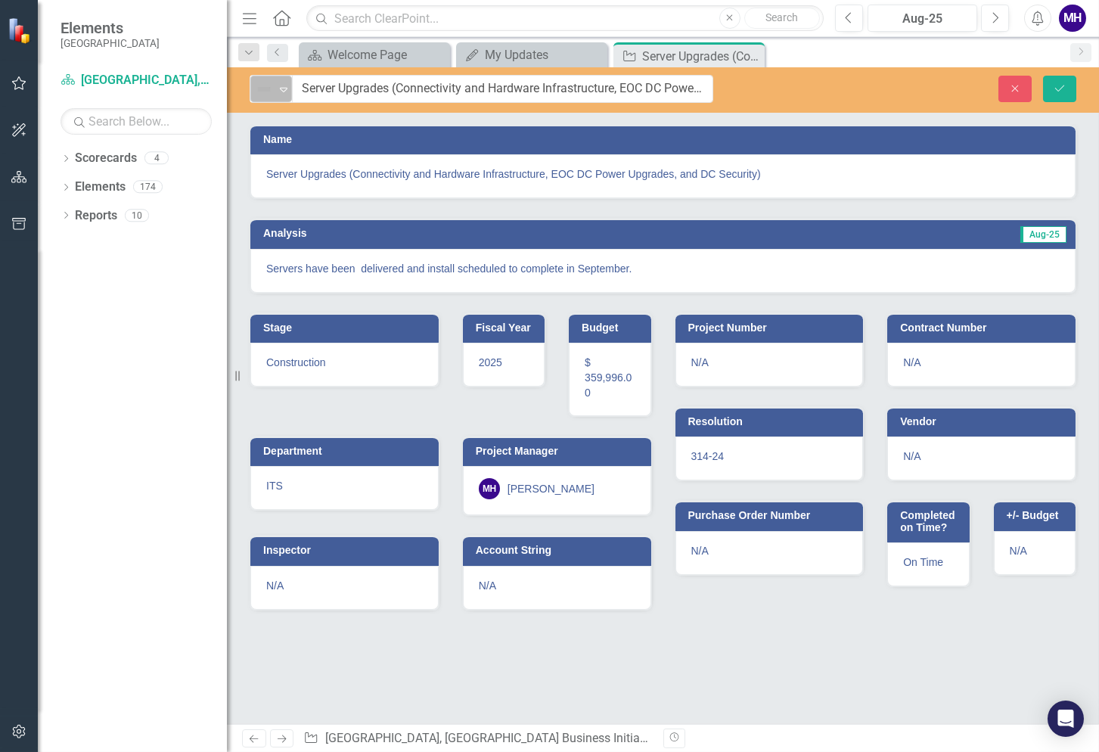
click at [283, 88] on icon "Expand" at bounding box center [283, 89] width 15 height 12
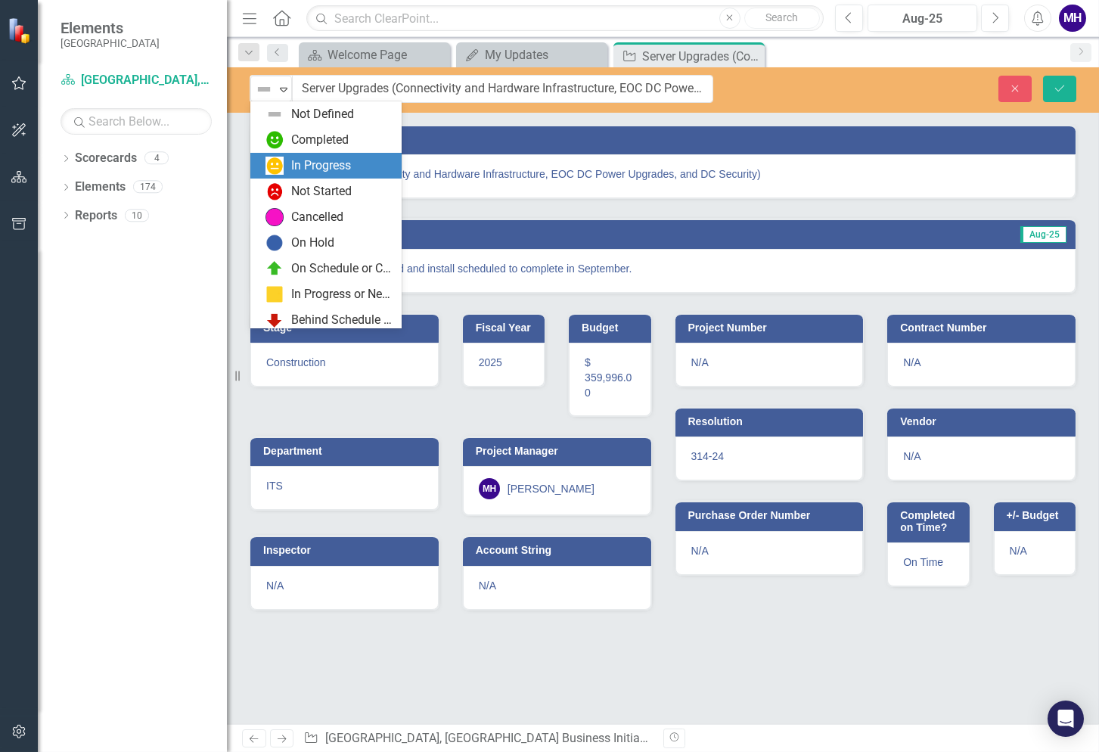
click at [318, 168] on div "In Progress" at bounding box center [321, 165] width 60 height 17
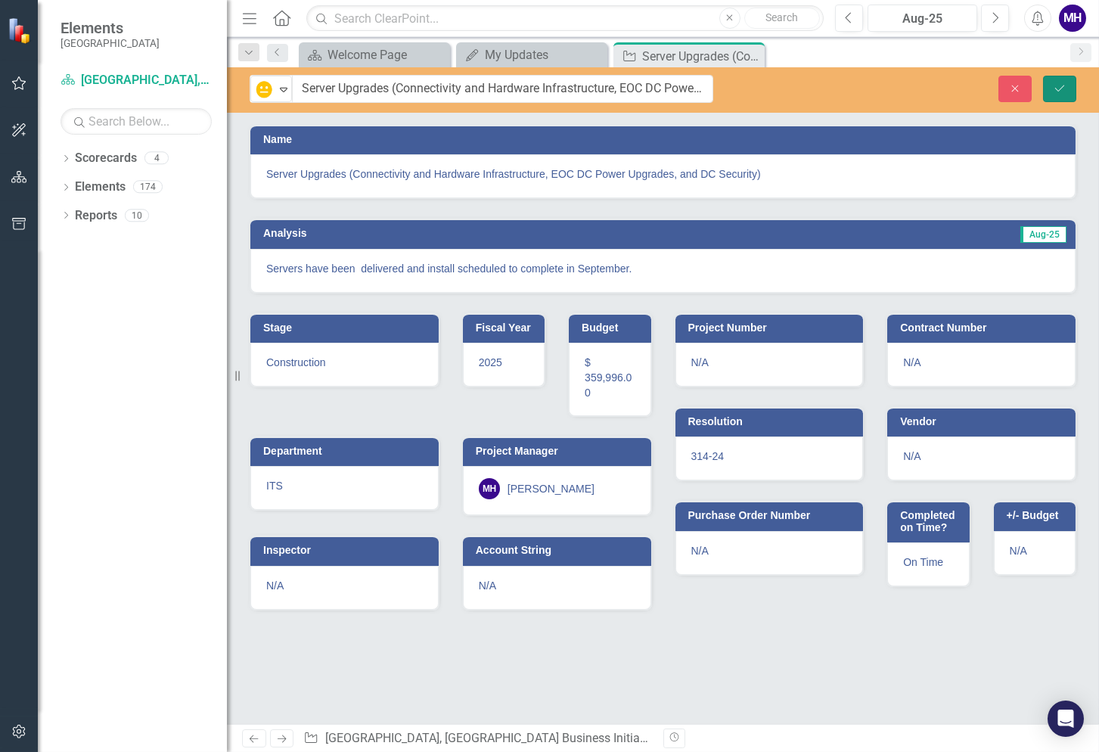
click at [1055, 83] on icon "Save" at bounding box center [1060, 88] width 14 height 11
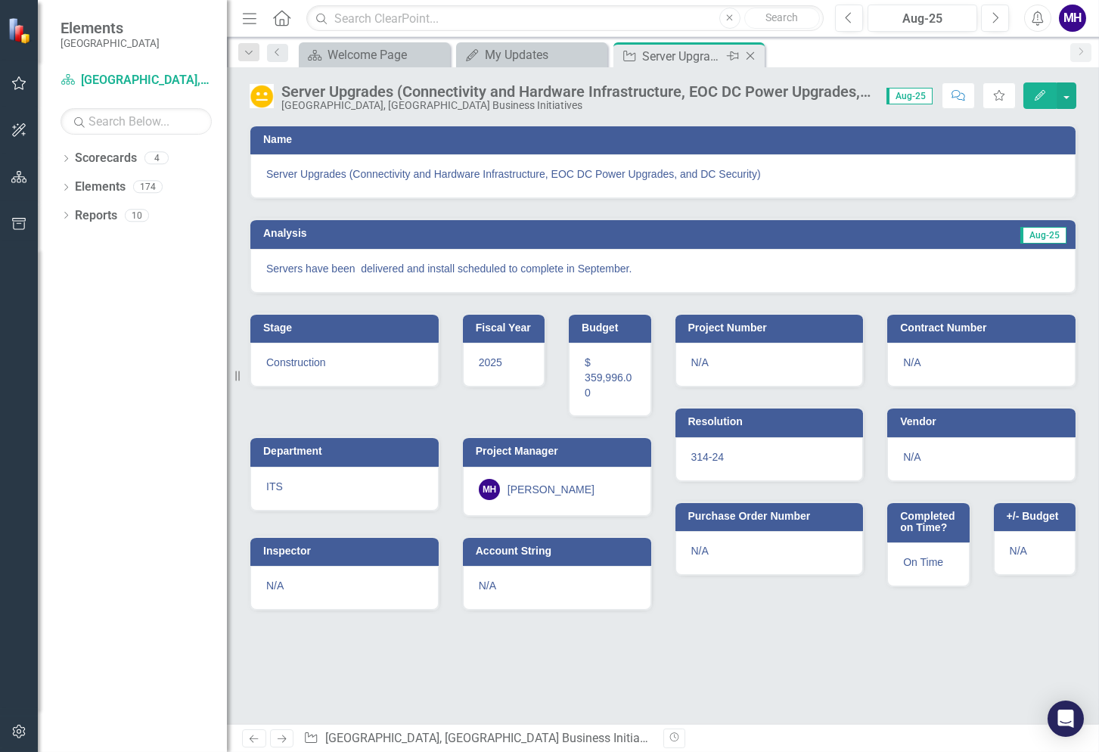
click at [750, 53] on icon "Close" at bounding box center [750, 56] width 15 height 12
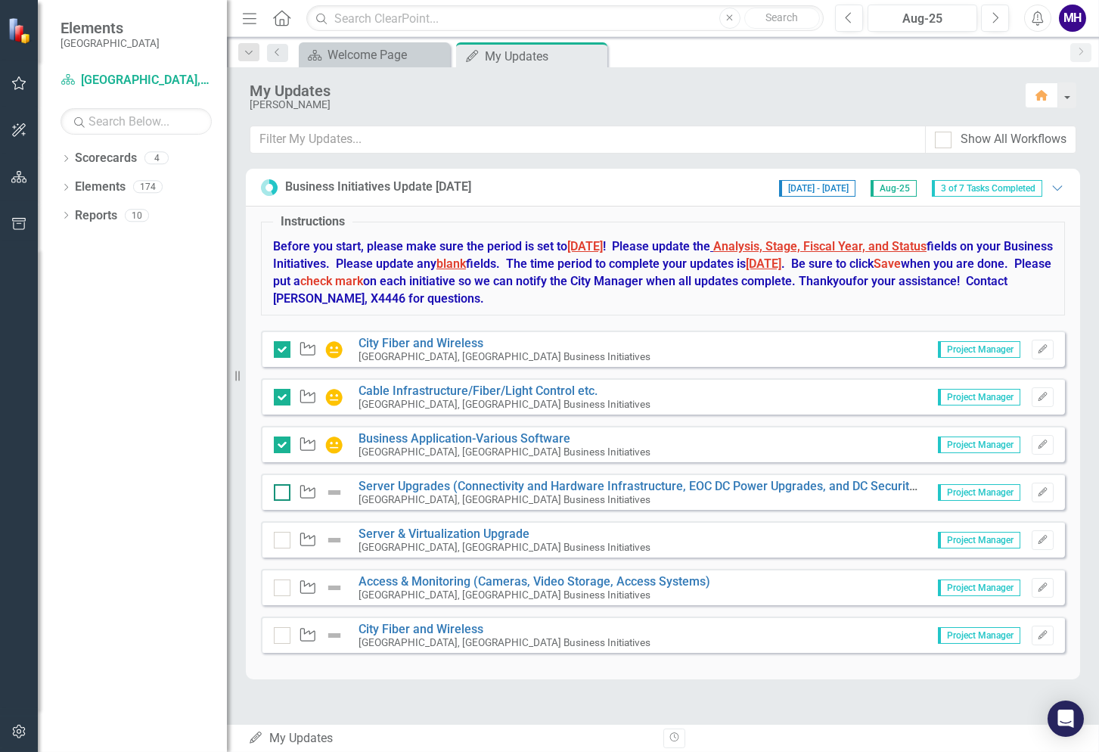
click at [283, 487] on input "checkbox" at bounding box center [279, 489] width 10 height 10
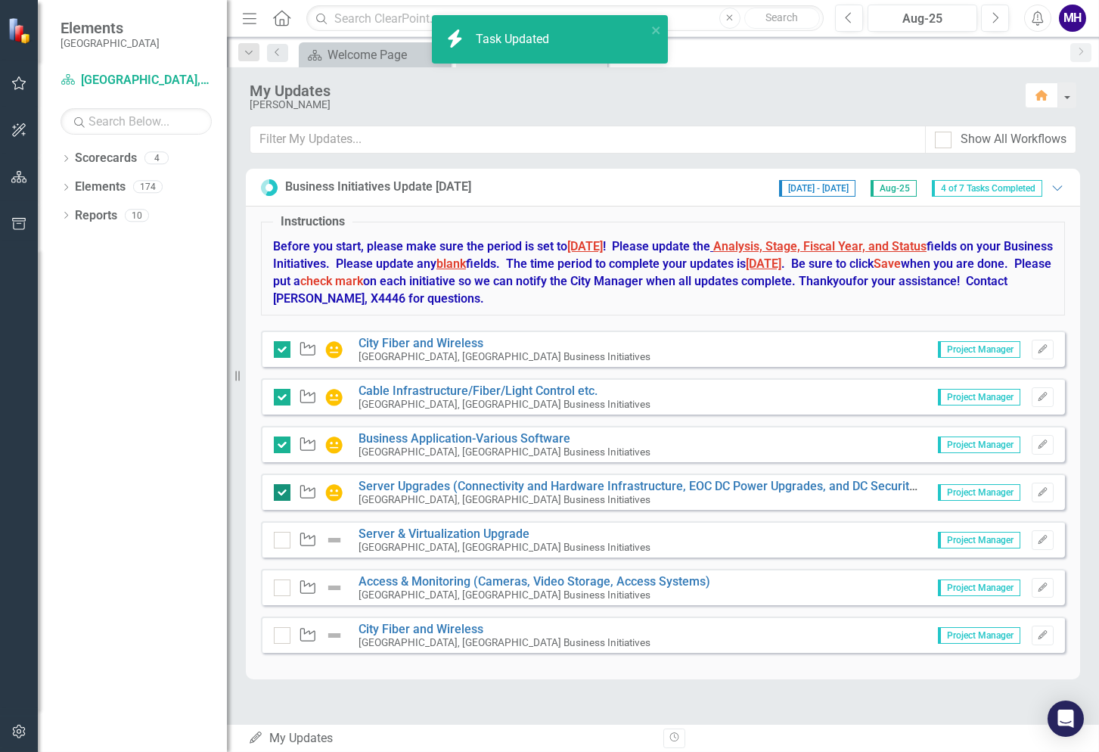
checkbox input "true"
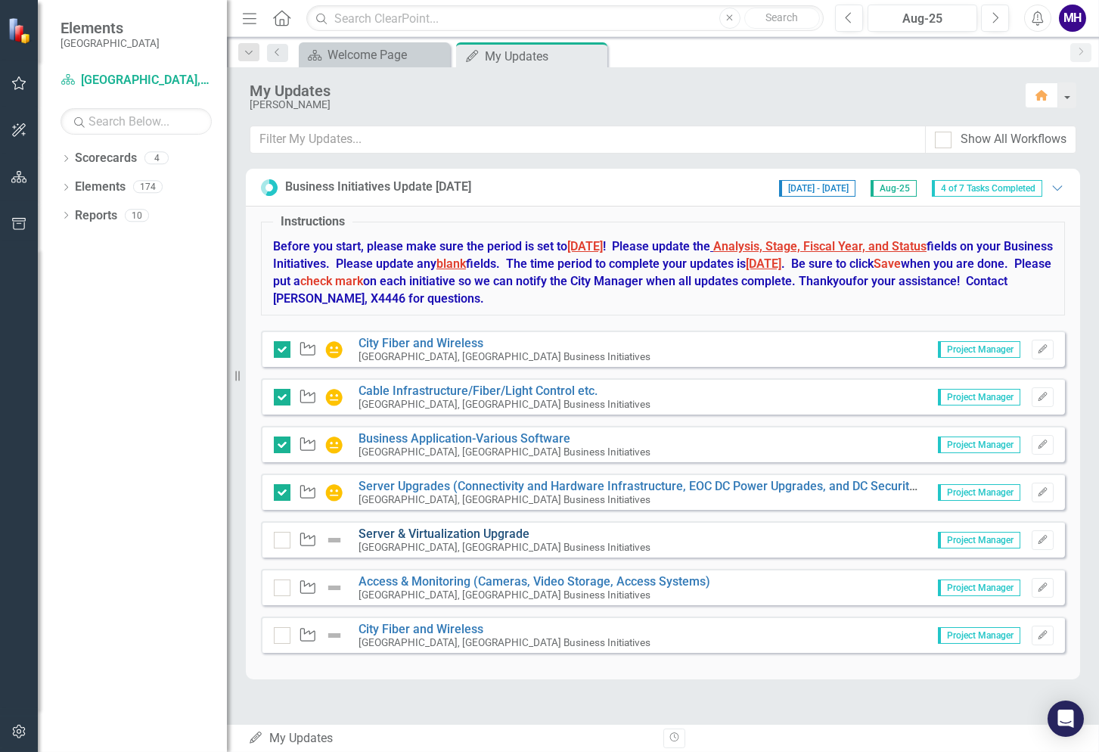
click at [411, 527] on link "Server & Virtualization Upgrade" at bounding box center [443, 533] width 171 height 14
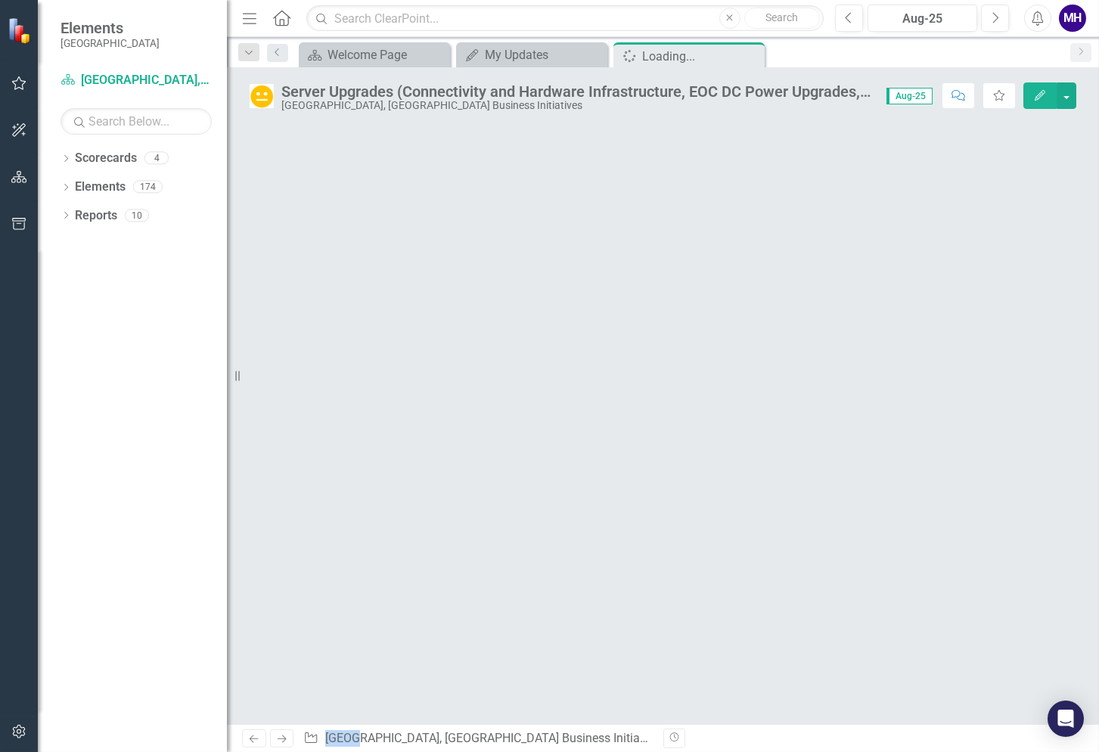
click at [411, 527] on div at bounding box center [663, 424] width 872 height 600
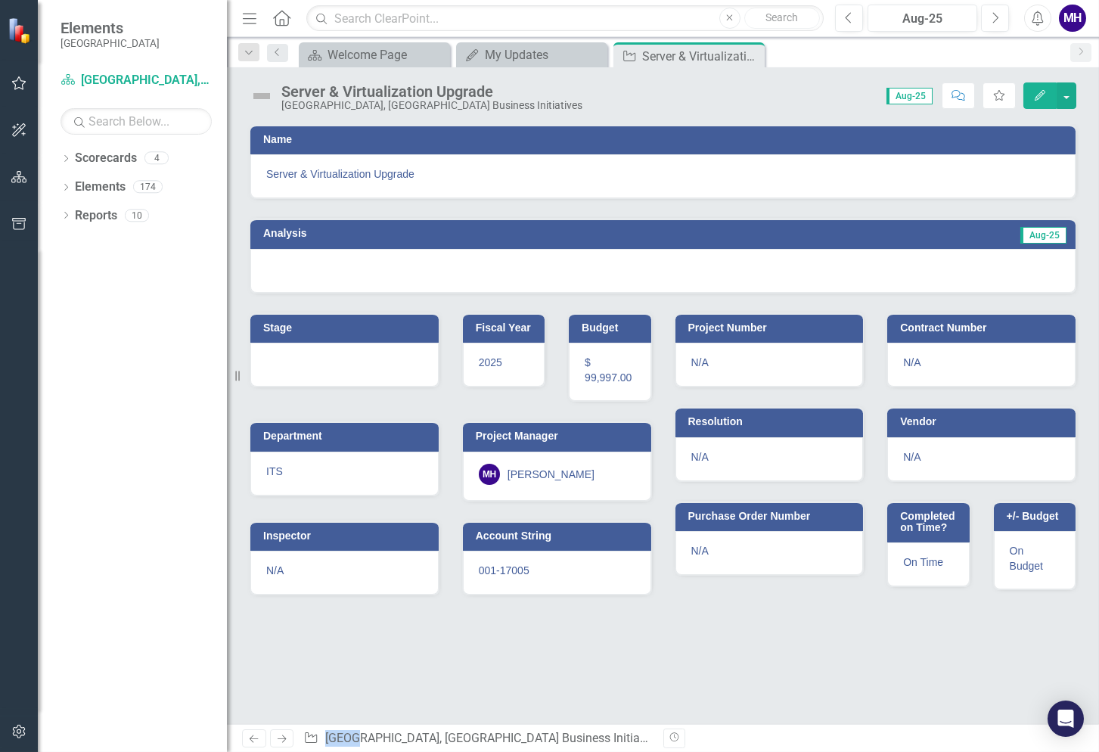
click at [939, 227] on td "Aug-25" at bounding box center [857, 235] width 420 height 23
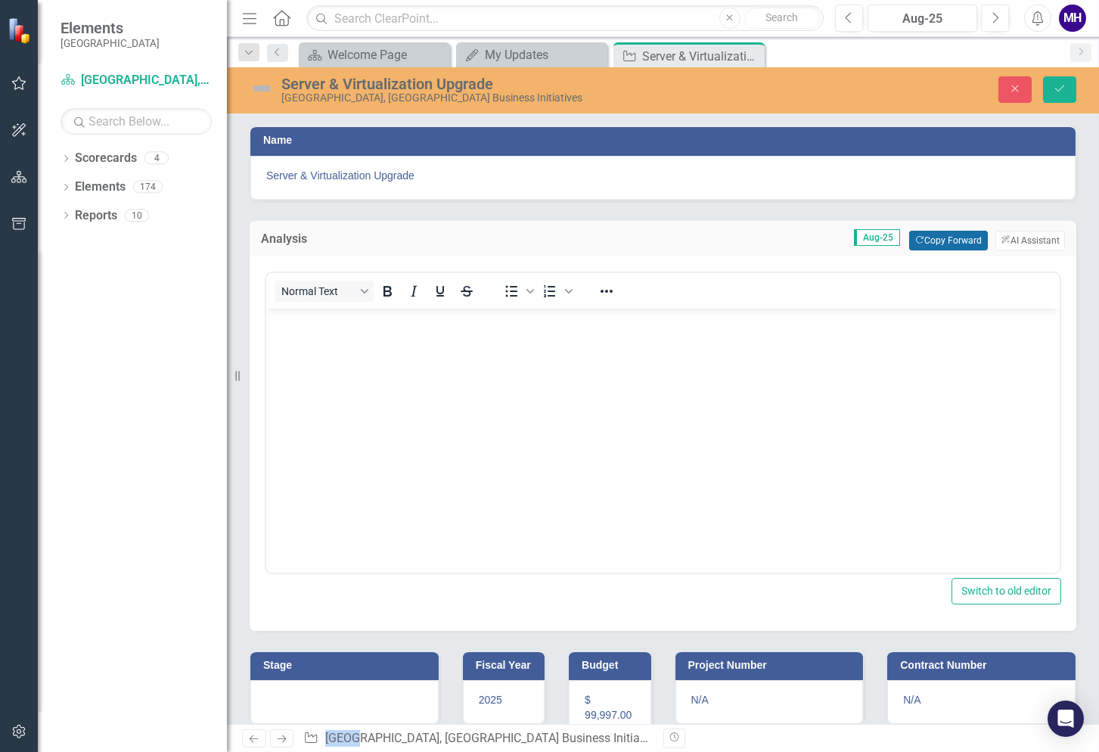
click at [940, 235] on button "Copy Forward Copy Forward" at bounding box center [948, 241] width 78 height 20
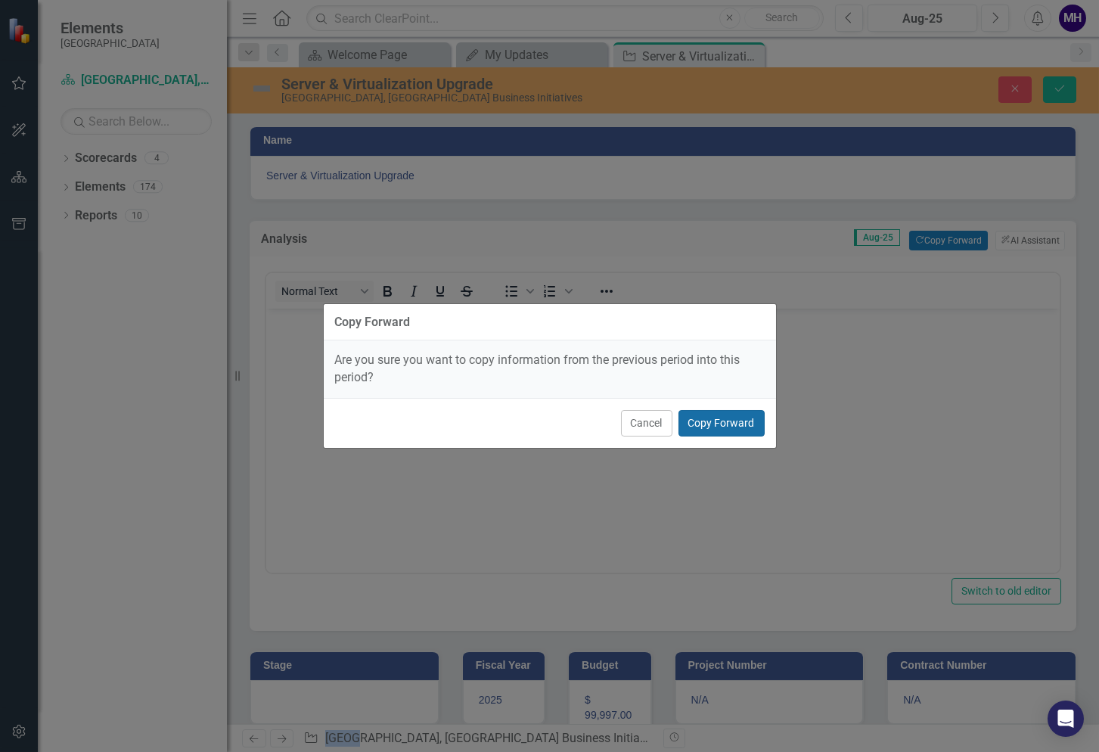
click at [751, 414] on button "Copy Forward" at bounding box center [721, 423] width 86 height 26
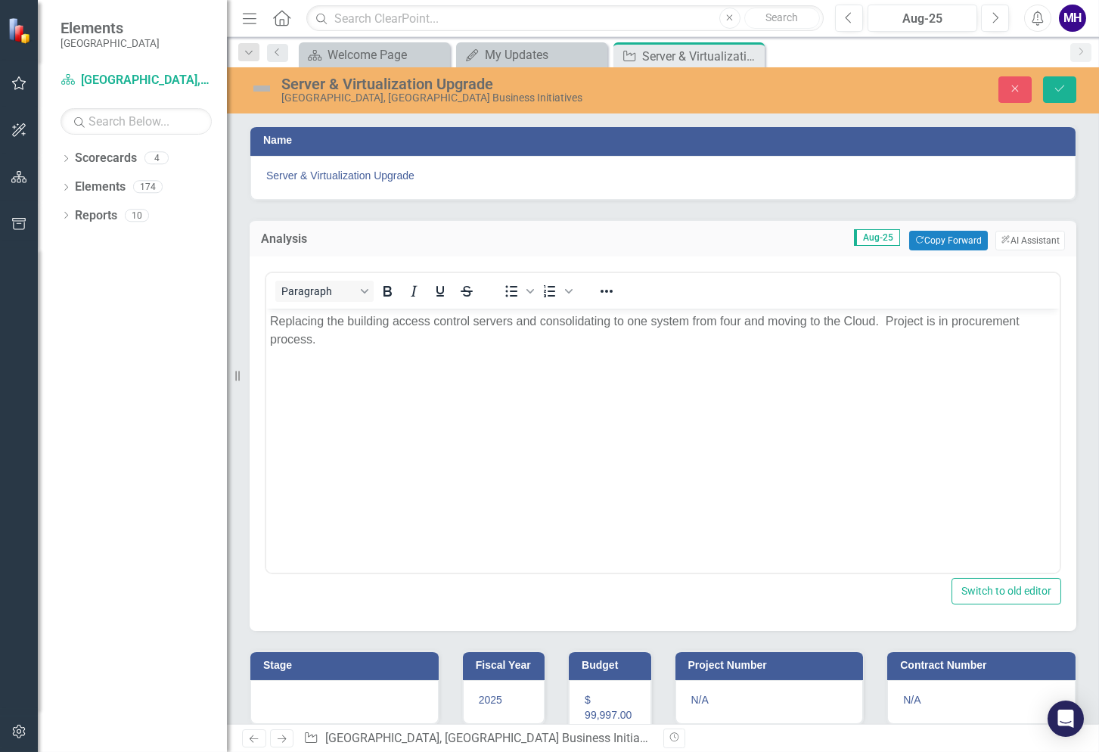
click at [330, 665] on h3 "Stage" at bounding box center [347, 664] width 168 height 11
click at [389, 666] on button "Copy Forward Copy Forward" at bounding box center [388, 671] width 78 height 20
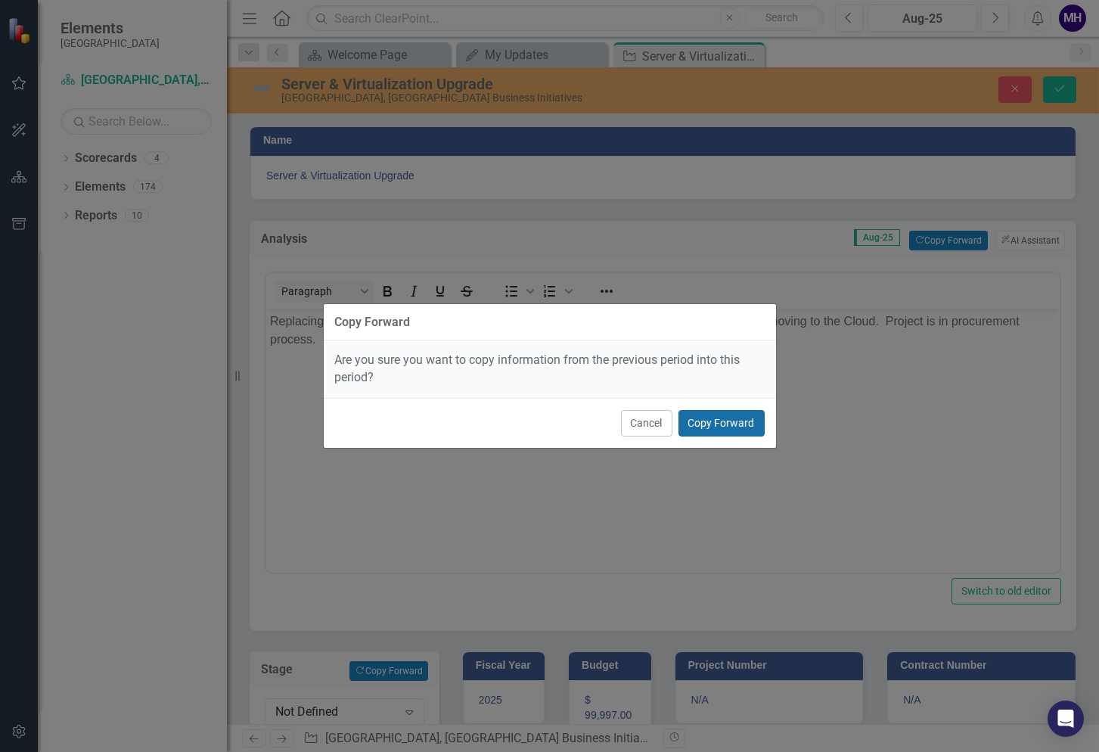
drag, startPoint x: 741, startPoint y: 419, endPoint x: 474, endPoint y: 111, distance: 407.4
click at [740, 417] on button "Copy Forward" at bounding box center [721, 423] width 86 height 26
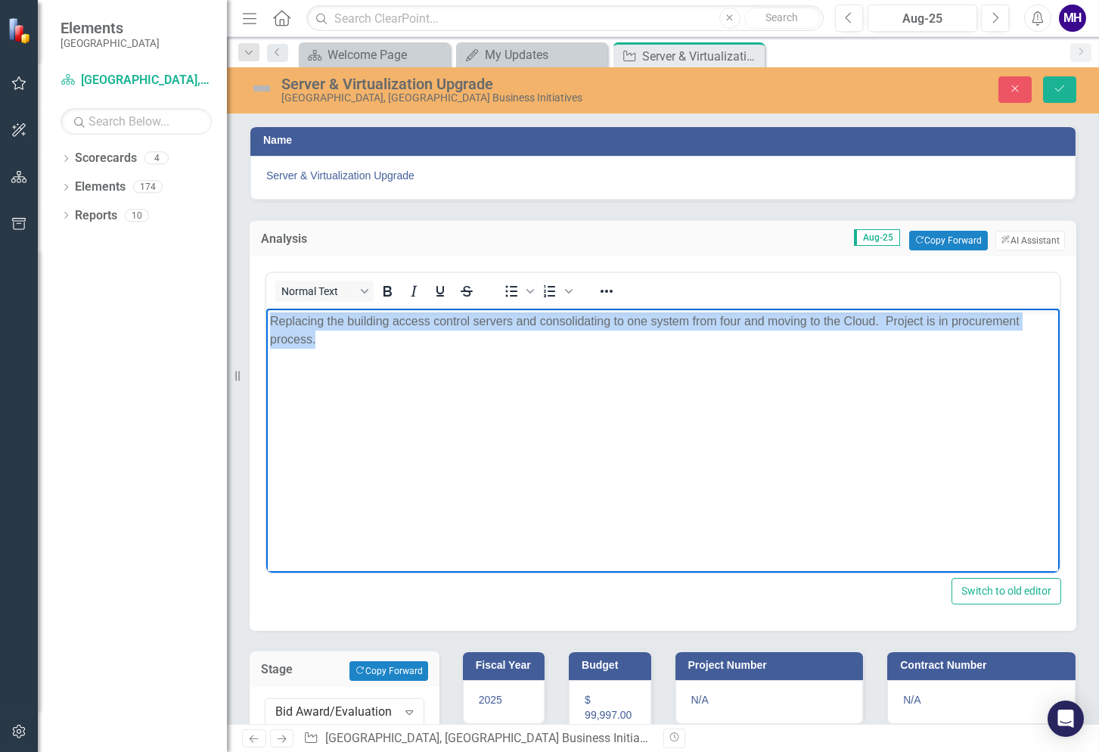
drag, startPoint x: 349, startPoint y: 337, endPoint x: 266, endPoint y: 324, distance: 83.3
click at [266, 324] on body "Replacing the building access control servers and consolidating to one system f…" at bounding box center [662, 421] width 793 height 227
paste body "Rich Text Area. Press ALT-0 for help."
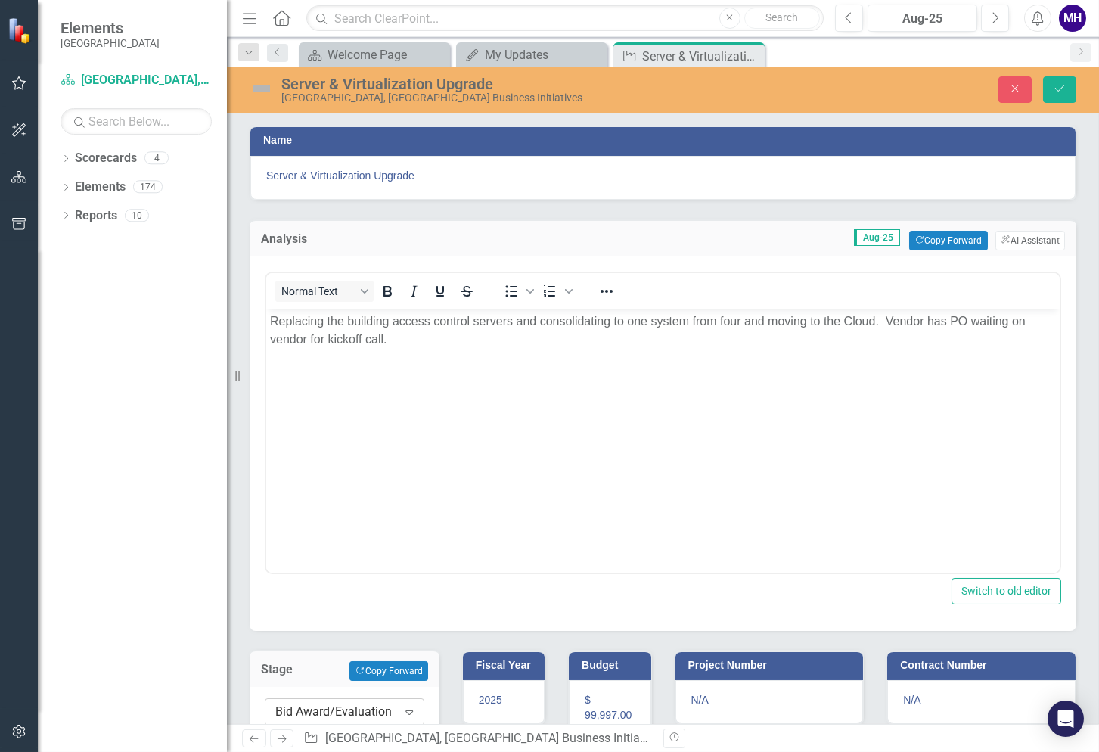
click at [406, 710] on icon at bounding box center [410, 712] width 8 height 5
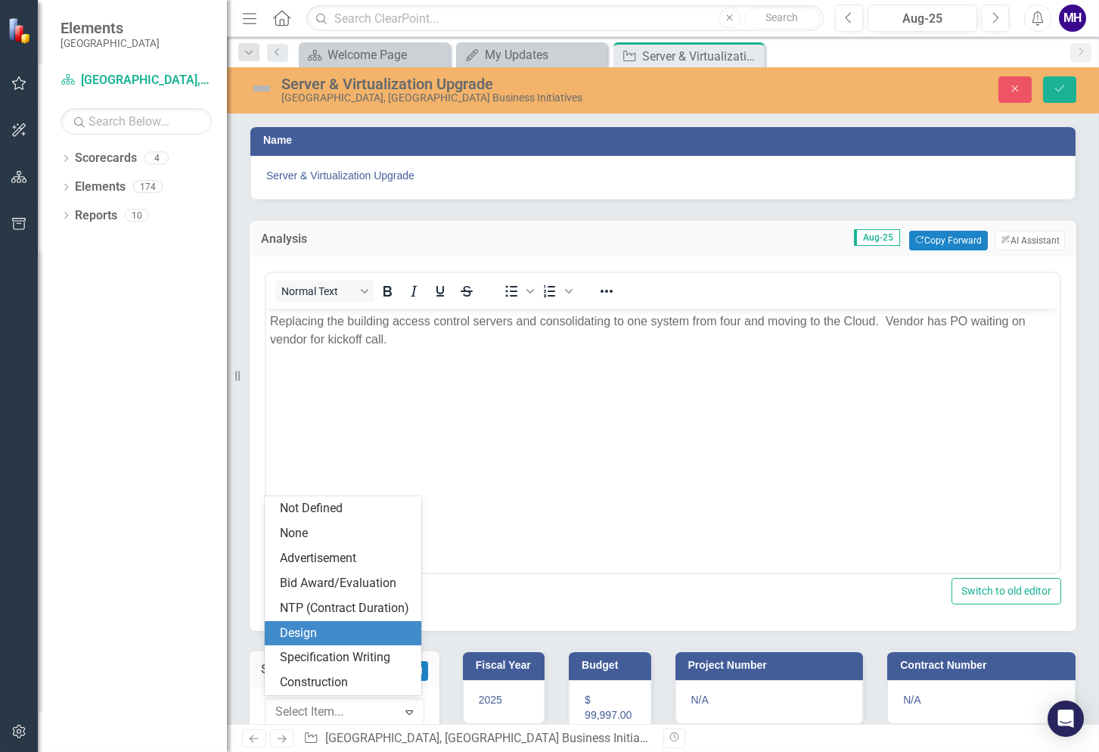
click at [338, 634] on div "Design" at bounding box center [346, 633] width 132 height 17
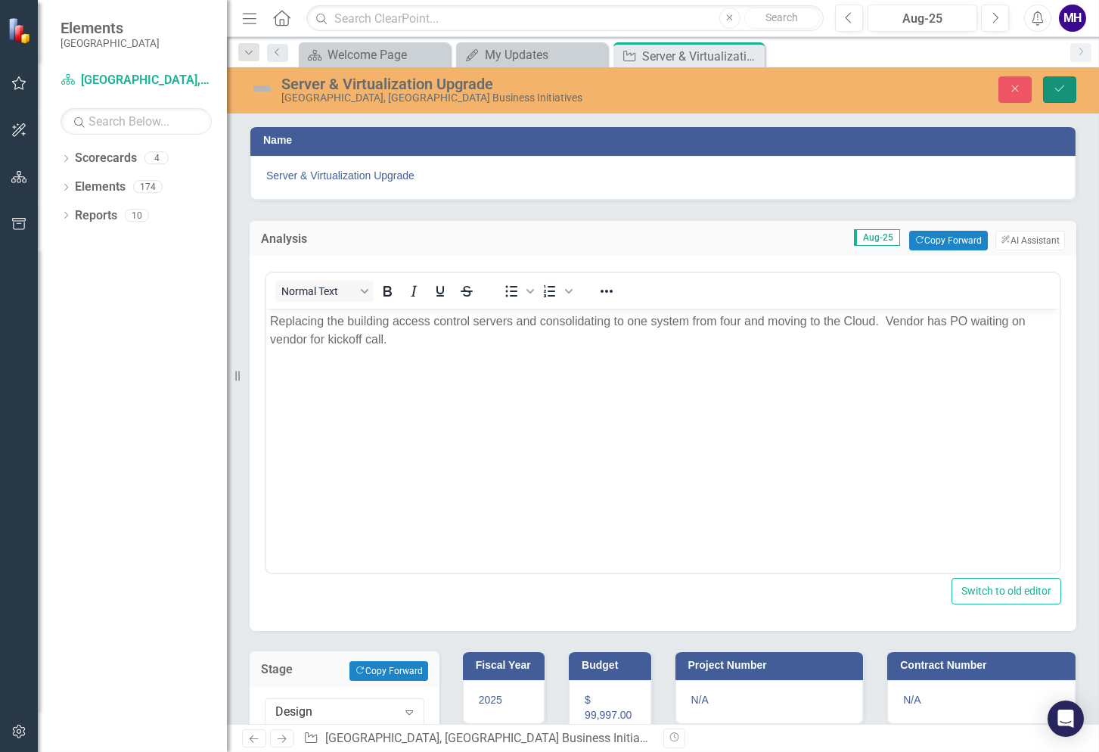
click at [1062, 85] on icon "Save" at bounding box center [1060, 88] width 14 height 11
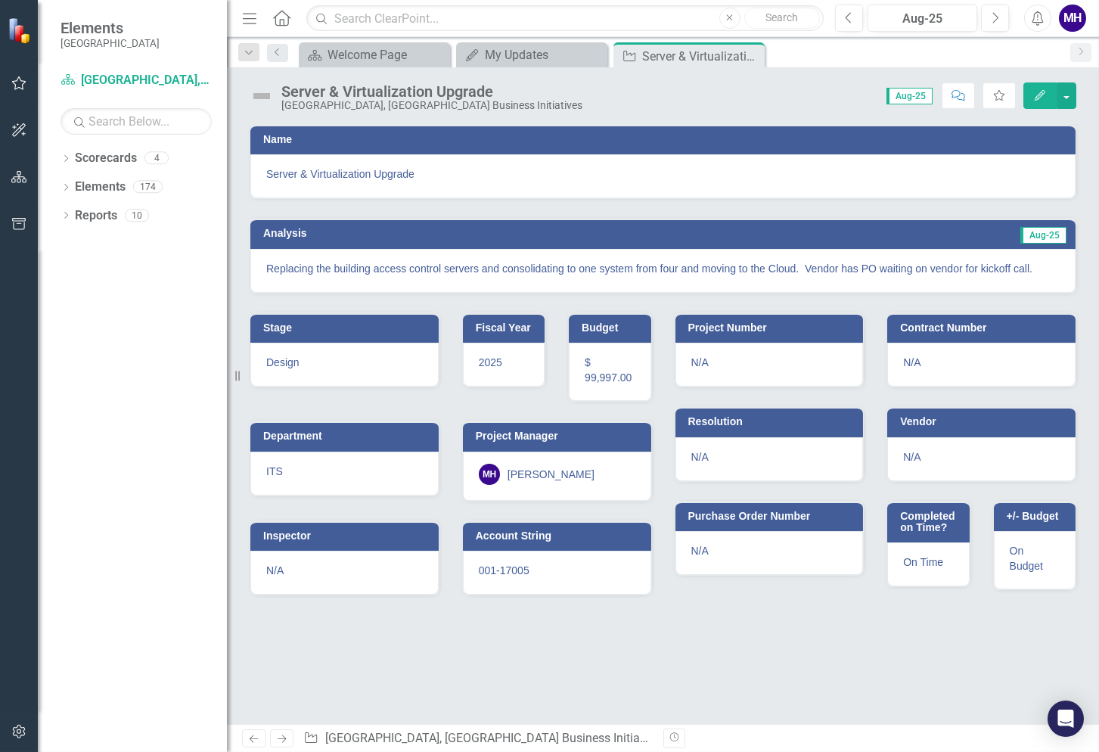
click at [268, 93] on img at bounding box center [262, 96] width 24 height 24
click at [267, 93] on img at bounding box center [262, 96] width 24 height 24
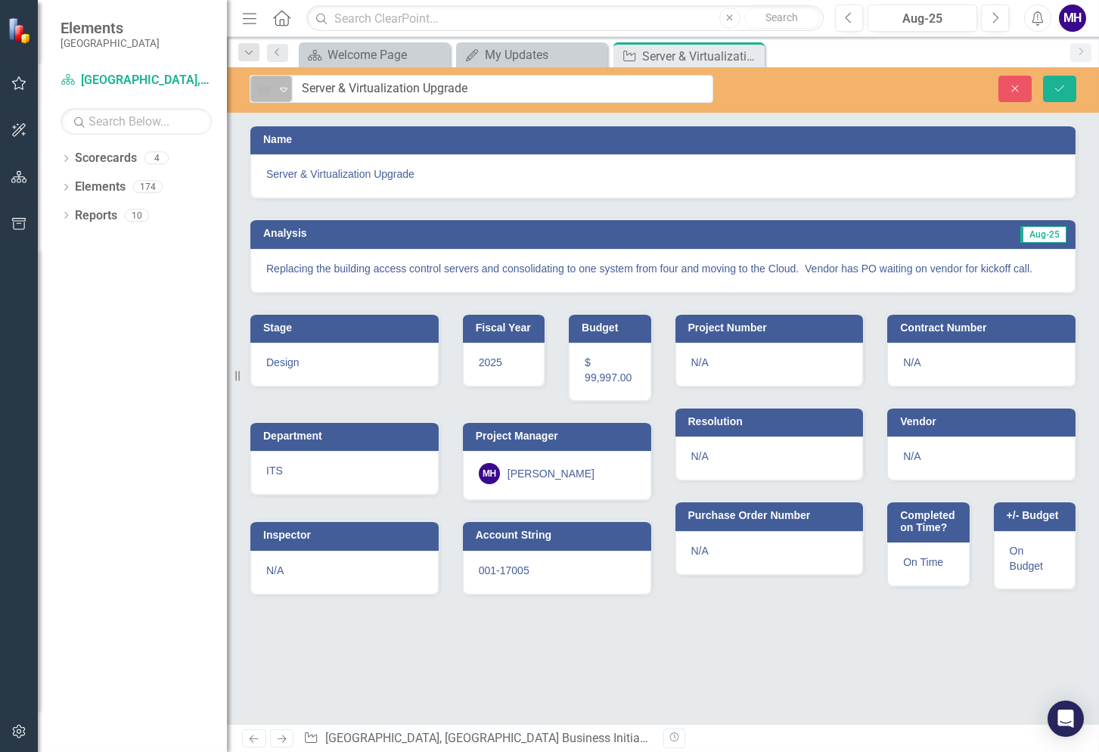
click at [281, 92] on icon "Expand" at bounding box center [283, 89] width 15 height 12
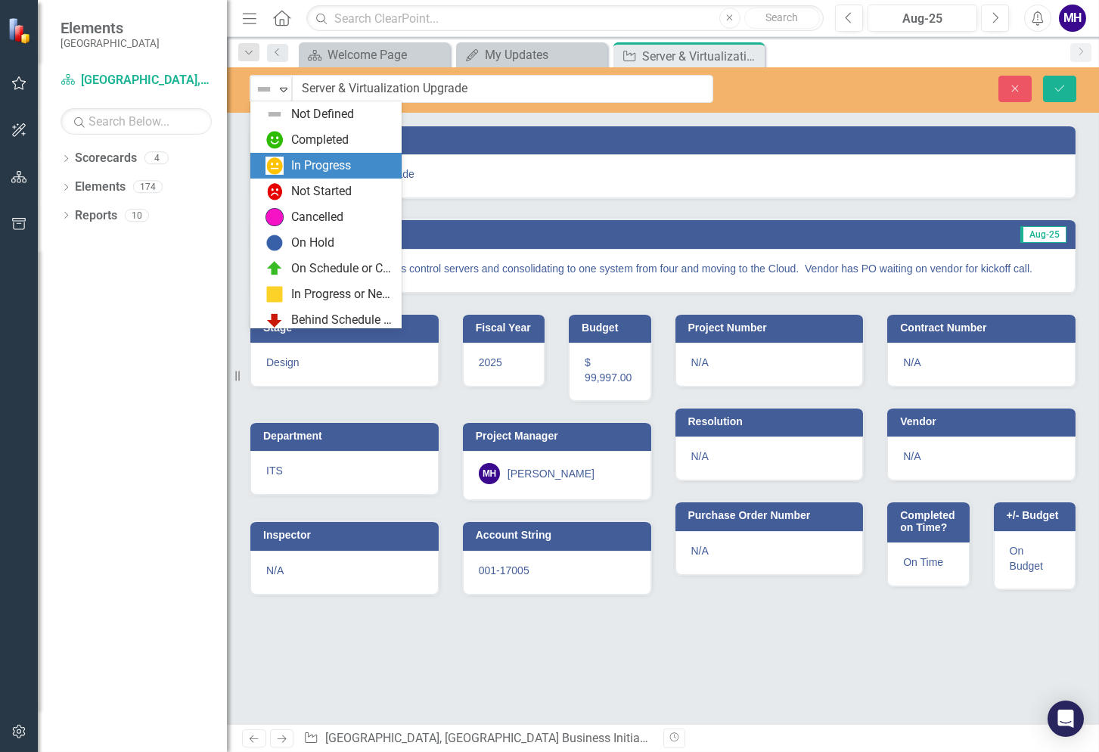
click at [314, 161] on div "In Progress" at bounding box center [321, 165] width 60 height 17
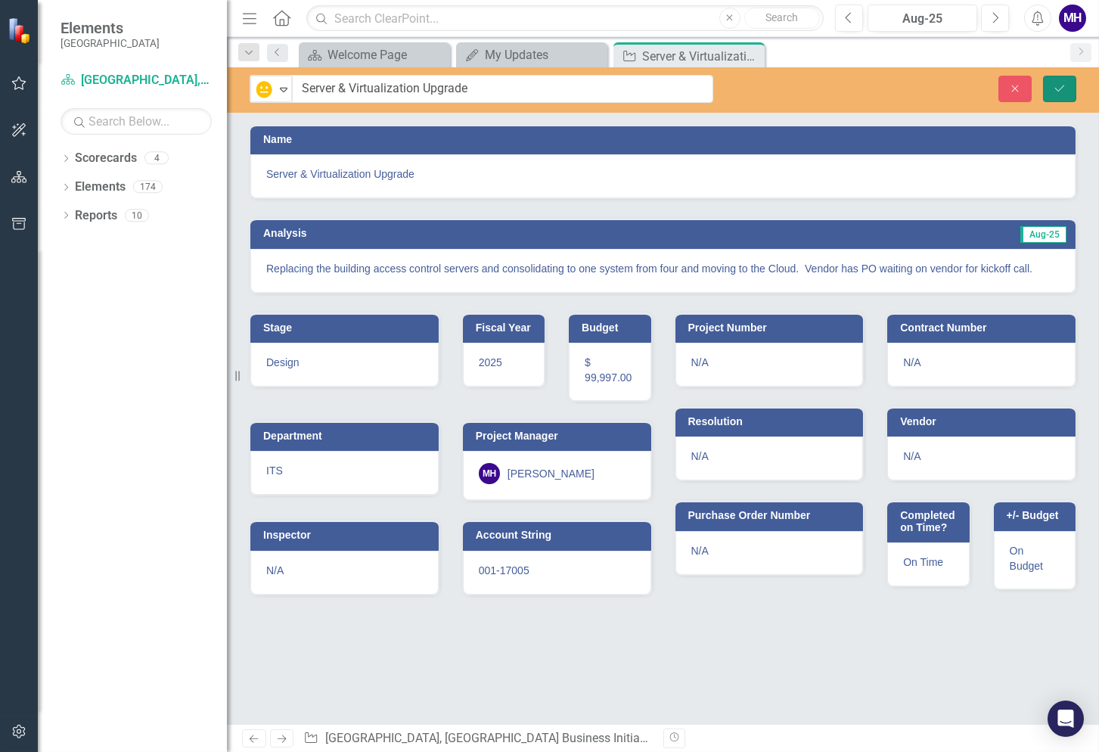
click at [1059, 88] on icon "Save" at bounding box center [1060, 88] width 14 height 11
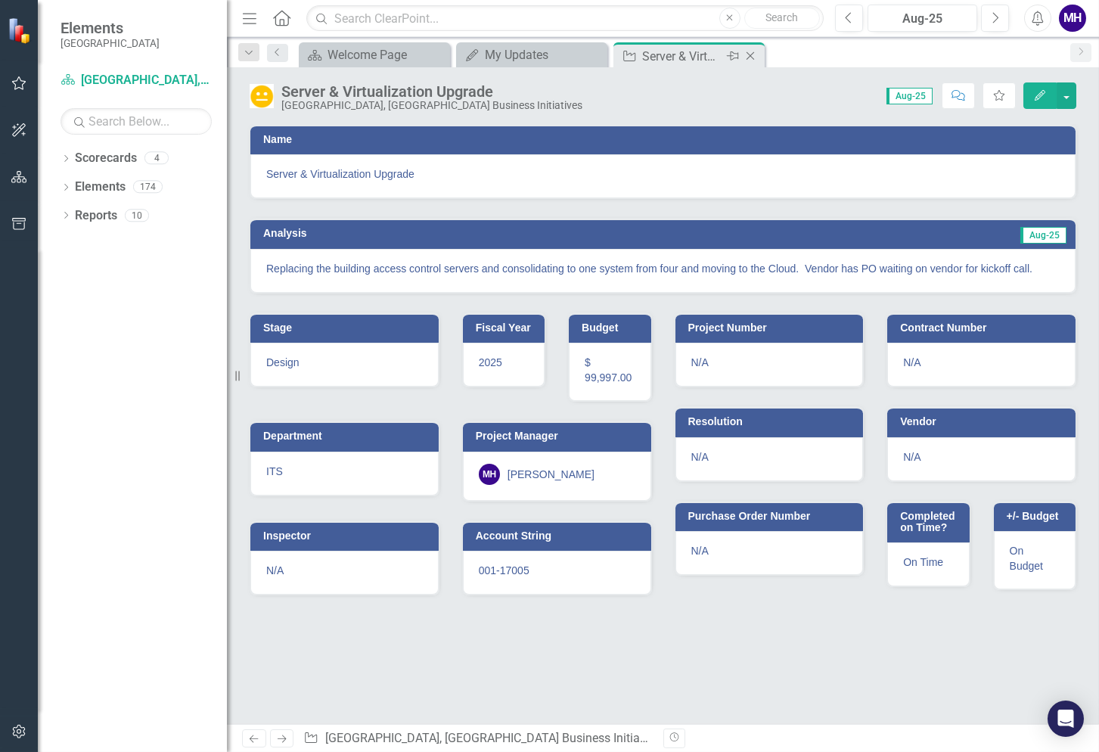
click at [750, 55] on icon at bounding box center [750, 56] width 8 height 8
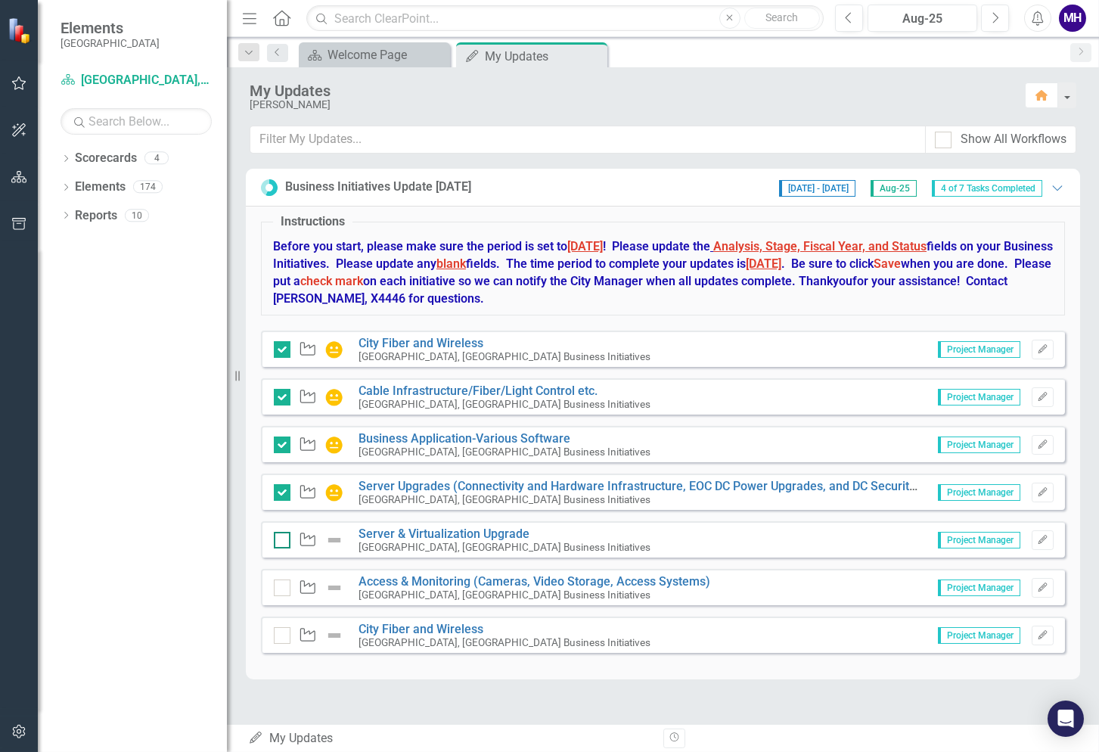
click at [281, 537] on input "checkbox" at bounding box center [279, 537] width 10 height 10
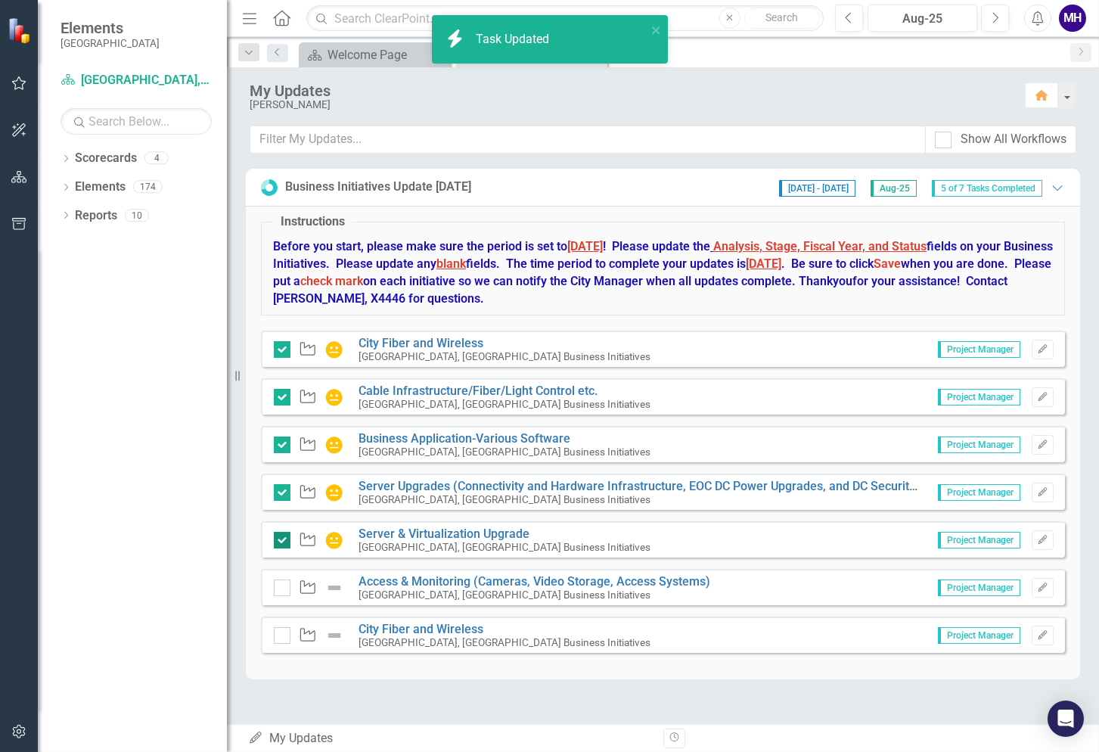
checkbox input "true"
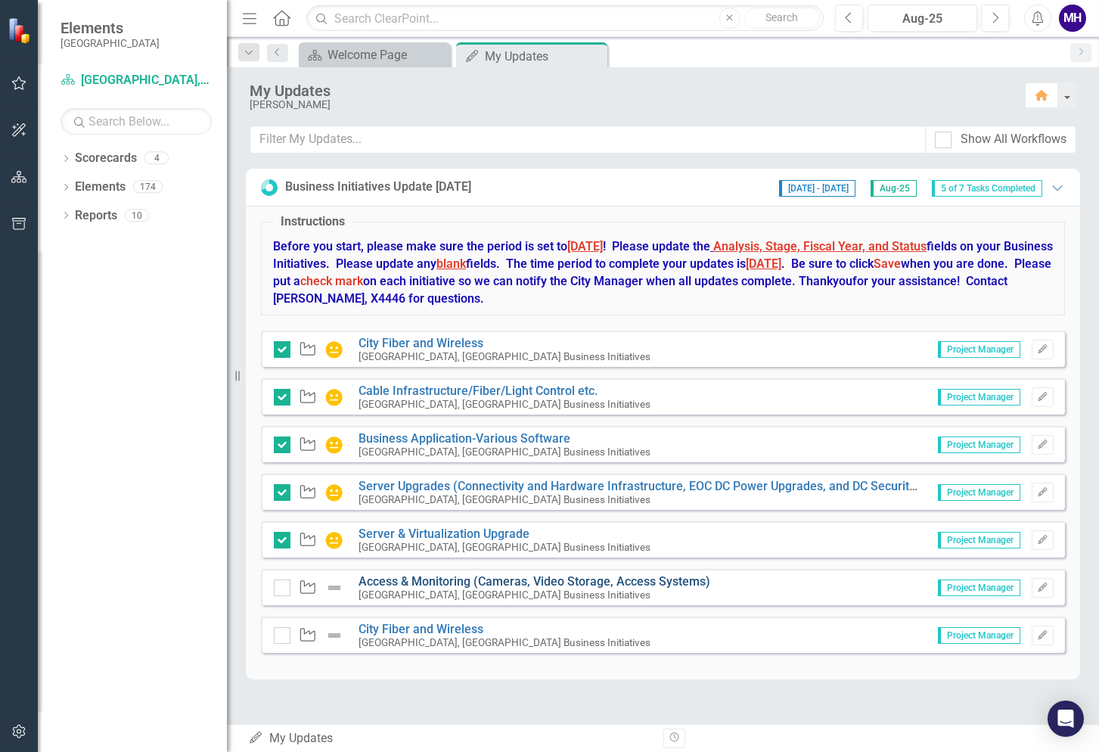
click at [436, 575] on link "Access & Monitoring (Cameras, Video Storage, Access Systems)" at bounding box center [534, 581] width 352 height 14
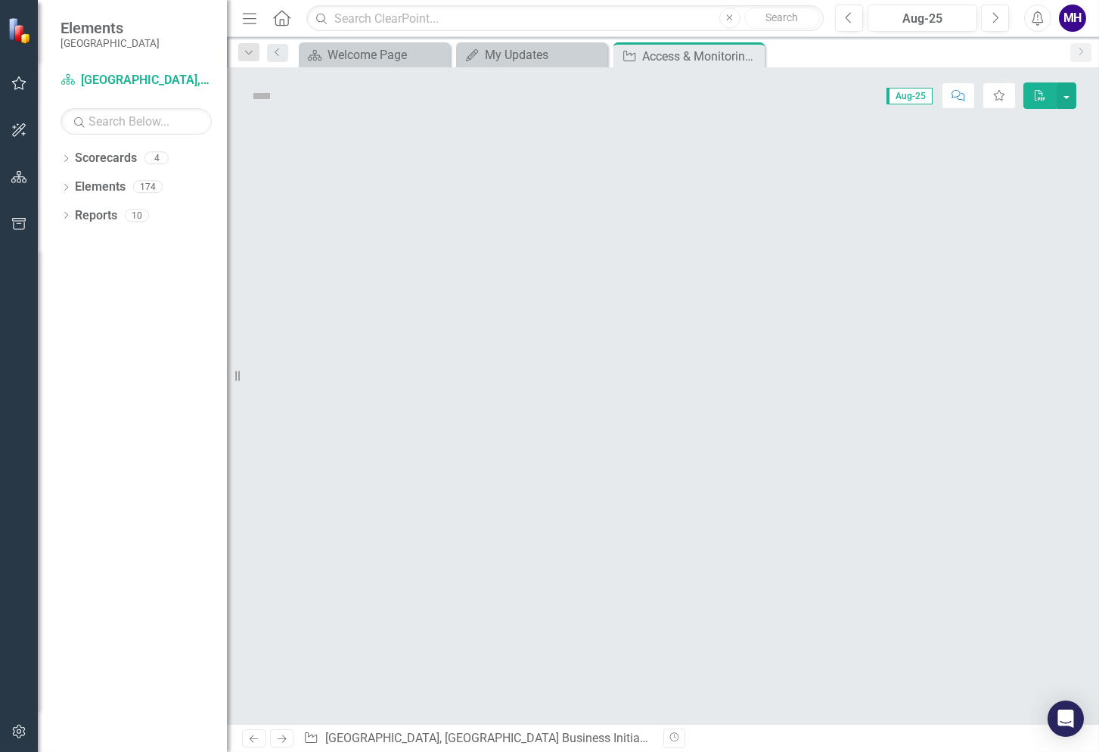
click at [436, 575] on div at bounding box center [663, 424] width 872 height 600
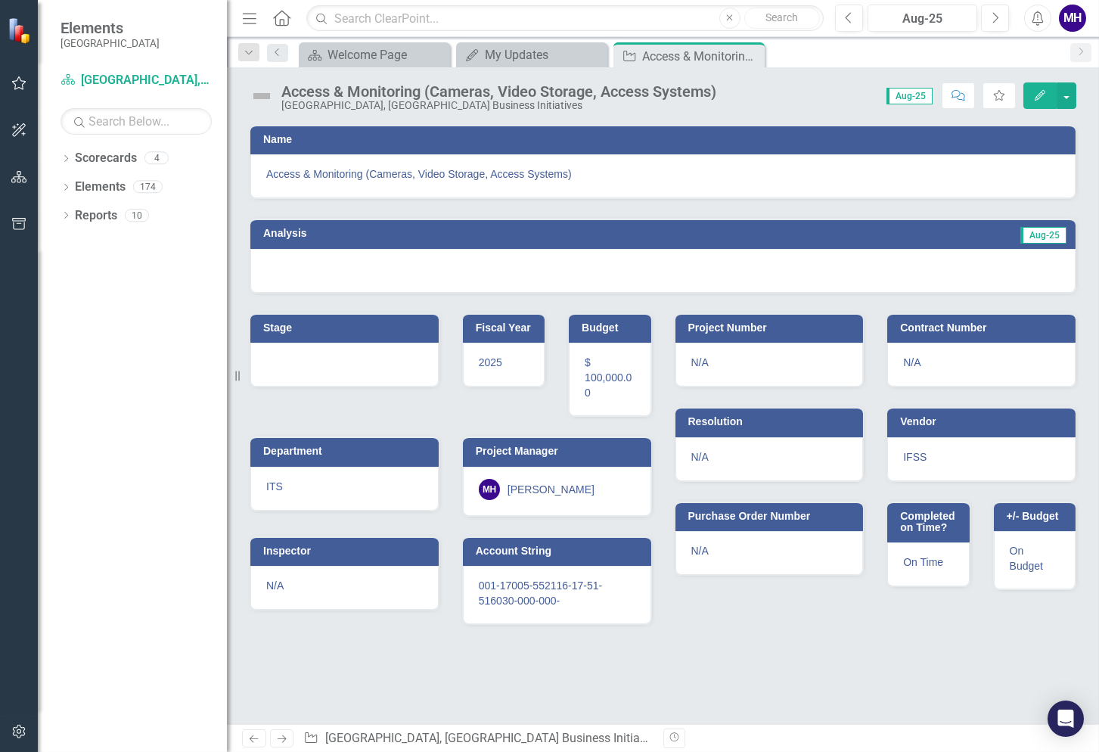
click at [950, 232] on td "Aug-25" at bounding box center [857, 235] width 420 height 23
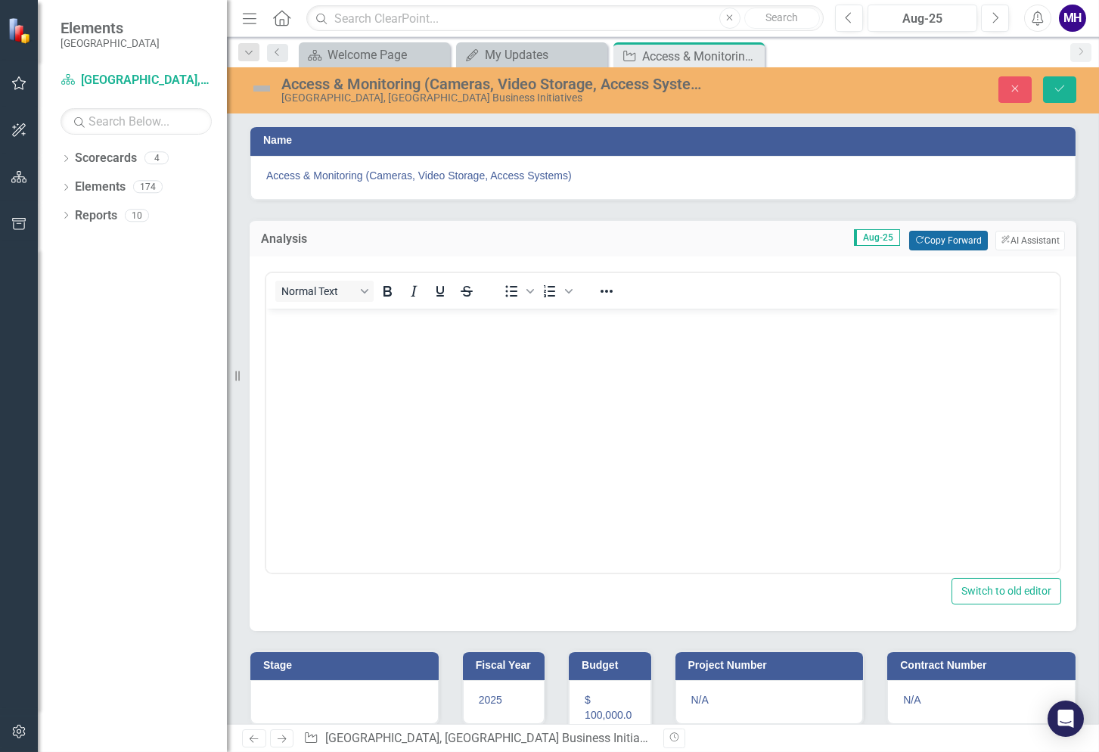
click at [964, 237] on button "Copy Forward Copy Forward" at bounding box center [948, 241] width 78 height 20
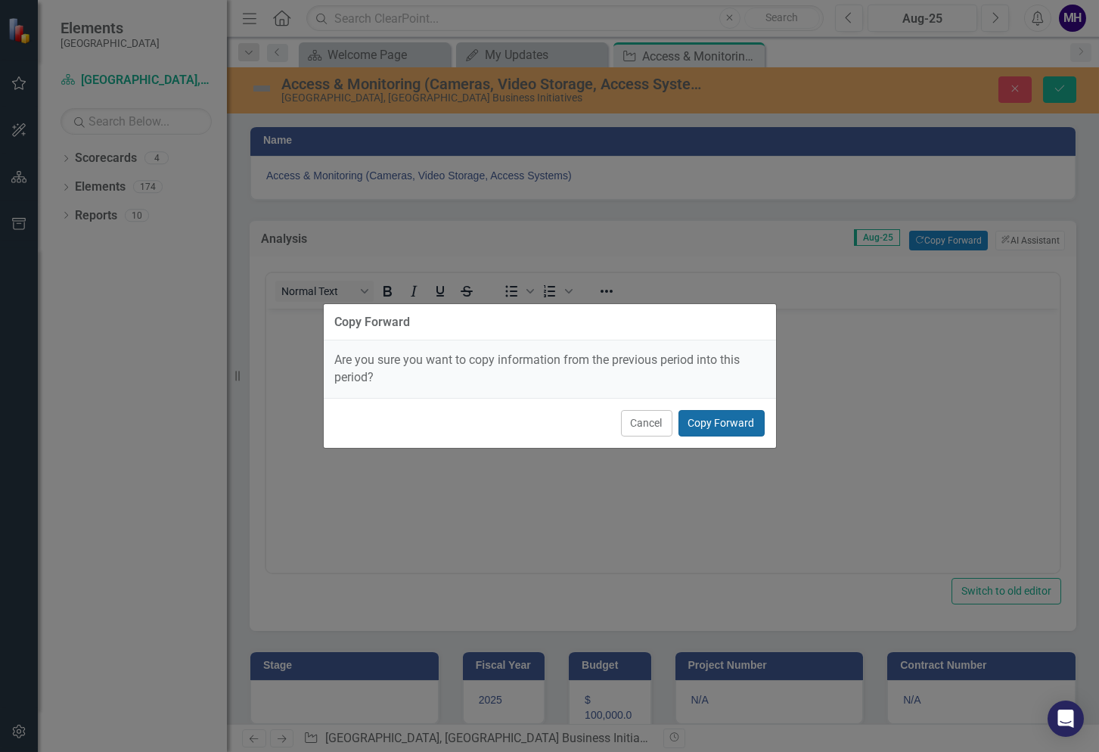
click at [729, 420] on button "Copy Forward" at bounding box center [721, 423] width 86 height 26
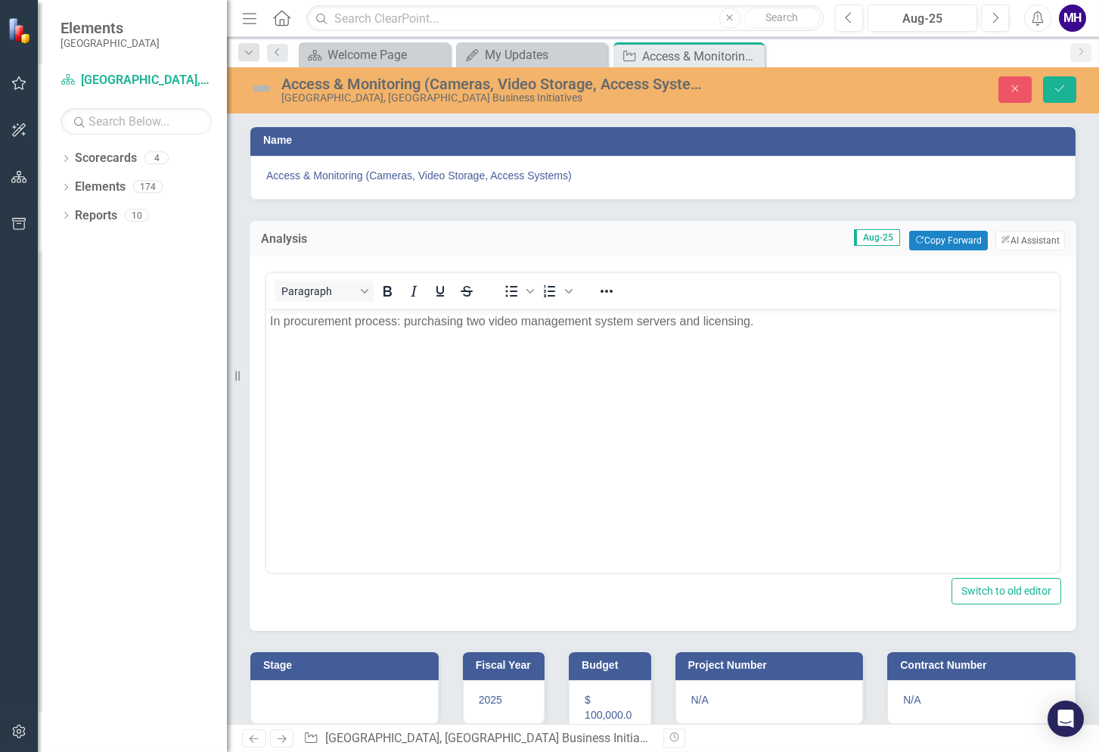
click at [346, 668] on td "Stage" at bounding box center [347, 667] width 168 height 23
click at [381, 665] on button "Copy Forward Copy Forward" at bounding box center [388, 671] width 78 height 20
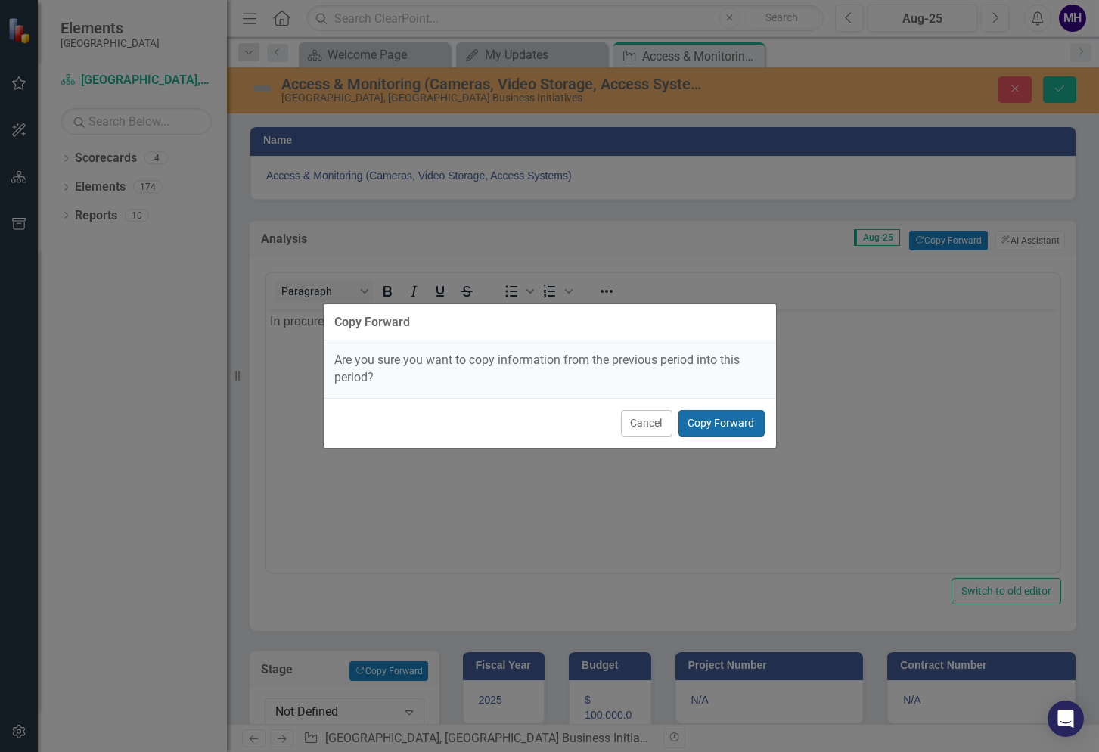
drag, startPoint x: 734, startPoint y: 423, endPoint x: 468, endPoint y: 116, distance: 406.3
click at [734, 423] on button "Copy Forward" at bounding box center [721, 423] width 86 height 26
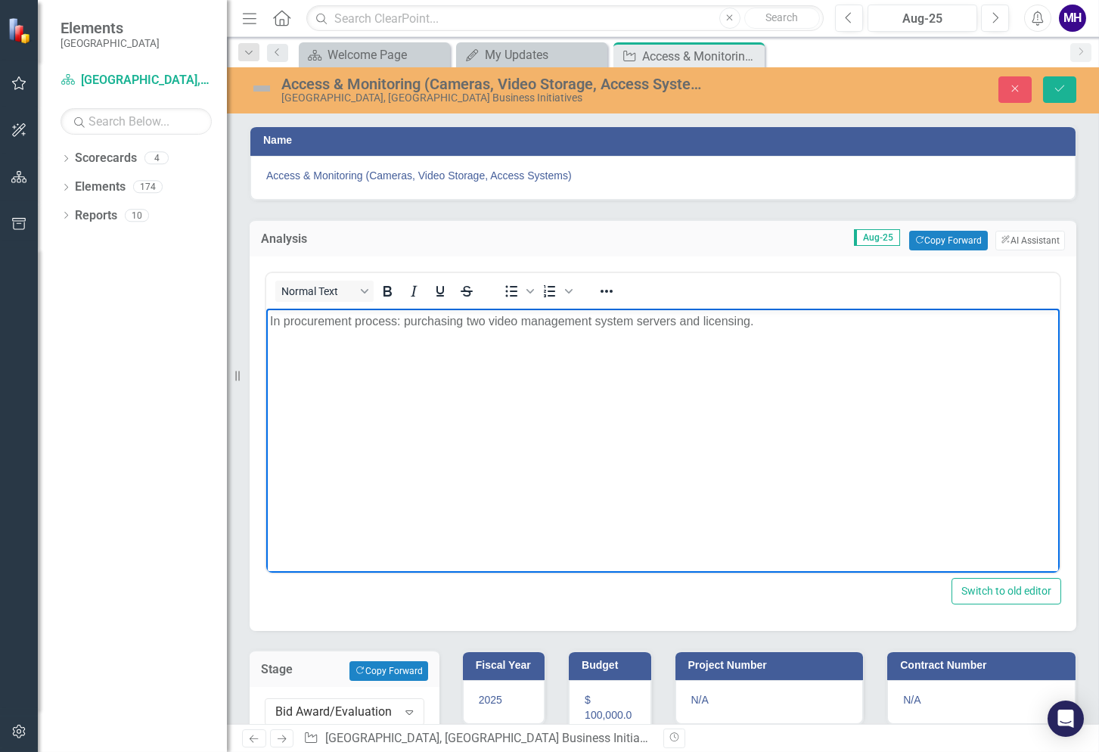
drag, startPoint x: 771, startPoint y: 318, endPoint x: 267, endPoint y: 324, distance: 504.4
click at [267, 324] on body "In procurement process: purchasing two video management system servers and lice…" at bounding box center [662, 421] width 793 height 227
paste body "Rich Text Area. Press ALT-0 for help."
click at [413, 708] on icon "Expand" at bounding box center [409, 712] width 15 height 12
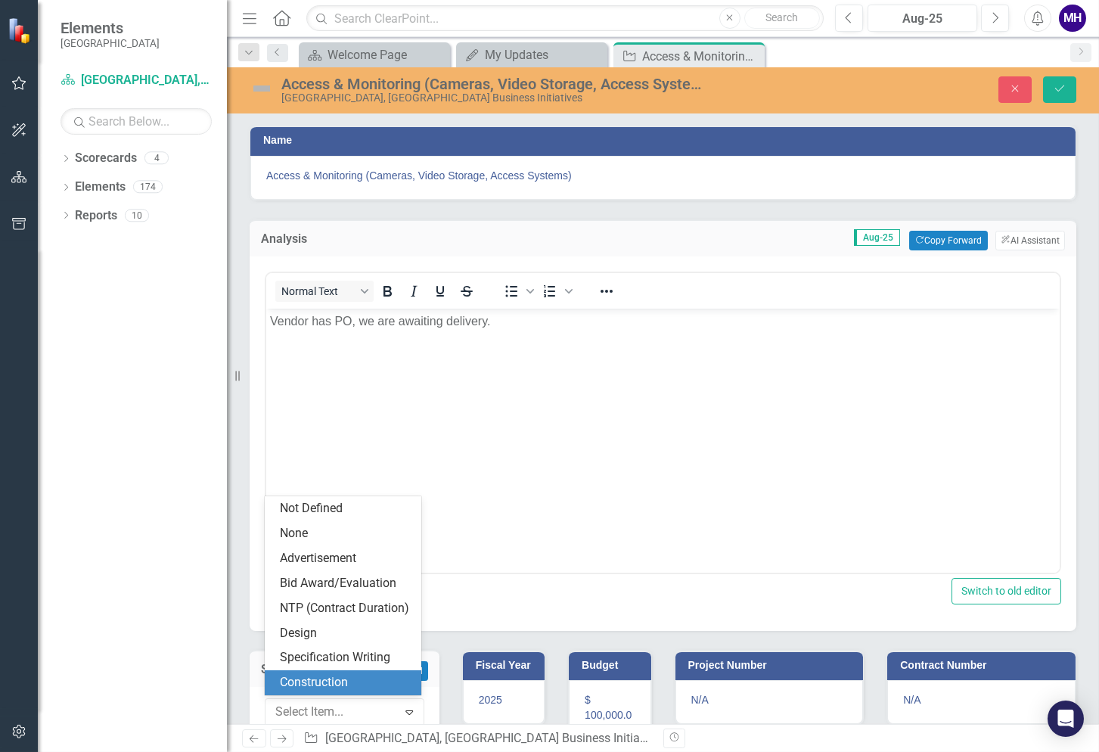
click at [386, 686] on div "Construction" at bounding box center [346, 682] width 132 height 17
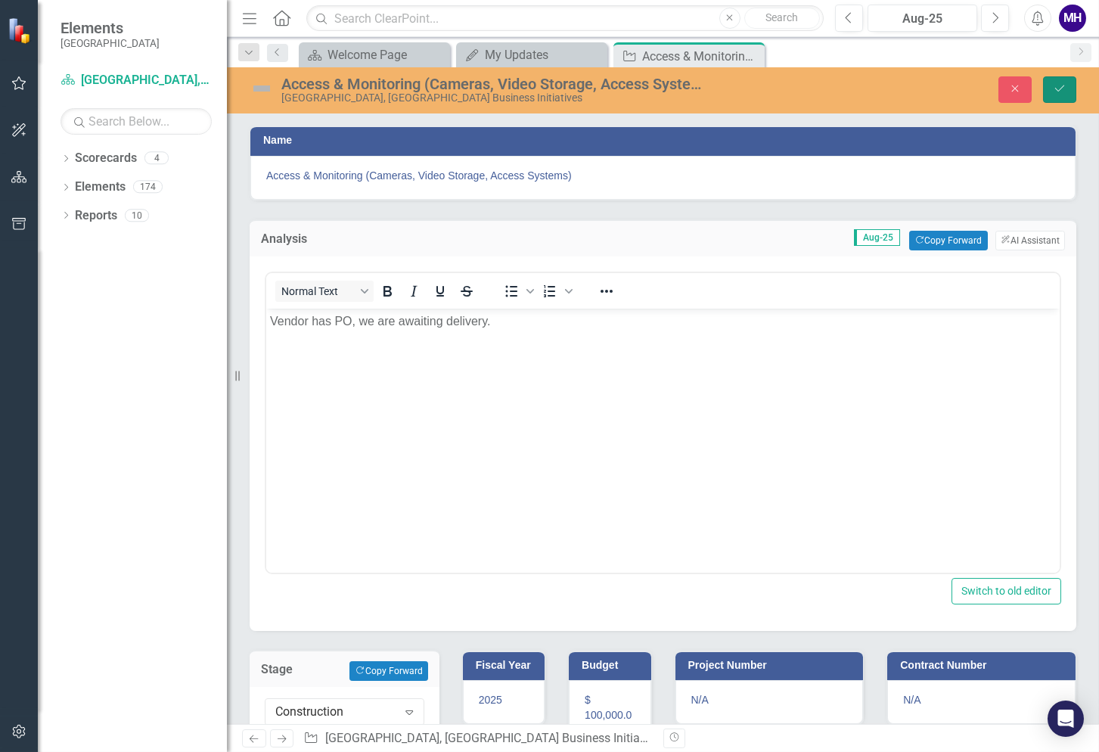
click at [1065, 87] on icon "Save" at bounding box center [1060, 88] width 14 height 11
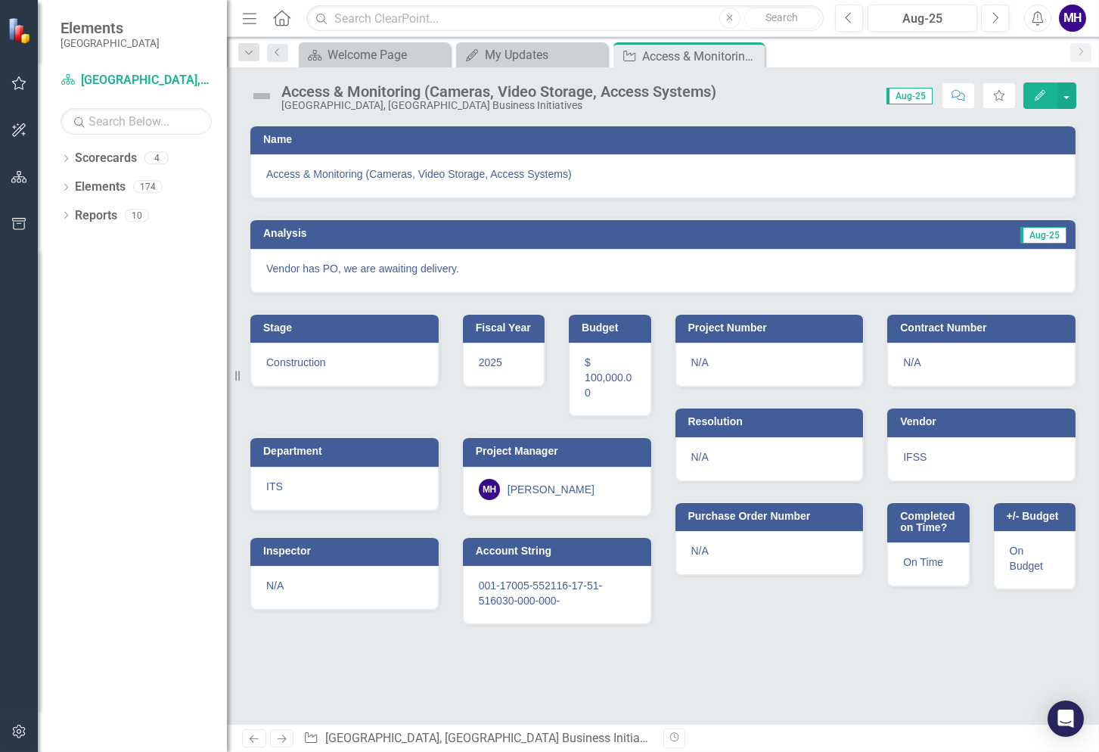
click at [265, 95] on img at bounding box center [262, 96] width 24 height 24
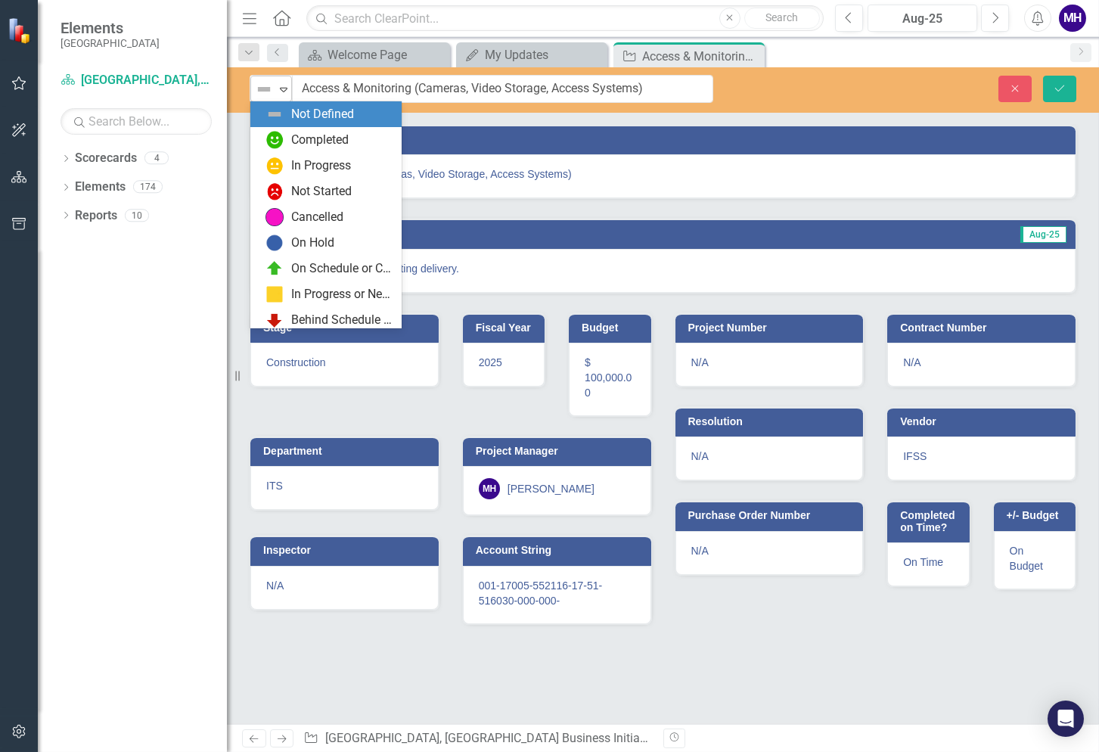
click at [282, 89] on icon "Expand" at bounding box center [283, 89] width 15 height 12
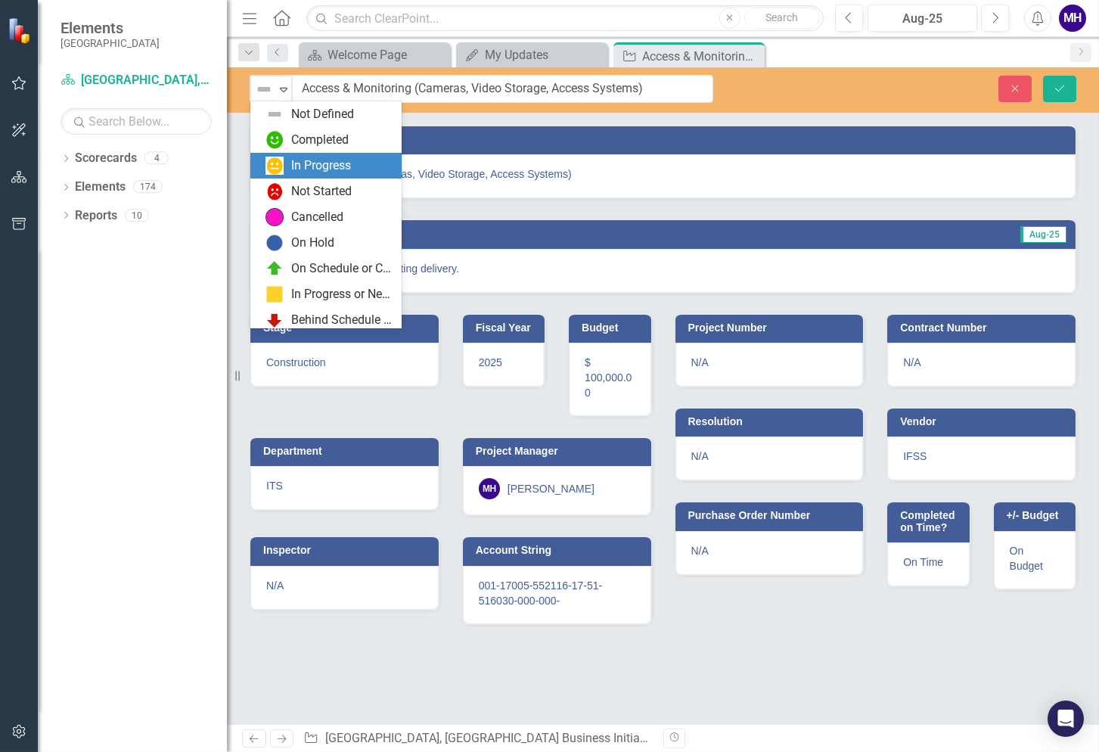
click at [330, 161] on div "In Progress" at bounding box center [321, 165] width 60 height 17
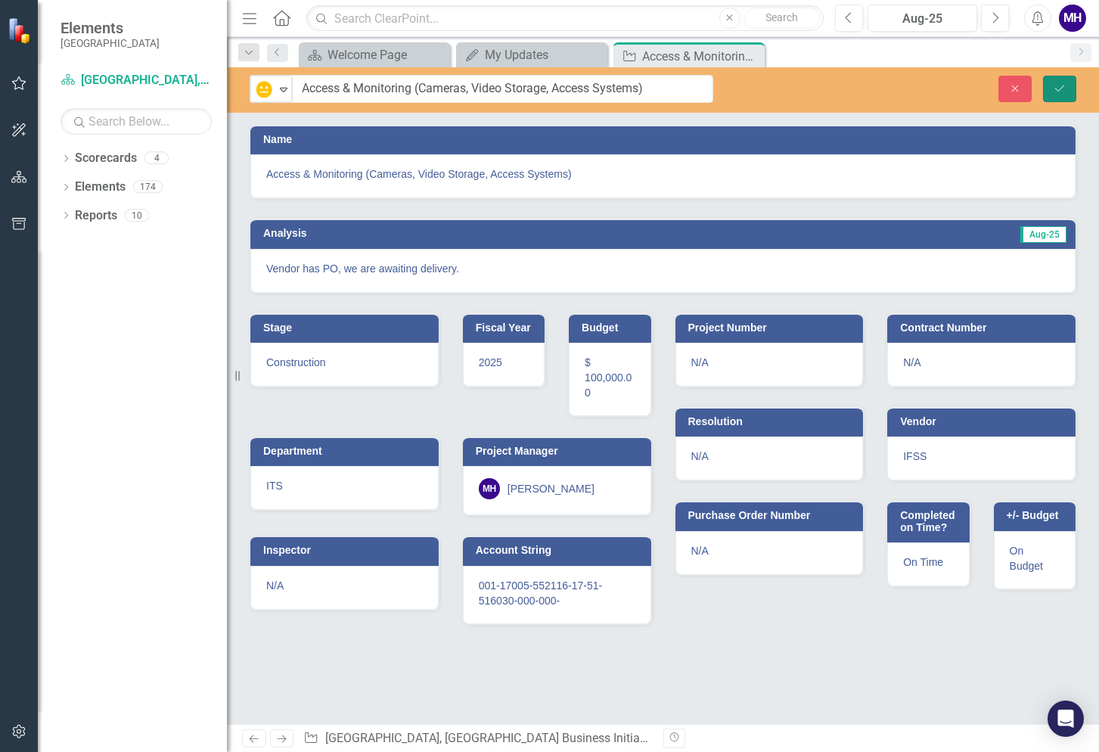
click at [1065, 90] on icon "Save" at bounding box center [1060, 88] width 14 height 11
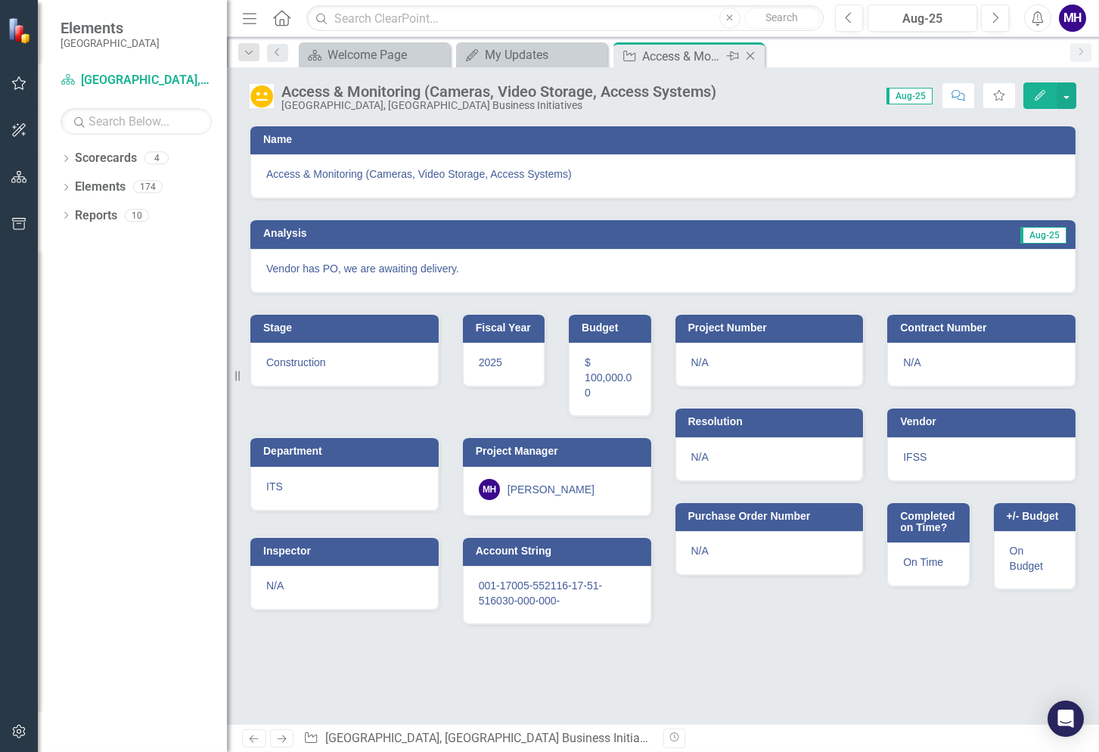
click at [752, 54] on icon "Close" at bounding box center [750, 56] width 15 height 12
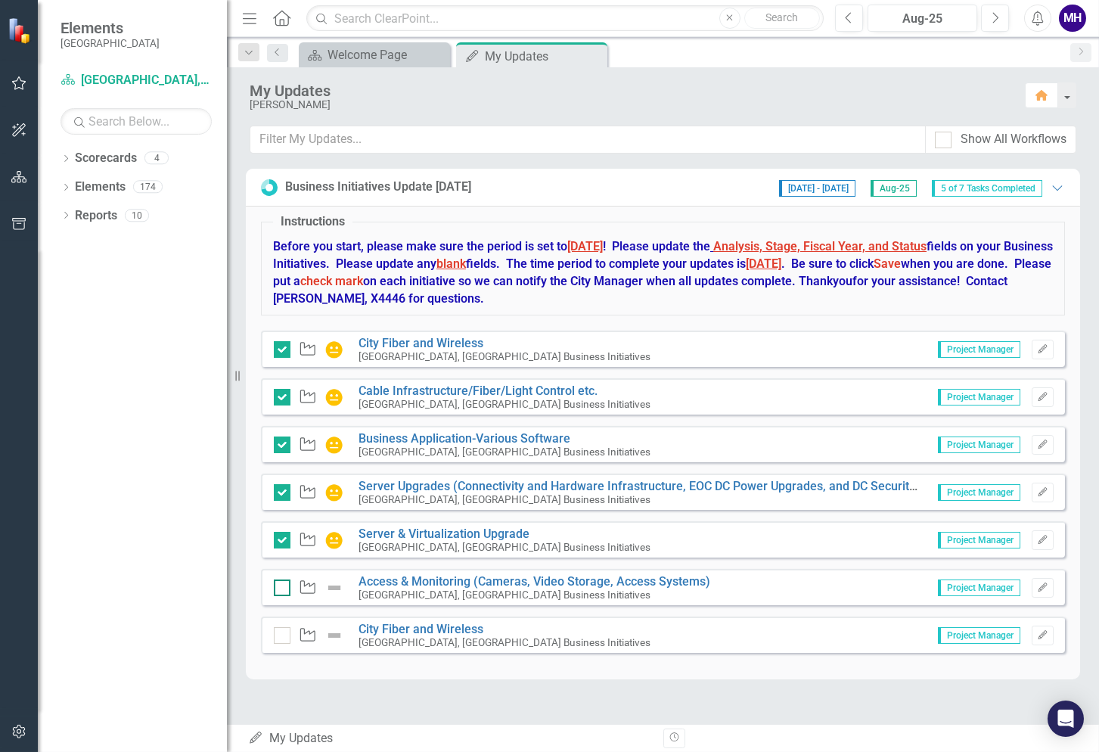
click at [279, 586] on input "checkbox" at bounding box center [279, 584] width 10 height 10
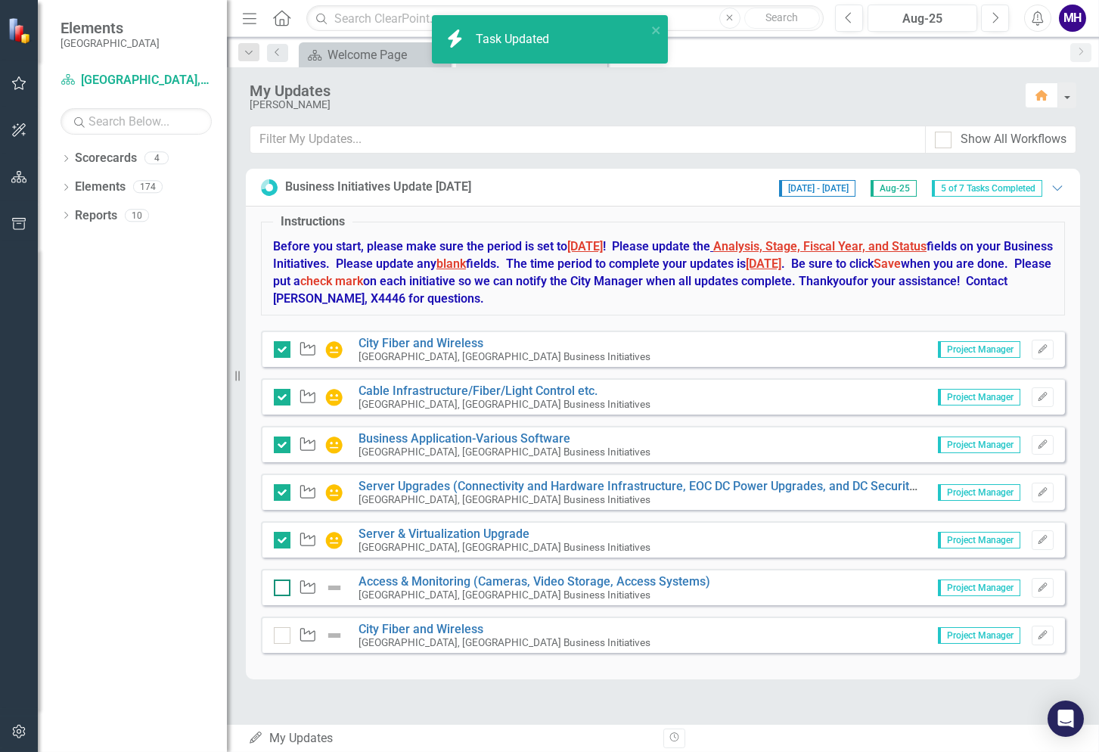
checkbox input "true"
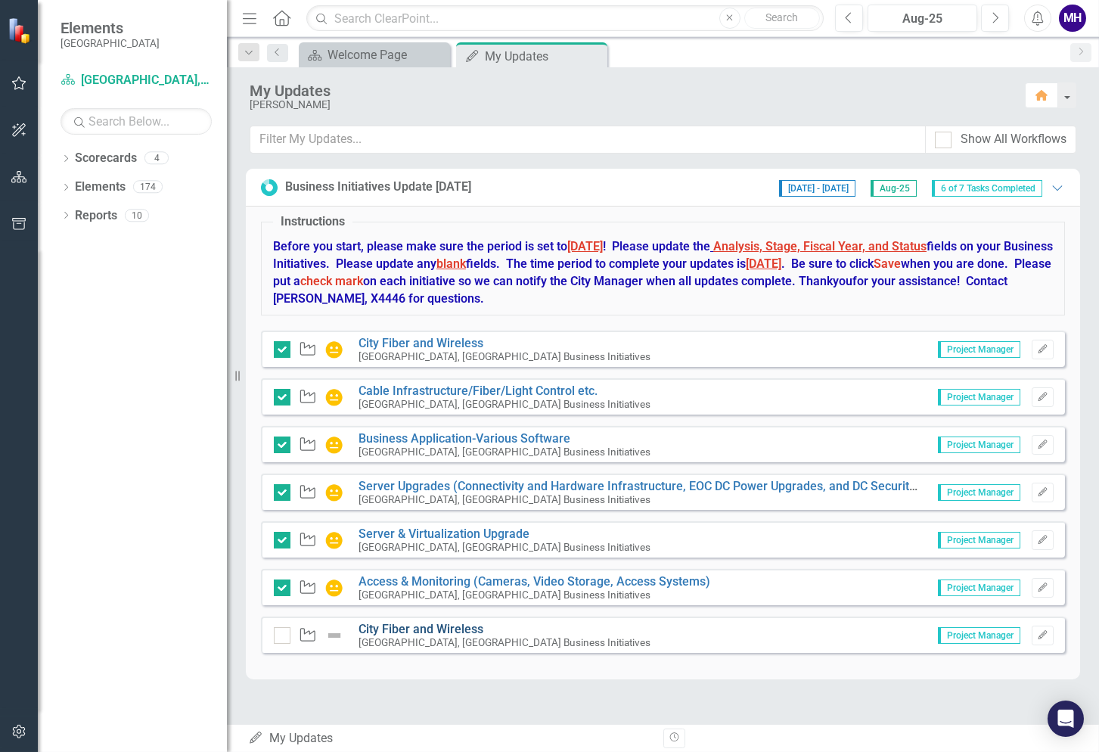
click at [427, 629] on link "City Fiber and Wireless" at bounding box center [420, 629] width 125 height 14
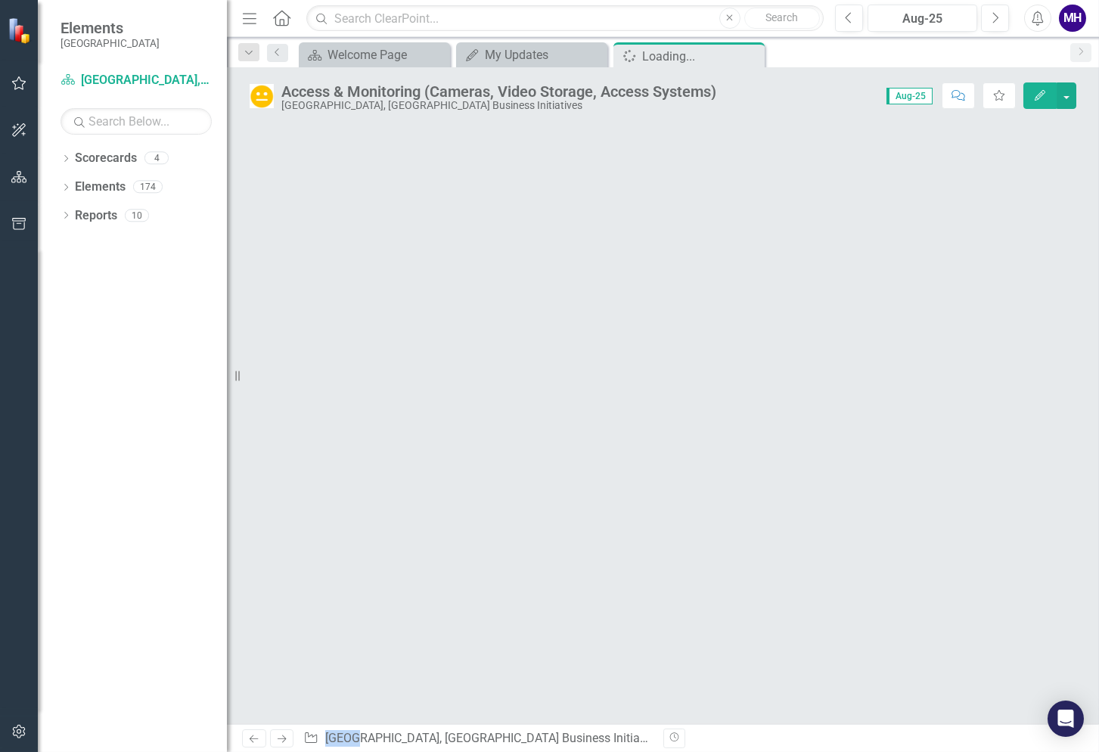
click at [427, 629] on div at bounding box center [663, 424] width 872 height 600
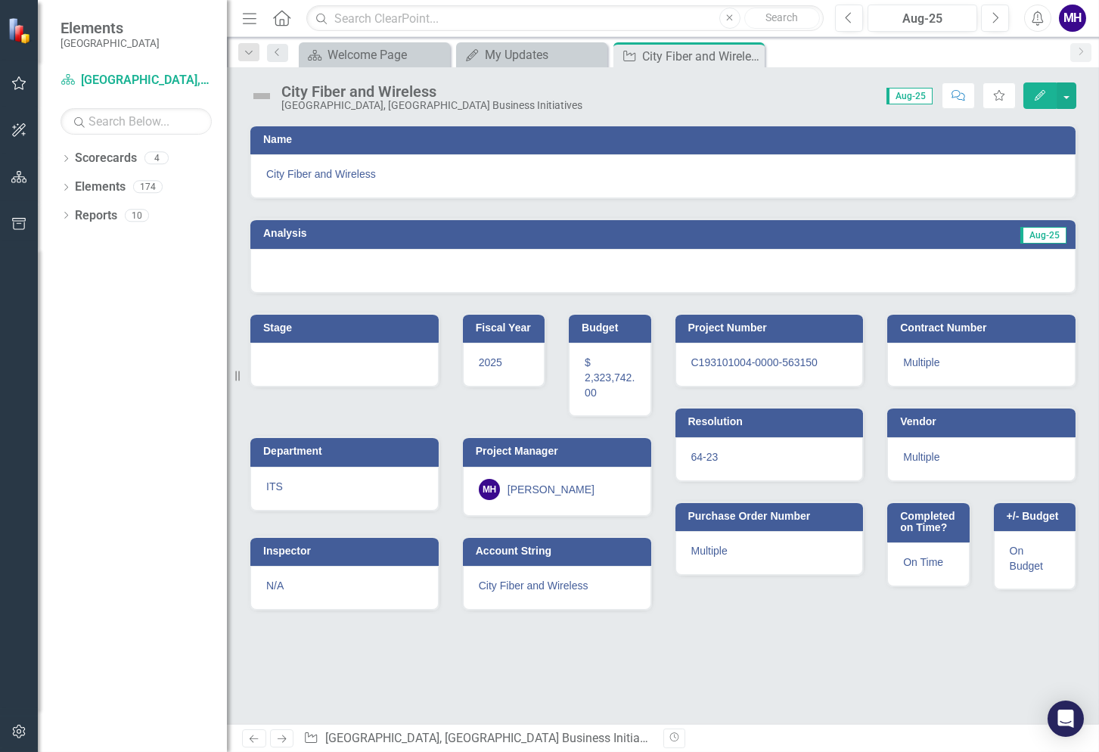
click at [886, 233] on td "Aug-25" at bounding box center [857, 235] width 420 height 23
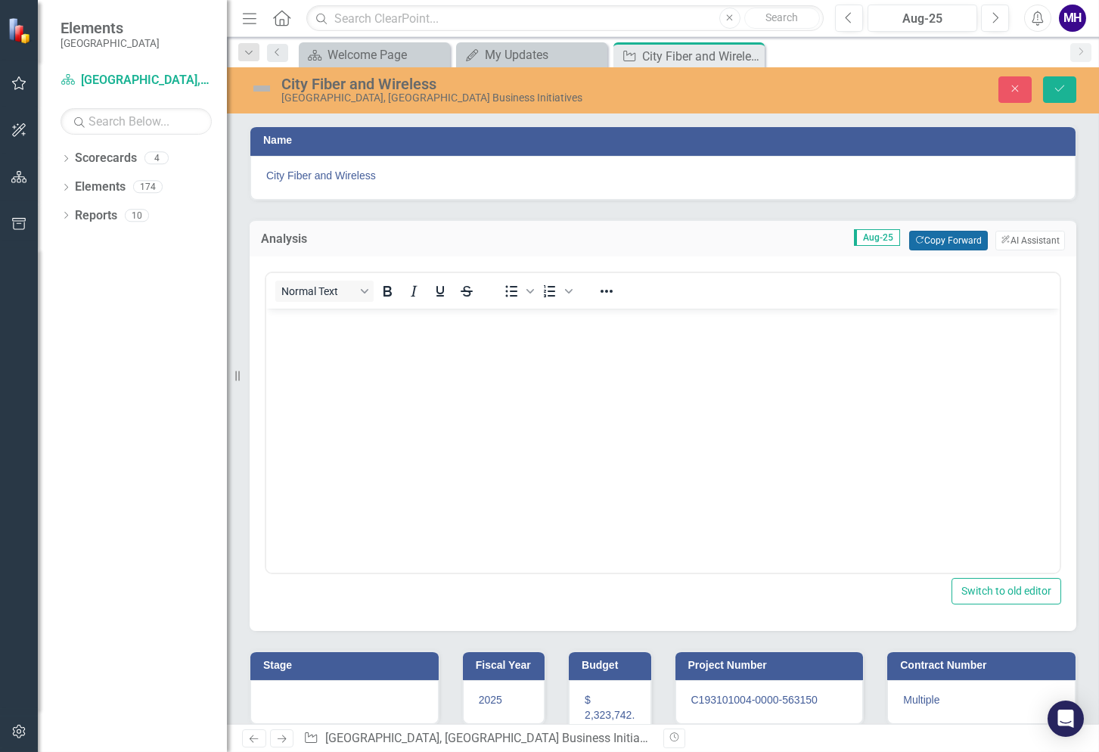
click at [942, 234] on button "Copy Forward Copy Forward" at bounding box center [948, 241] width 78 height 20
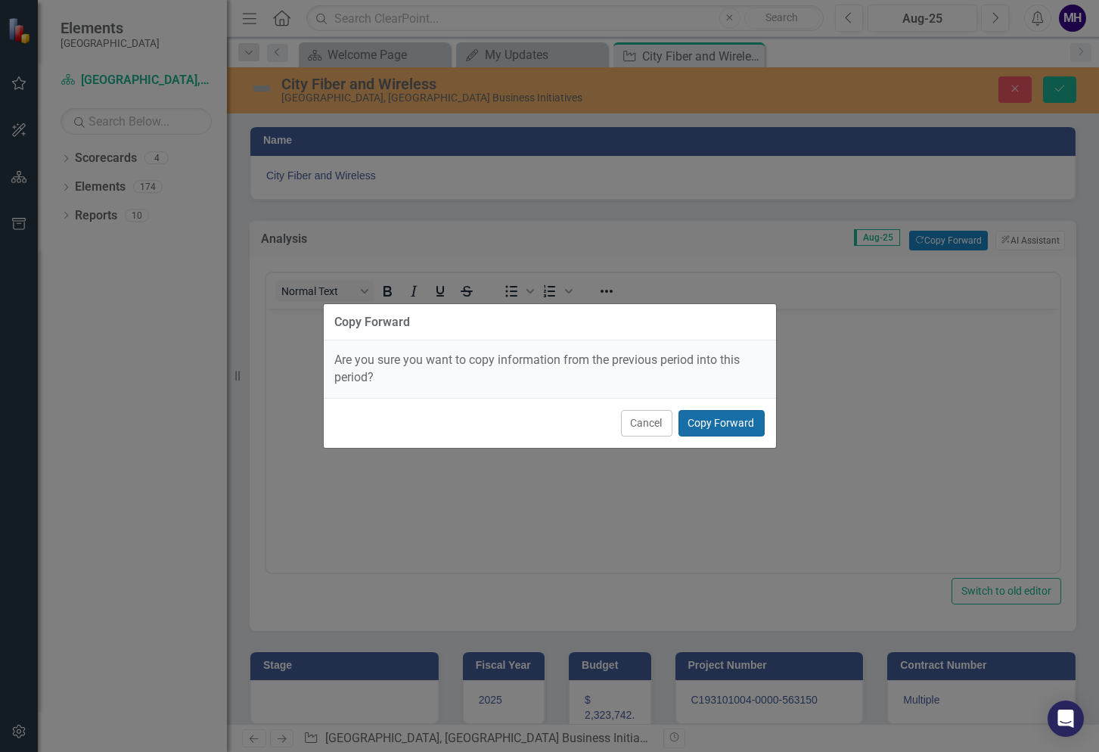
click at [749, 419] on button "Copy Forward" at bounding box center [721, 423] width 86 height 26
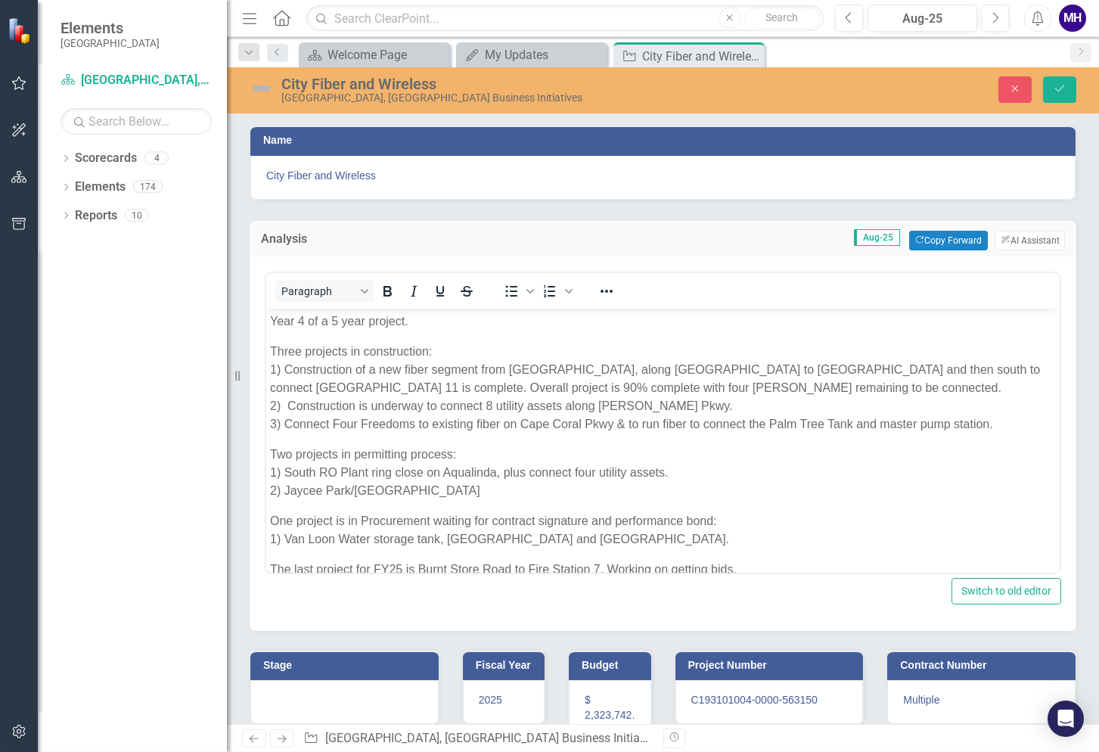
click at [385, 659] on h3 "Stage" at bounding box center [347, 664] width 168 height 11
click at [393, 665] on button "Copy Forward Copy Forward" at bounding box center [388, 671] width 78 height 20
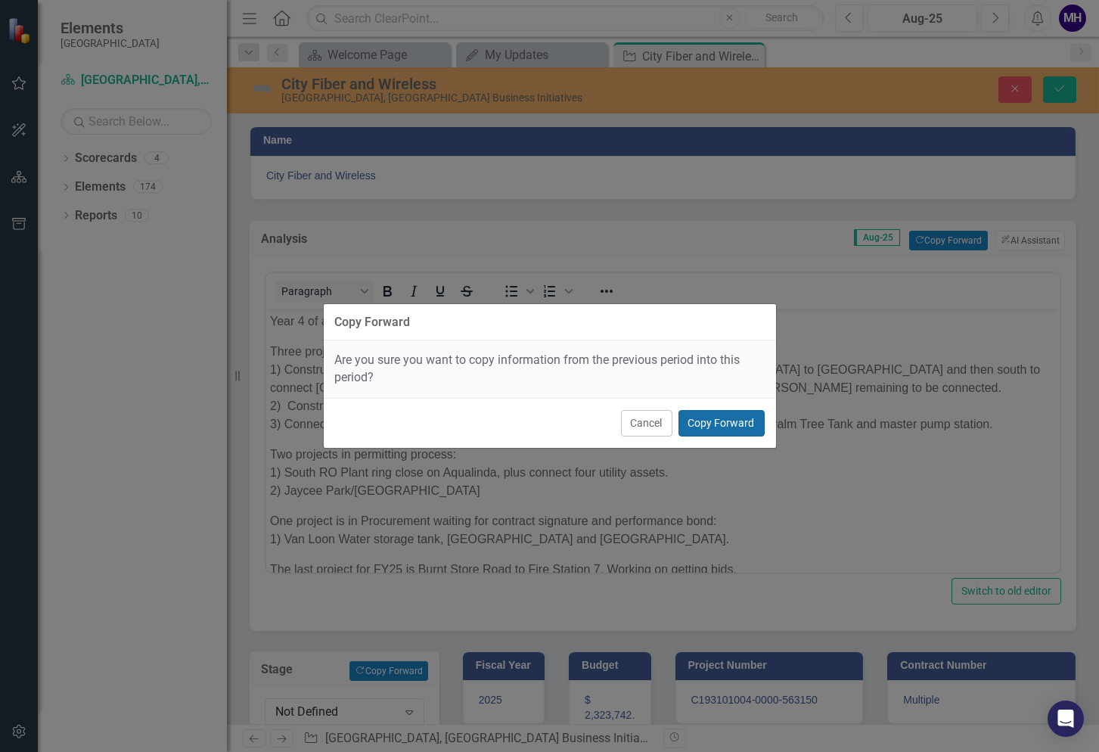
click at [733, 426] on button "Copy Forward" at bounding box center [721, 423] width 86 height 26
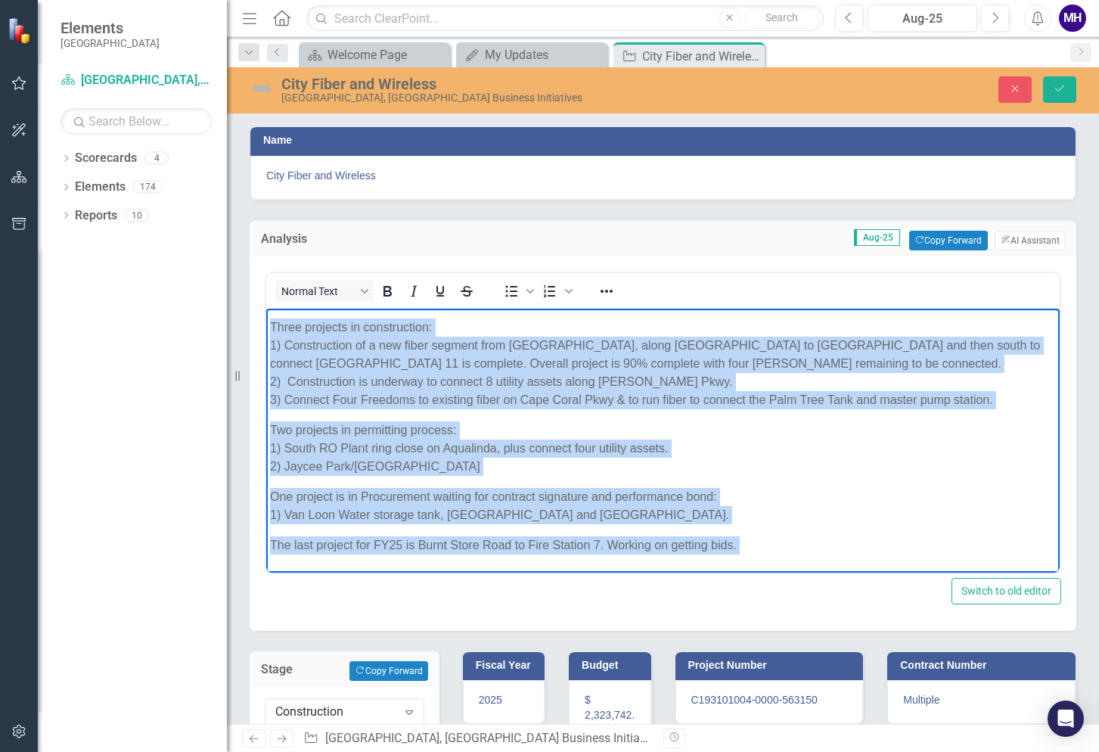
scroll to position [51, 0]
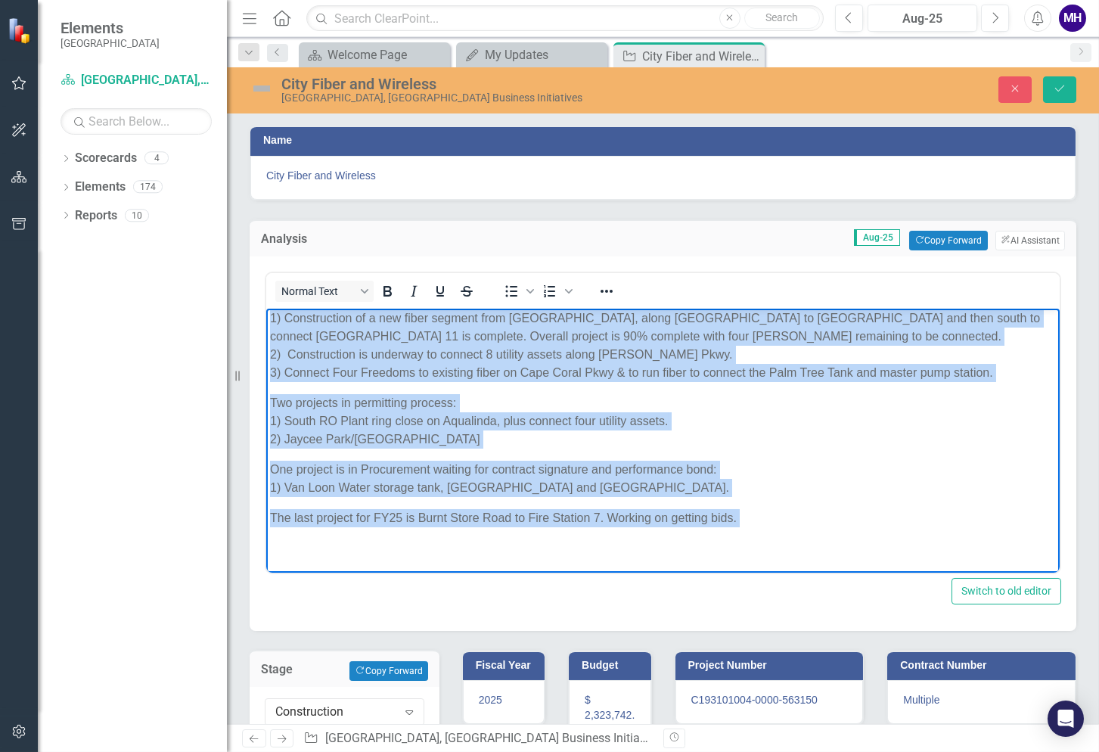
drag, startPoint x: 268, startPoint y: 321, endPoint x: 761, endPoint y: 532, distance: 536.6
click at [761, 532] on body "Year 4 of a 5 year project. Three projects in construction: 1) Construction of …" at bounding box center [662, 414] width 793 height 316
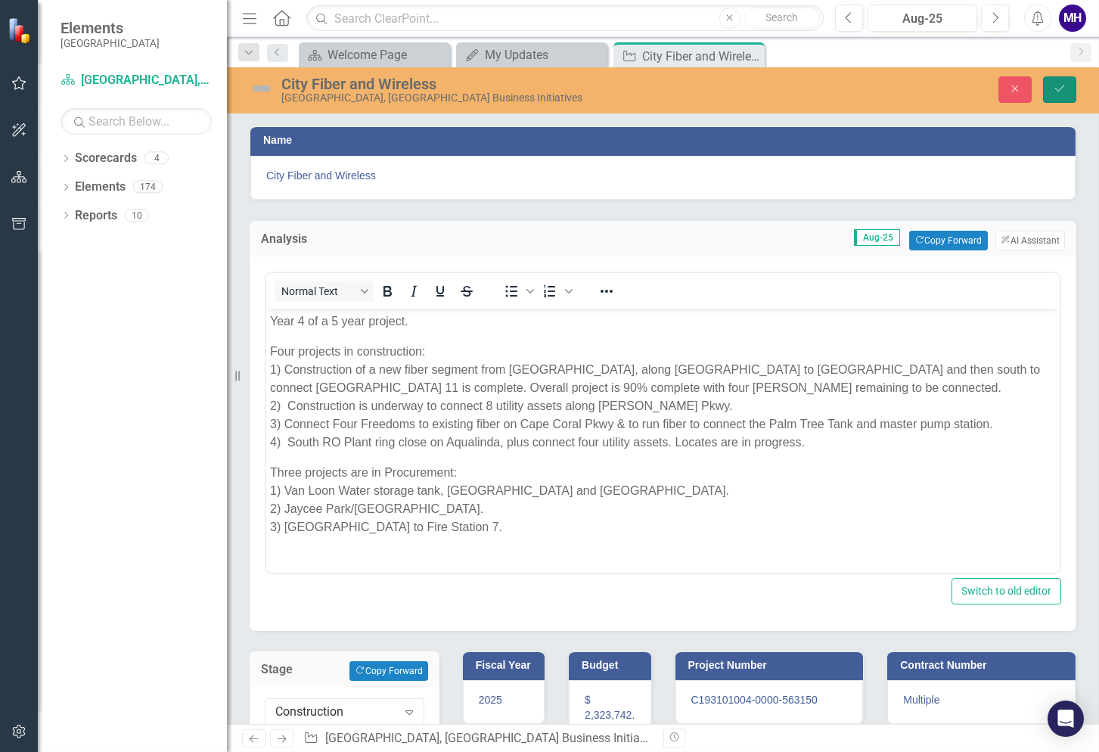
click at [1058, 89] on icon "Save" at bounding box center [1060, 88] width 14 height 11
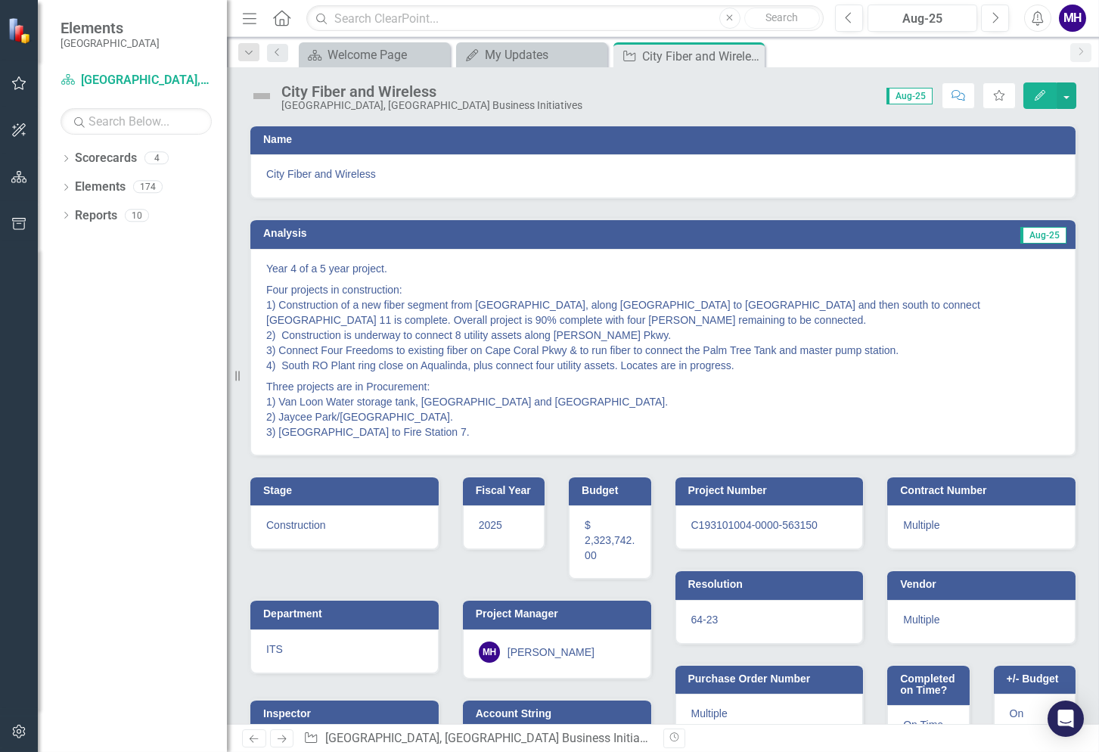
click at [263, 94] on img at bounding box center [262, 96] width 24 height 24
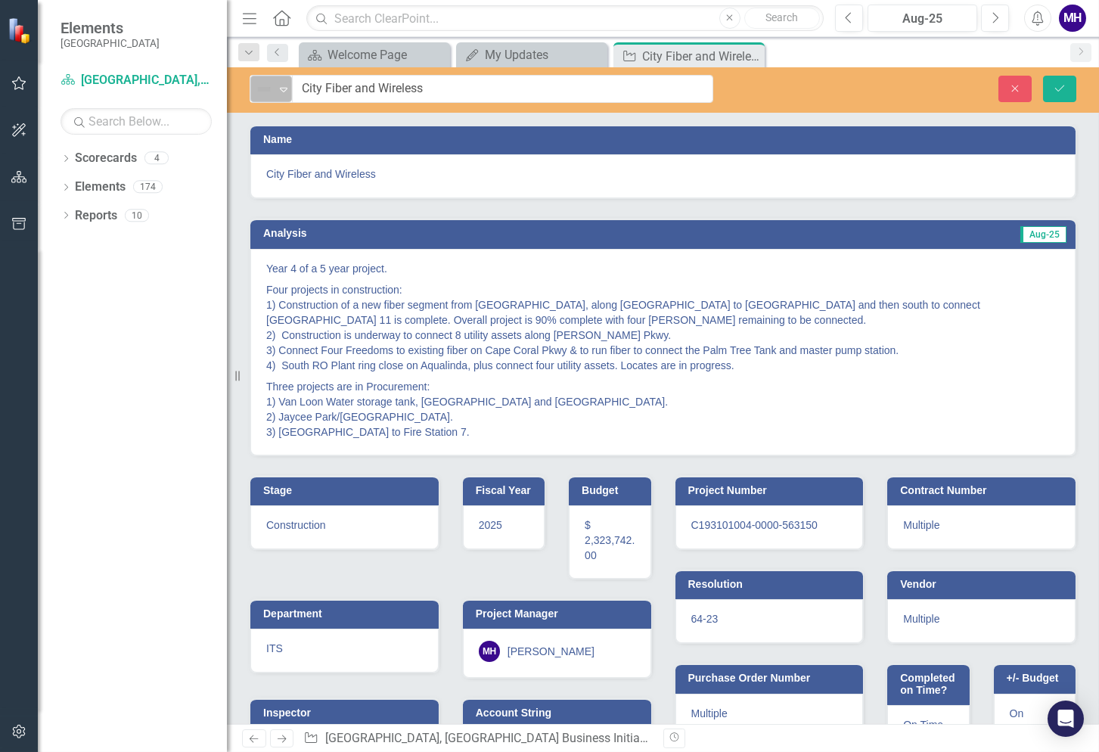
click at [284, 88] on icon "Expand" at bounding box center [283, 89] width 15 height 12
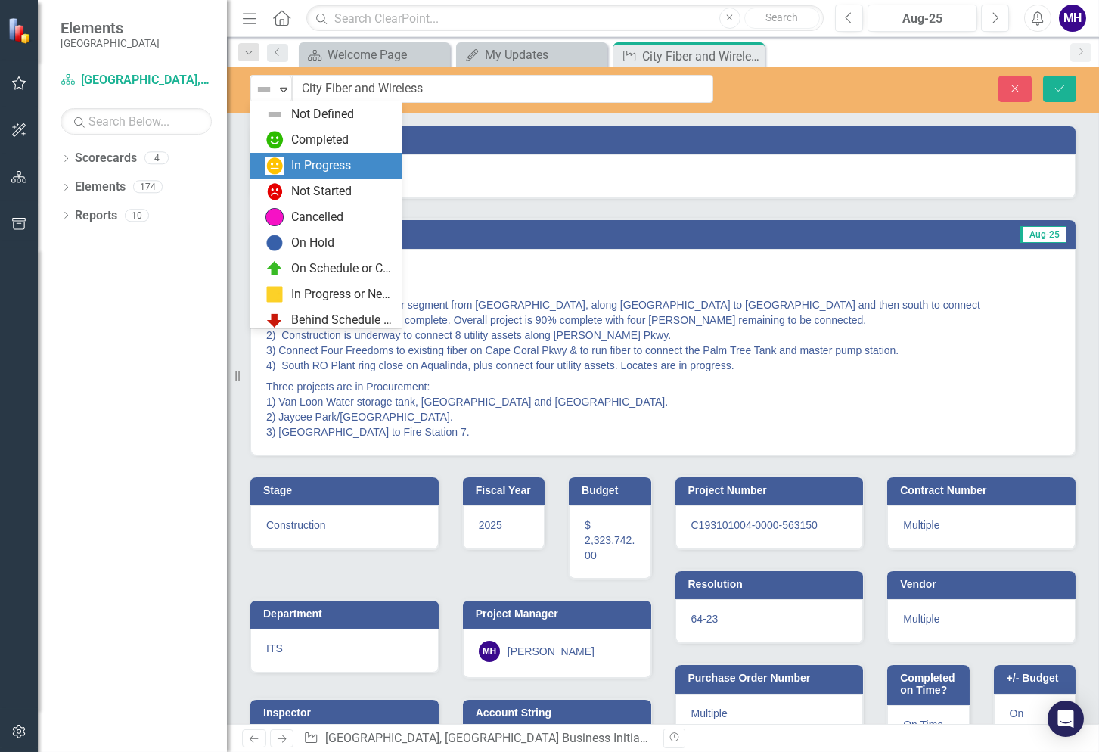
click at [328, 165] on div "In Progress" at bounding box center [321, 165] width 60 height 17
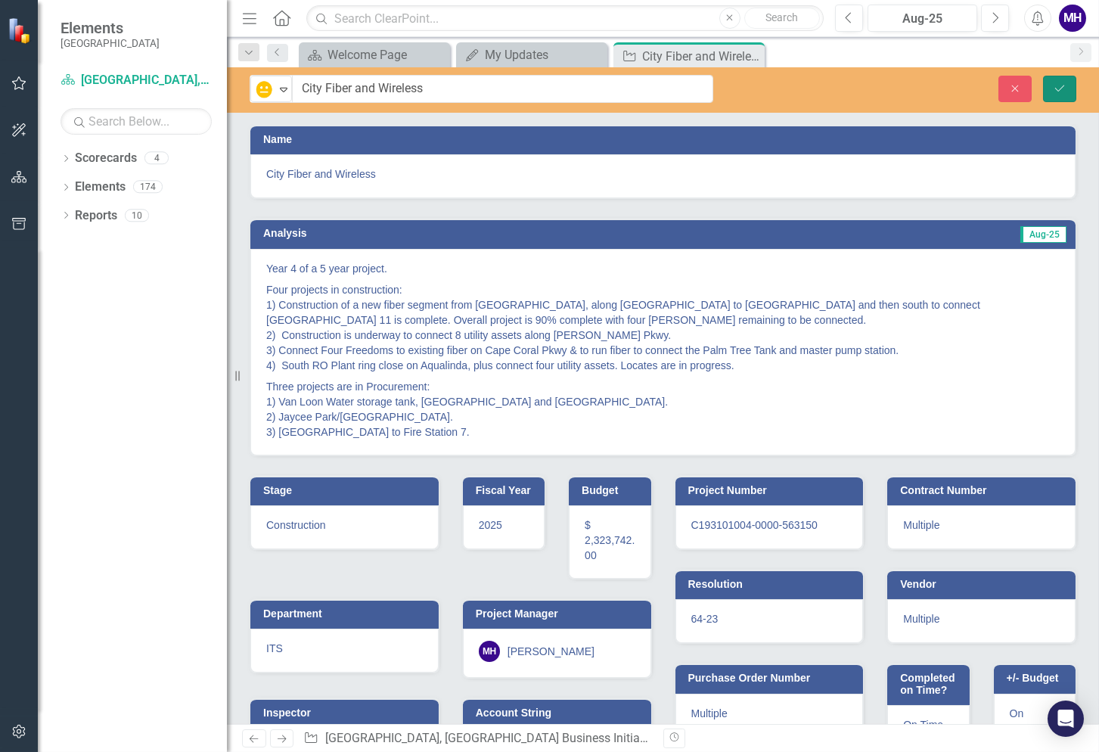
click at [1059, 88] on icon "Save" at bounding box center [1060, 88] width 14 height 11
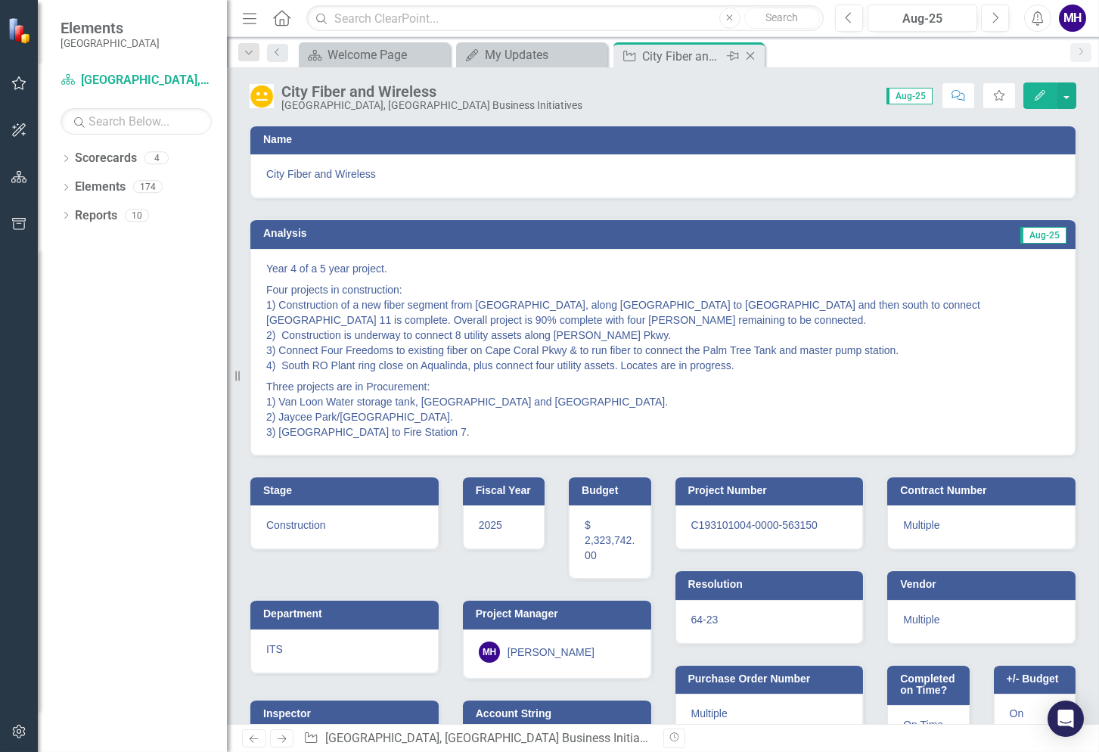
click at [754, 54] on icon "Close" at bounding box center [750, 56] width 15 height 12
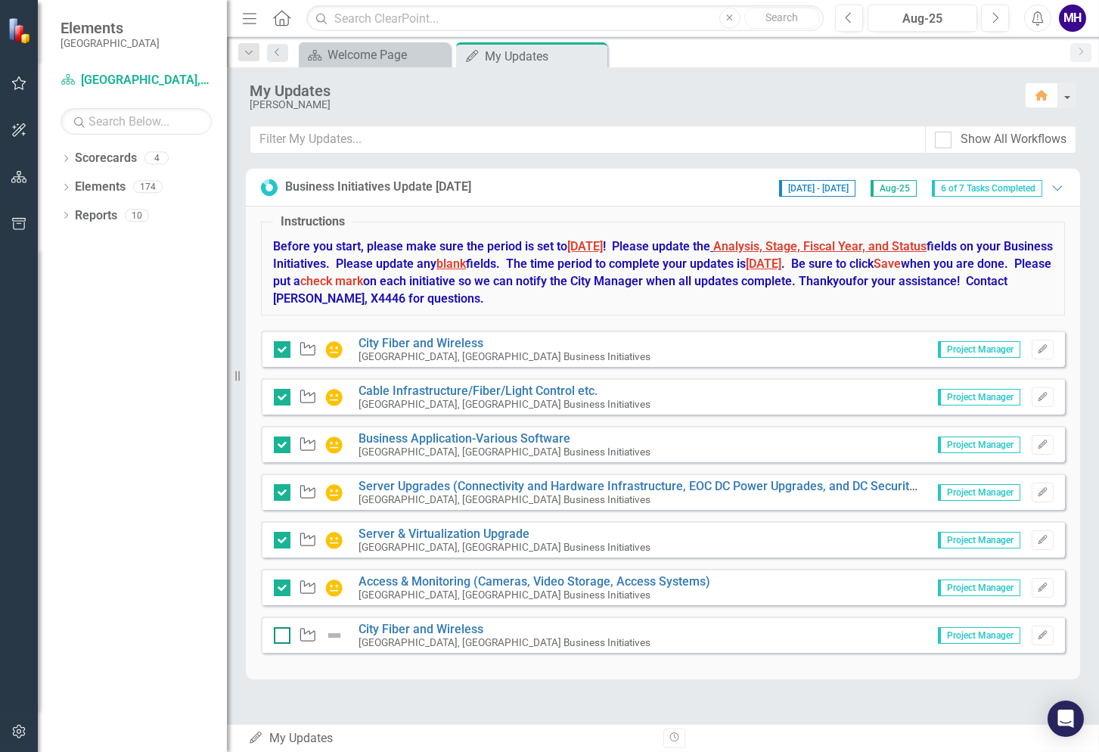
click at [278, 634] on input "checkbox" at bounding box center [279, 632] width 10 height 10
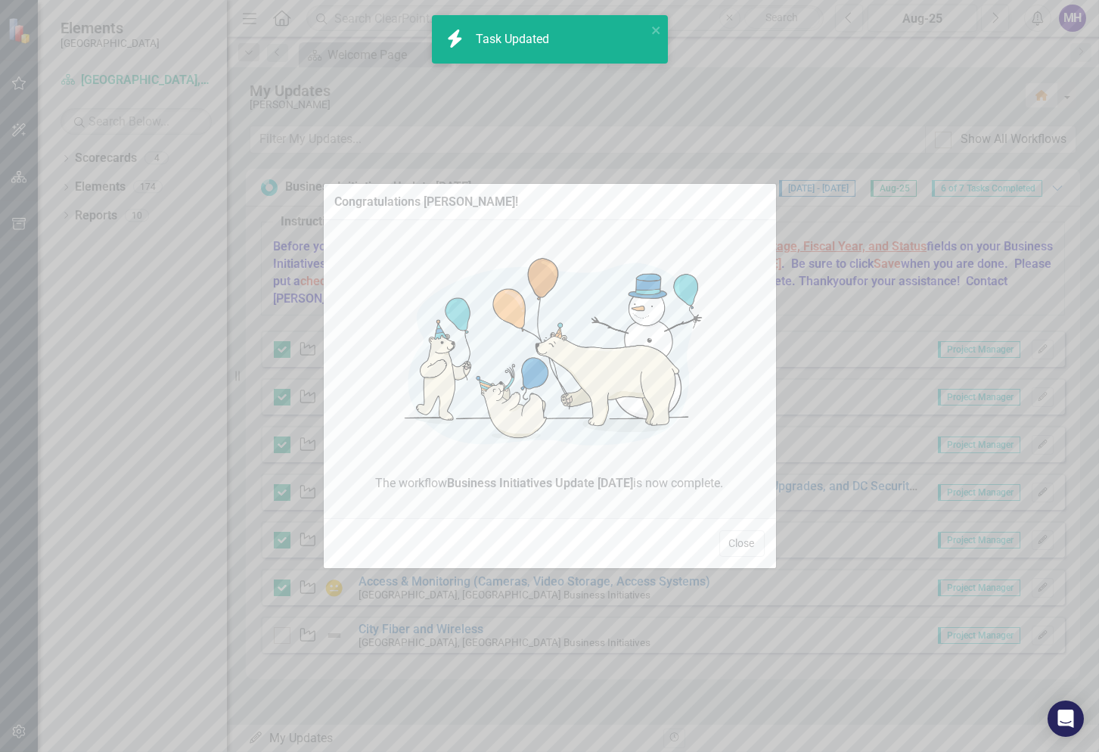
checkbox input "true"
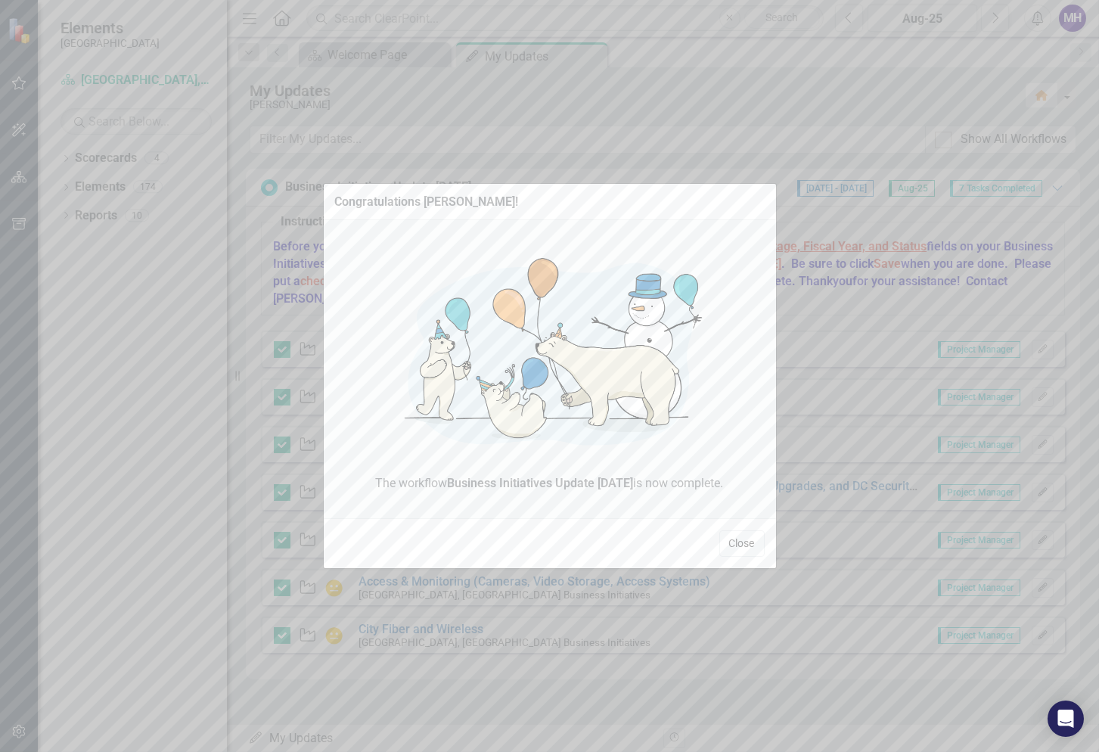
click at [742, 545] on button "Close" at bounding box center [741, 543] width 45 height 26
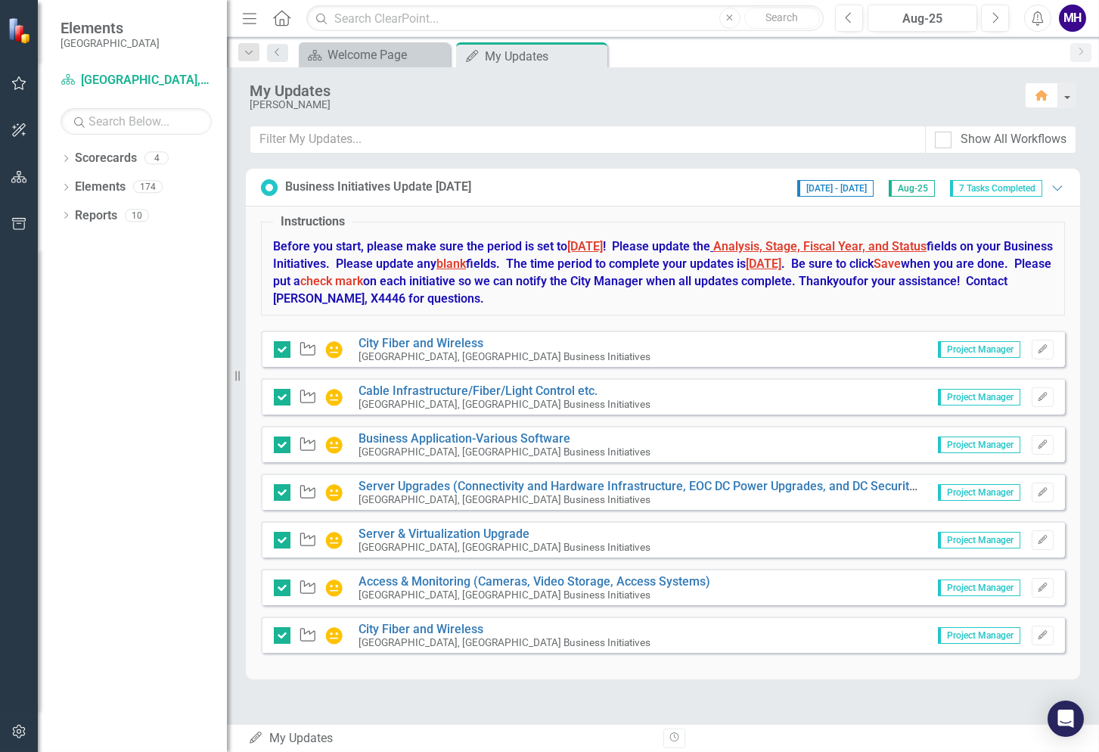
click at [1075, 17] on div "MH" at bounding box center [1072, 18] width 27 height 27
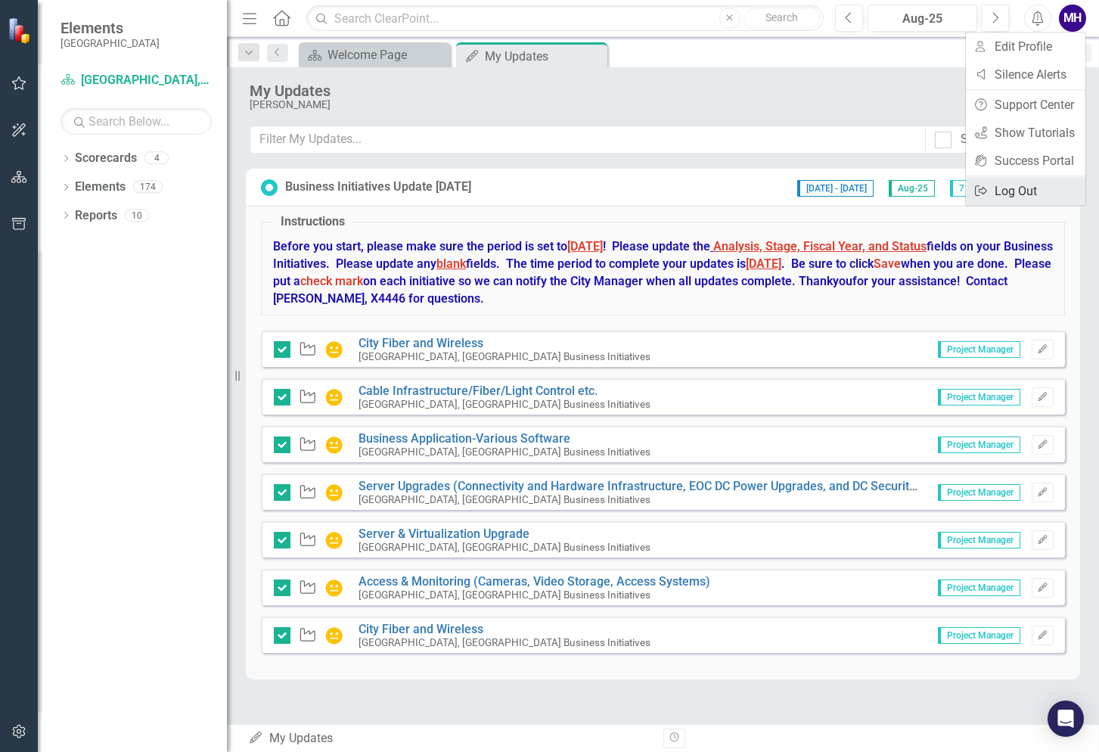
click at [1052, 190] on link "Logout Log Out" at bounding box center [1025, 191] width 119 height 28
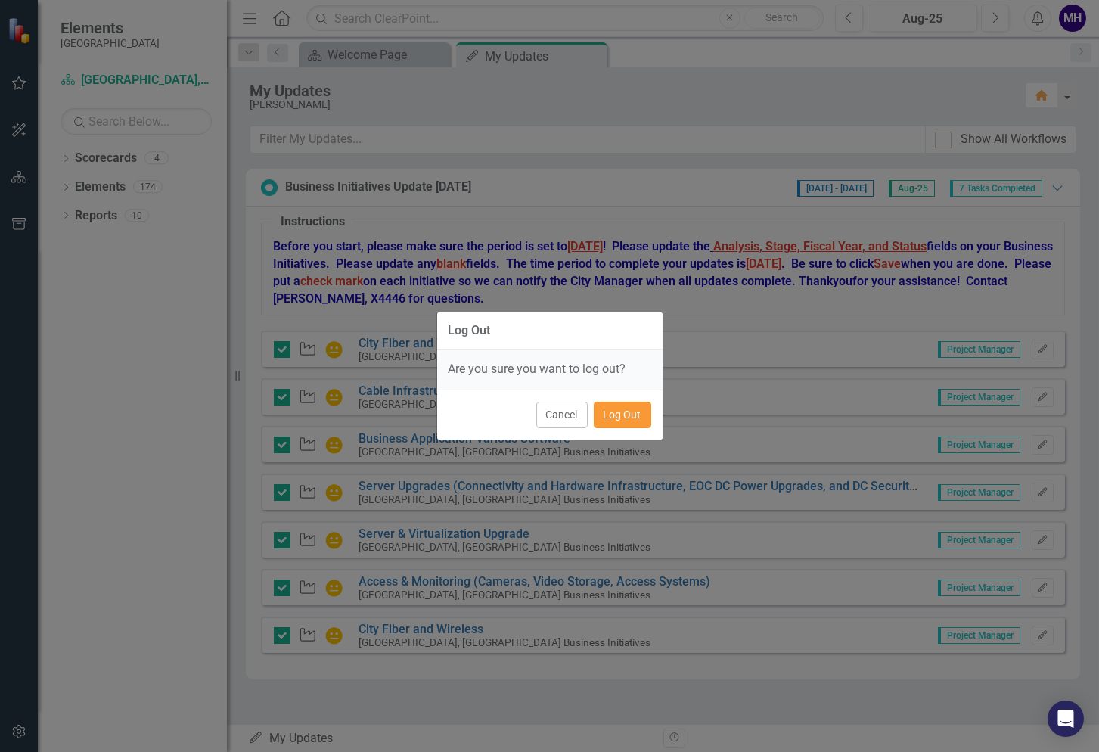
click at [637, 414] on button "Log Out" at bounding box center [622, 415] width 57 height 26
